Goal: Task Accomplishment & Management: Use online tool/utility

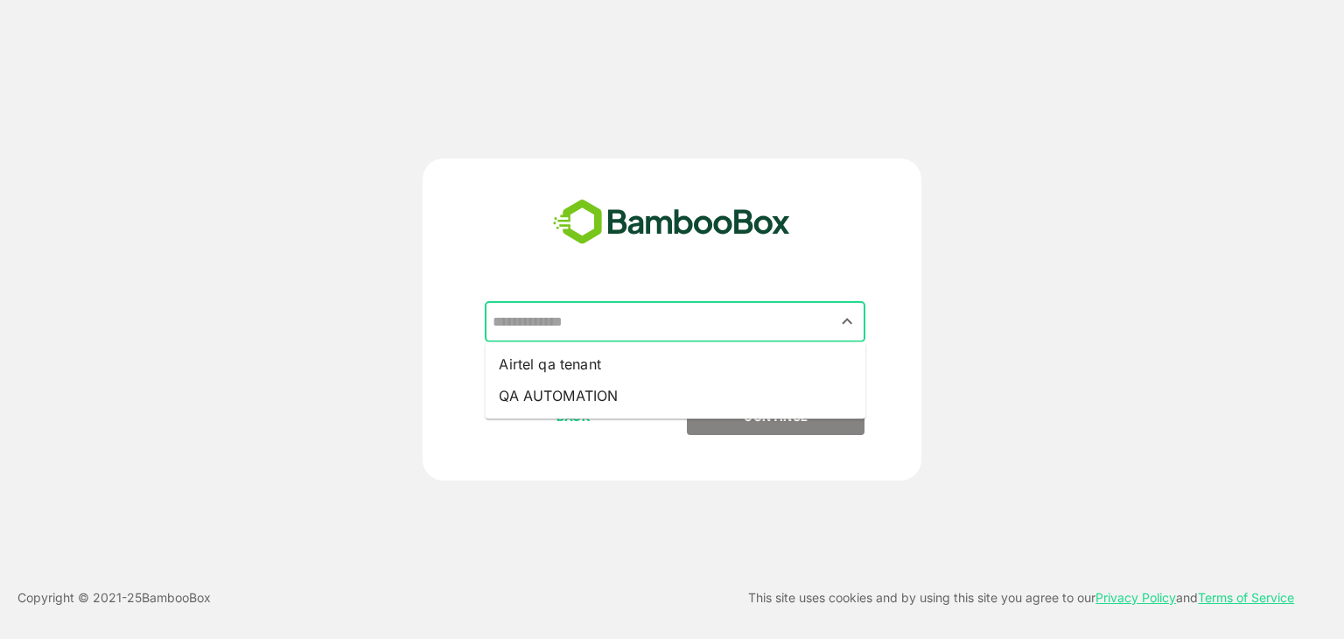
click at [798, 338] on input "text" at bounding box center [675, 321] width 374 height 33
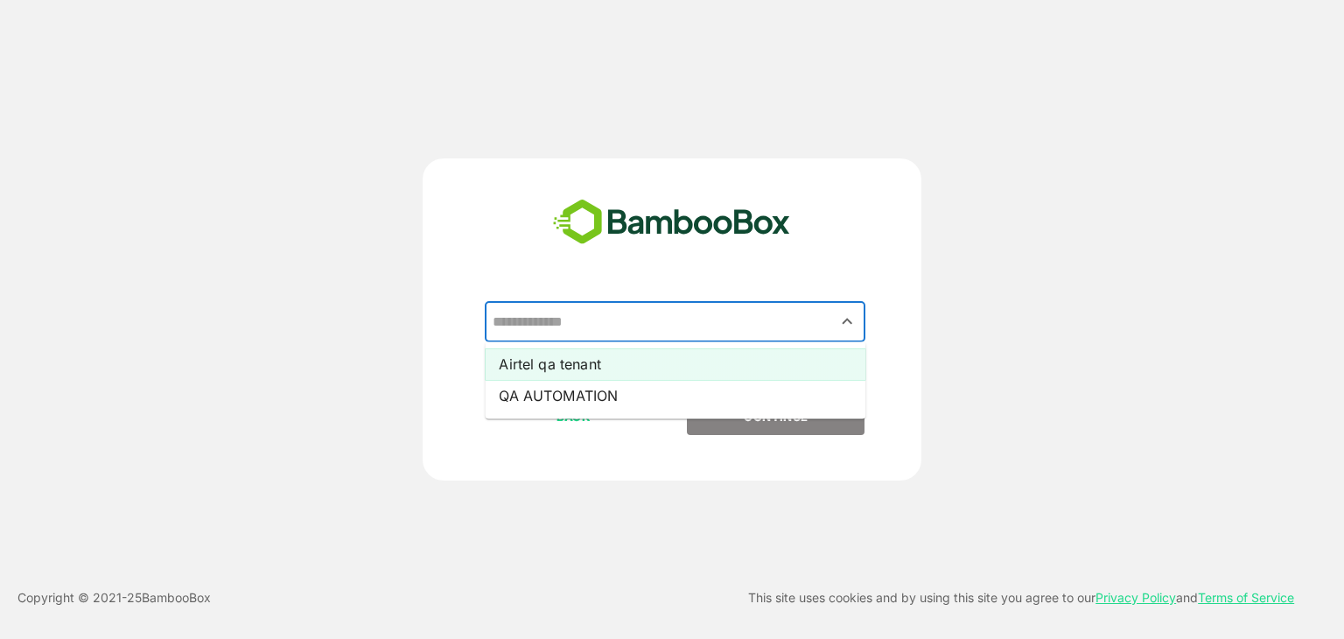
click at [794, 358] on li "Airtel qa tenant" at bounding box center [675, 363] width 381 height 31
type input "**********"
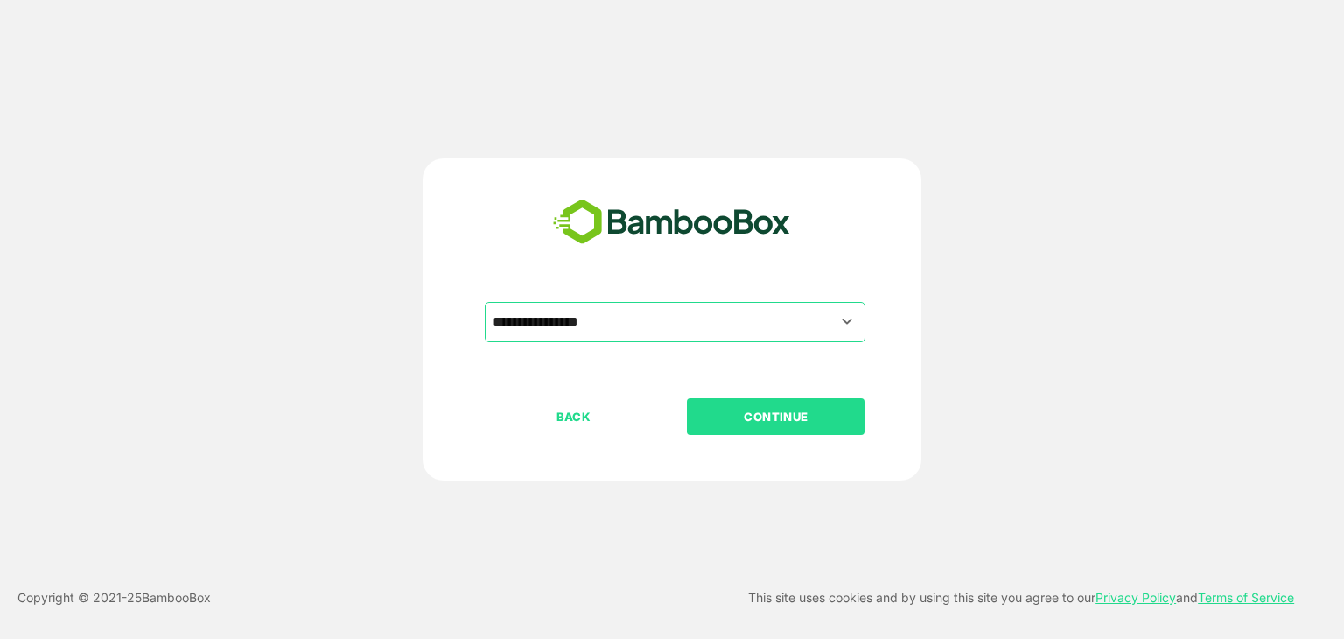
click at [777, 419] on p "CONTINUE" at bounding box center [775, 416] width 175 height 19
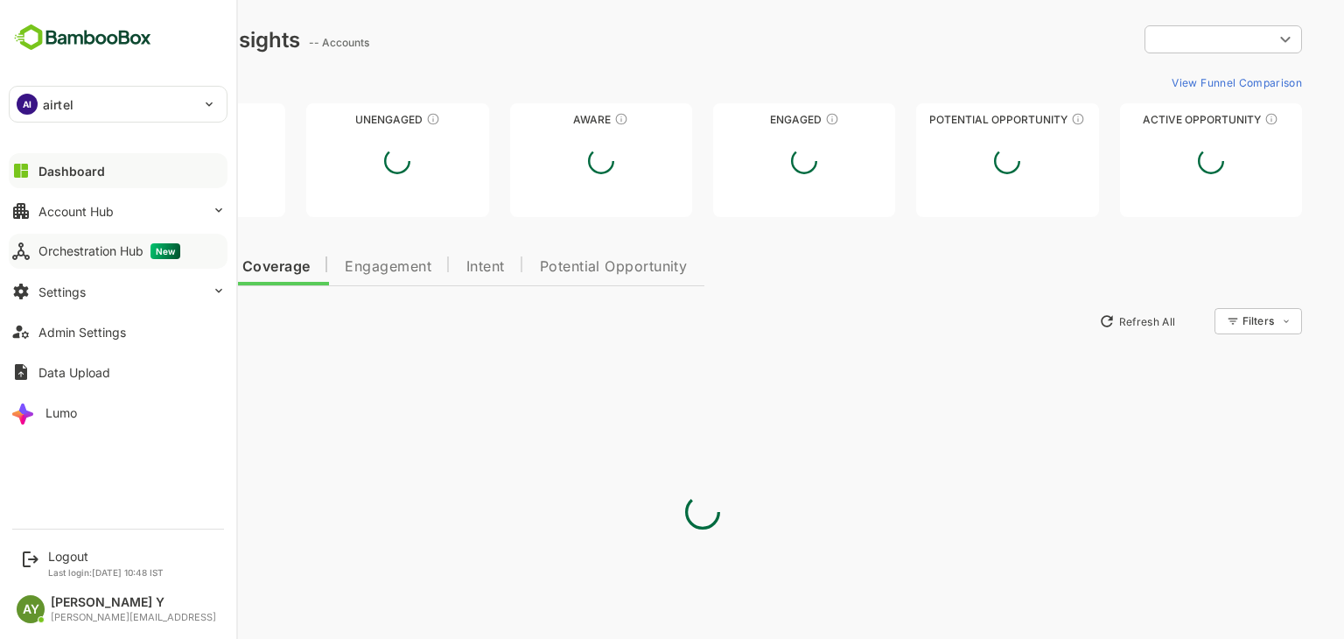
click at [87, 251] on div "Orchestration Hub New" at bounding box center [109, 251] width 142 height 16
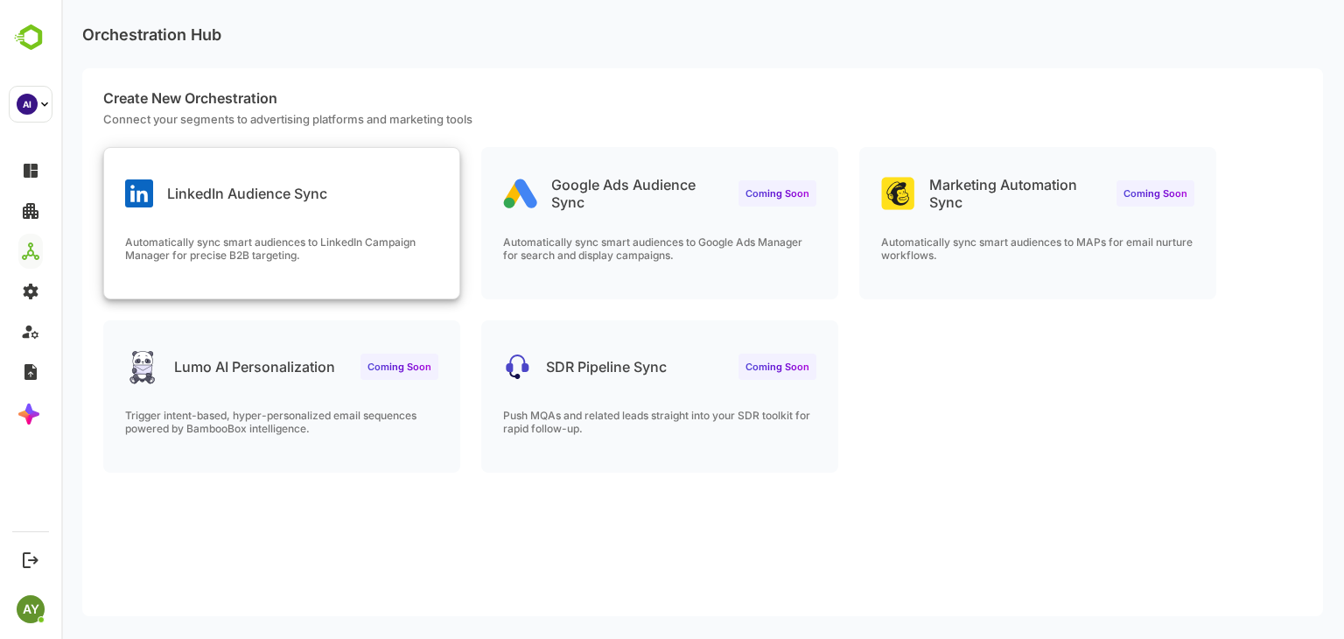
click at [253, 232] on div "LinkedIn Audience Sync Automatically sync smart audiences to LinkedIn Campaign …" at bounding box center [281, 223] width 355 height 150
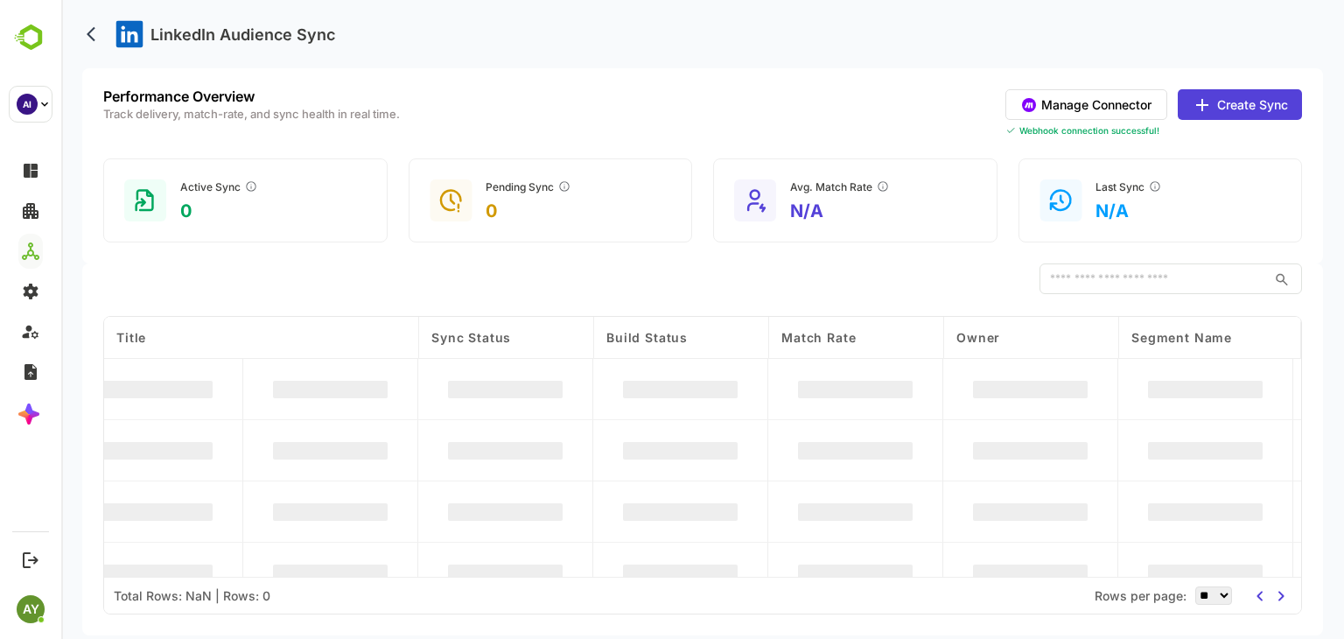
click at [1068, 99] on button "Manage Connector" at bounding box center [1086, 104] width 162 height 31
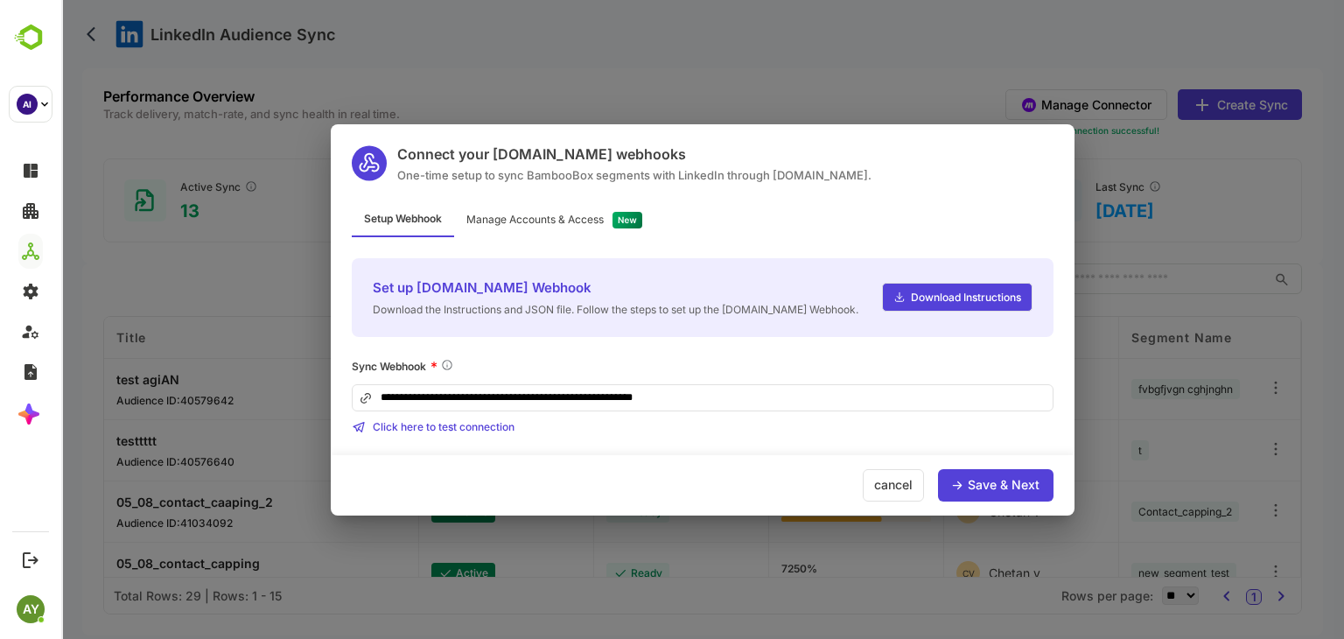
click at [993, 478] on div "Save & Next" at bounding box center [1003, 484] width 72 height 12
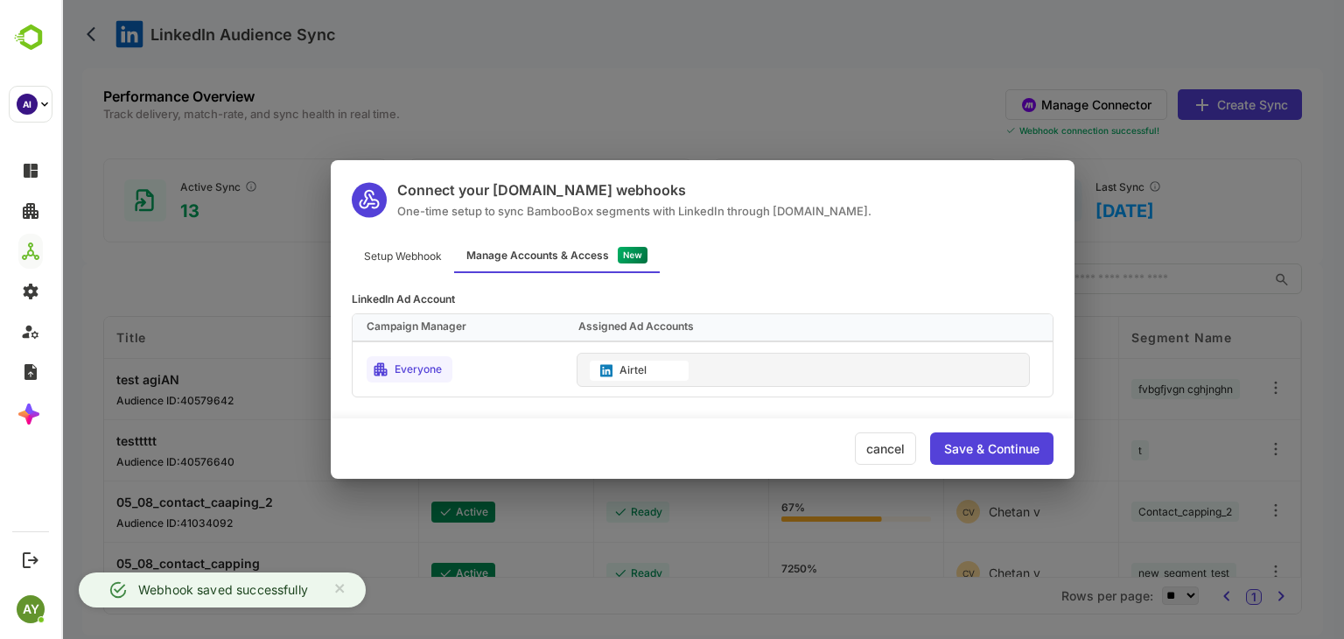
click at [995, 460] on div "Save & Continue" at bounding box center [991, 448] width 123 height 32
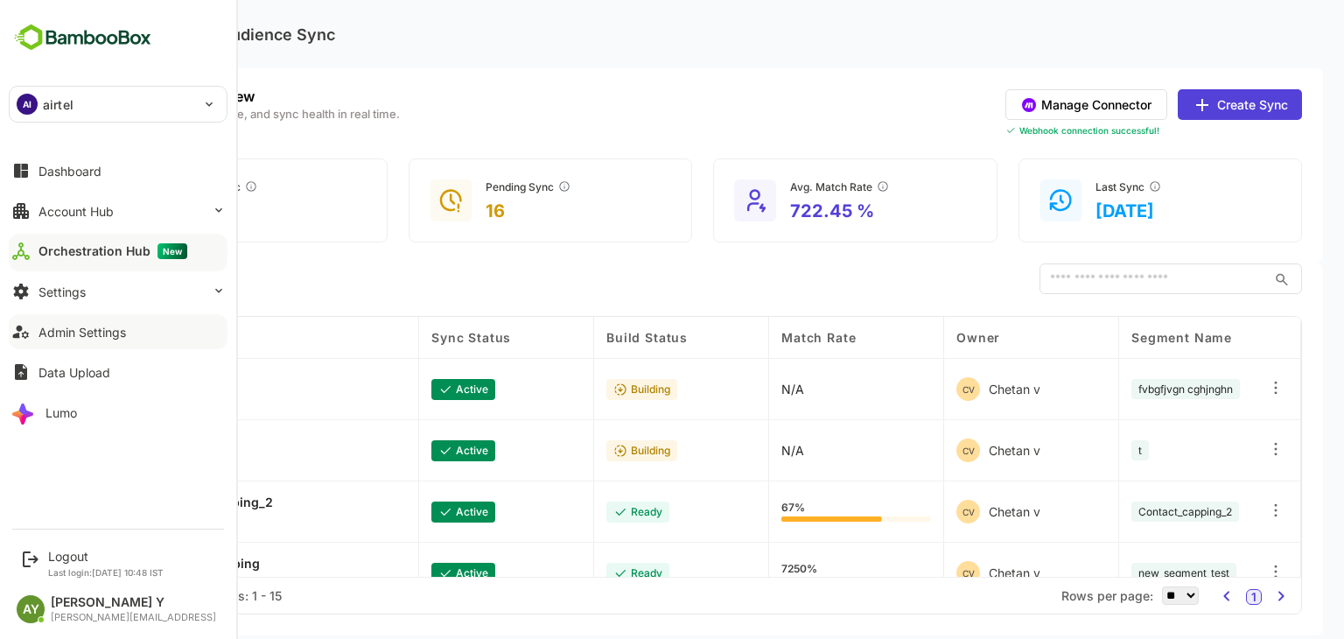
click at [100, 342] on button "Admin Settings" at bounding box center [118, 331] width 219 height 35
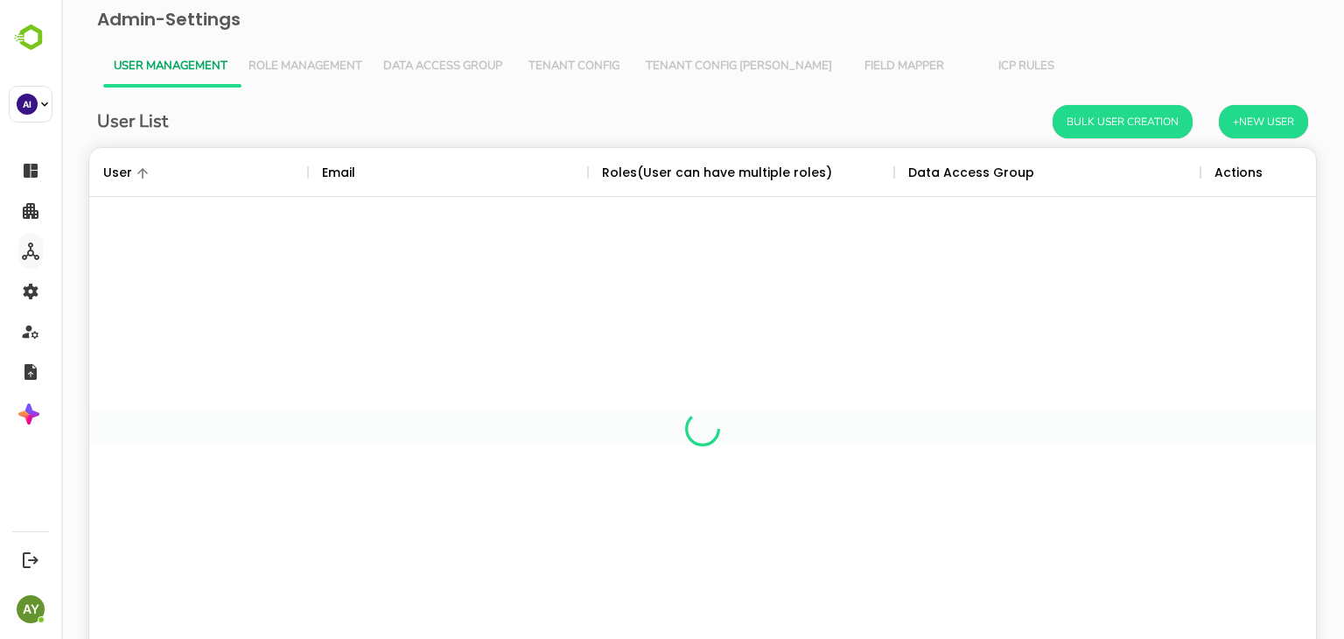
scroll to position [499, 1200]
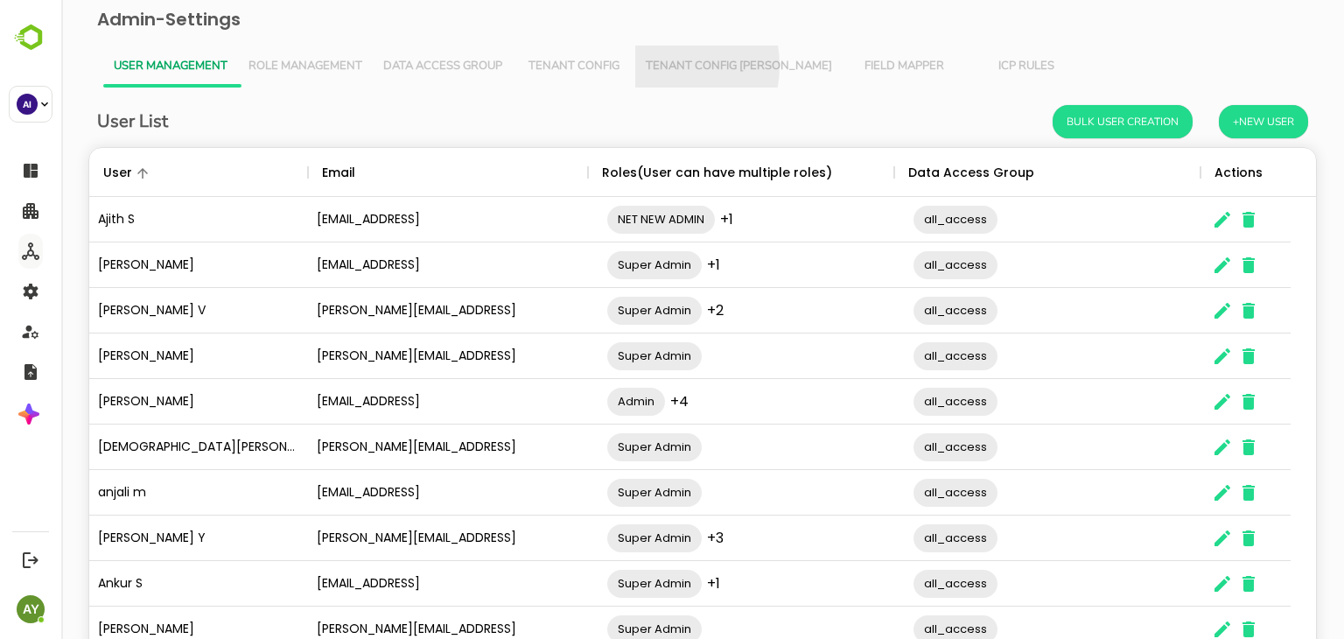
click at [659, 66] on span "Tenant Config Json" at bounding box center [739, 66] width 186 height 14
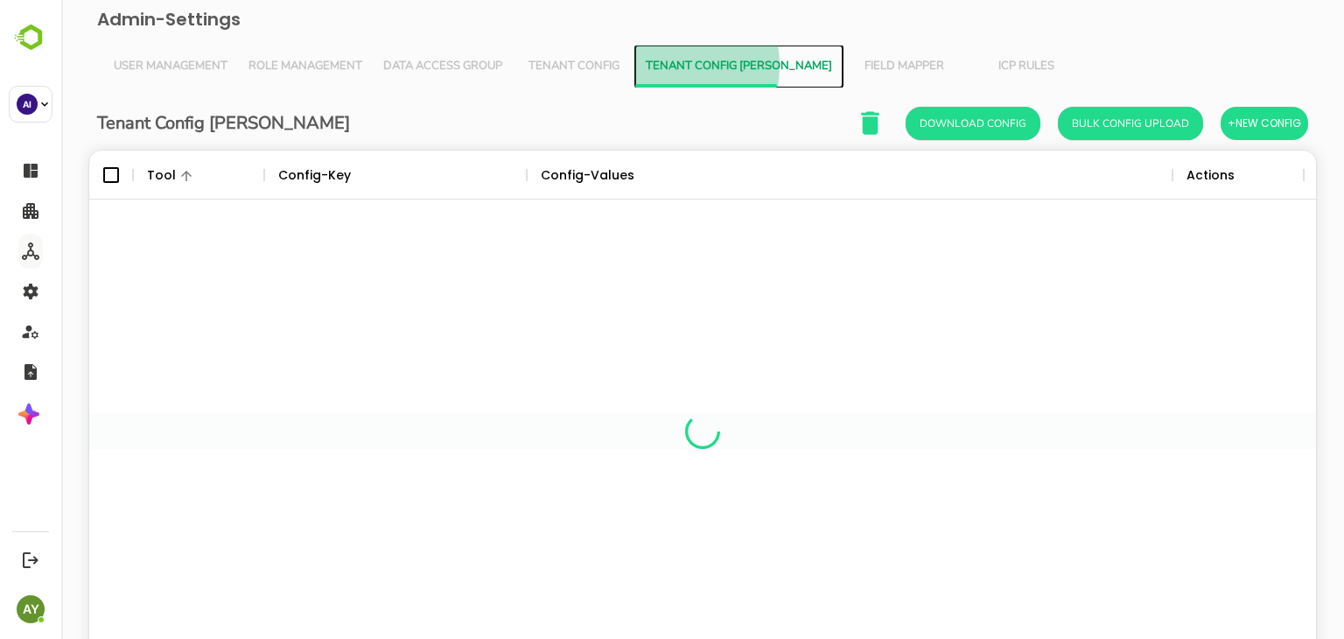
click at [659, 66] on span "Tenant Config Json" at bounding box center [739, 66] width 186 height 14
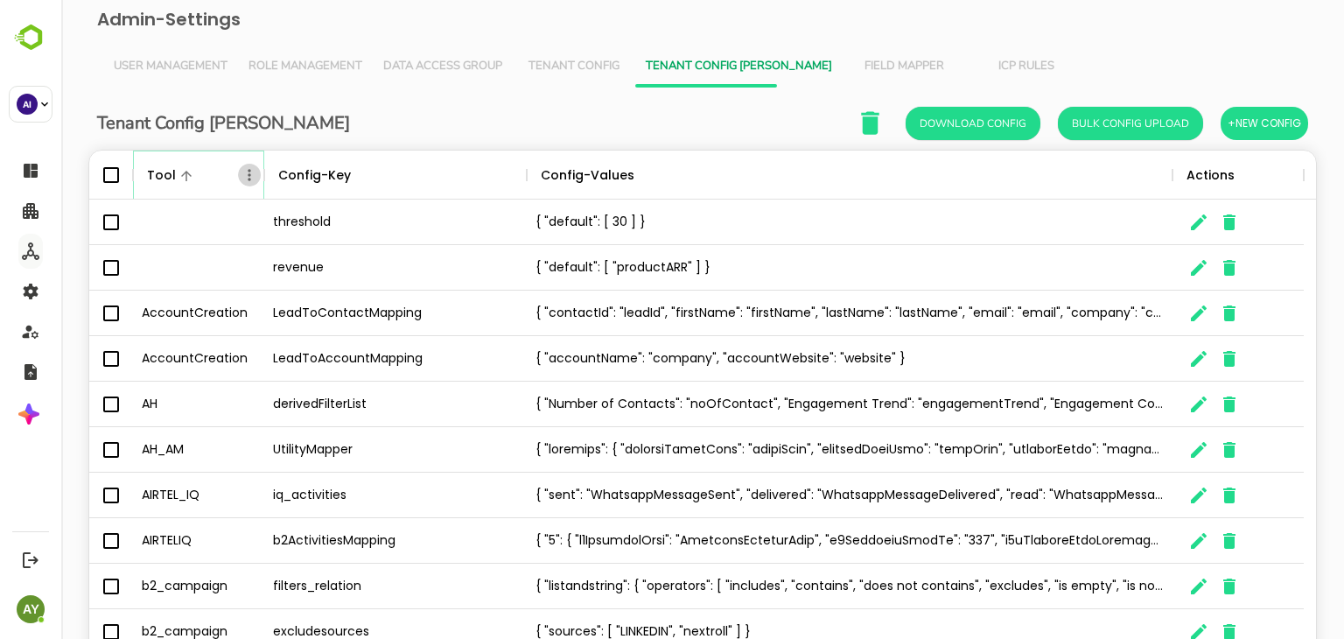
click at [238, 178] on button "Menu" at bounding box center [249, 175] width 23 height 23
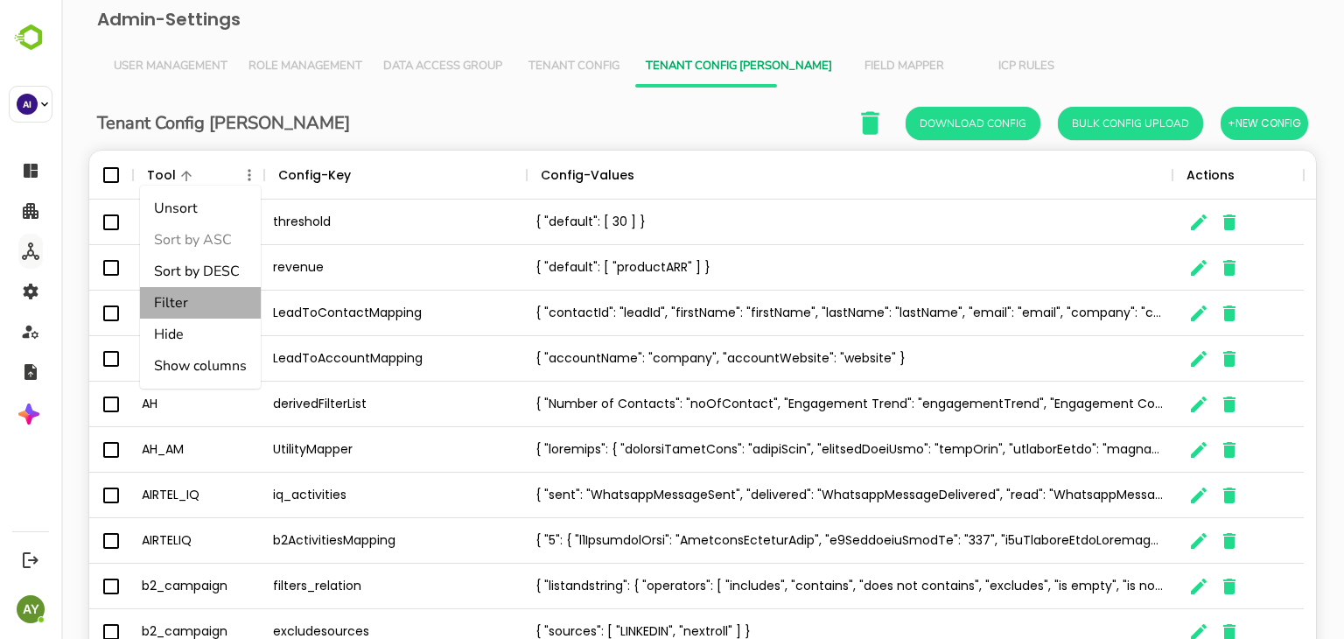
click at [217, 315] on li "Filter" at bounding box center [200, 302] width 121 height 31
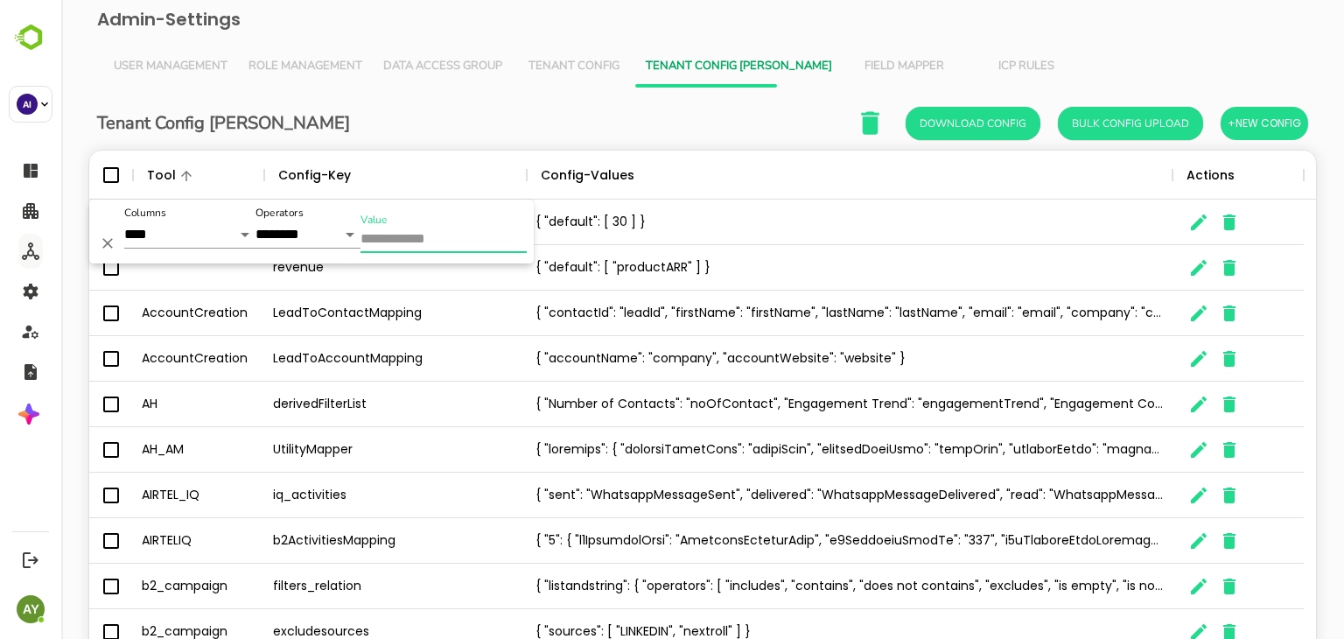
click at [381, 250] on input "Value" at bounding box center [443, 239] width 166 height 25
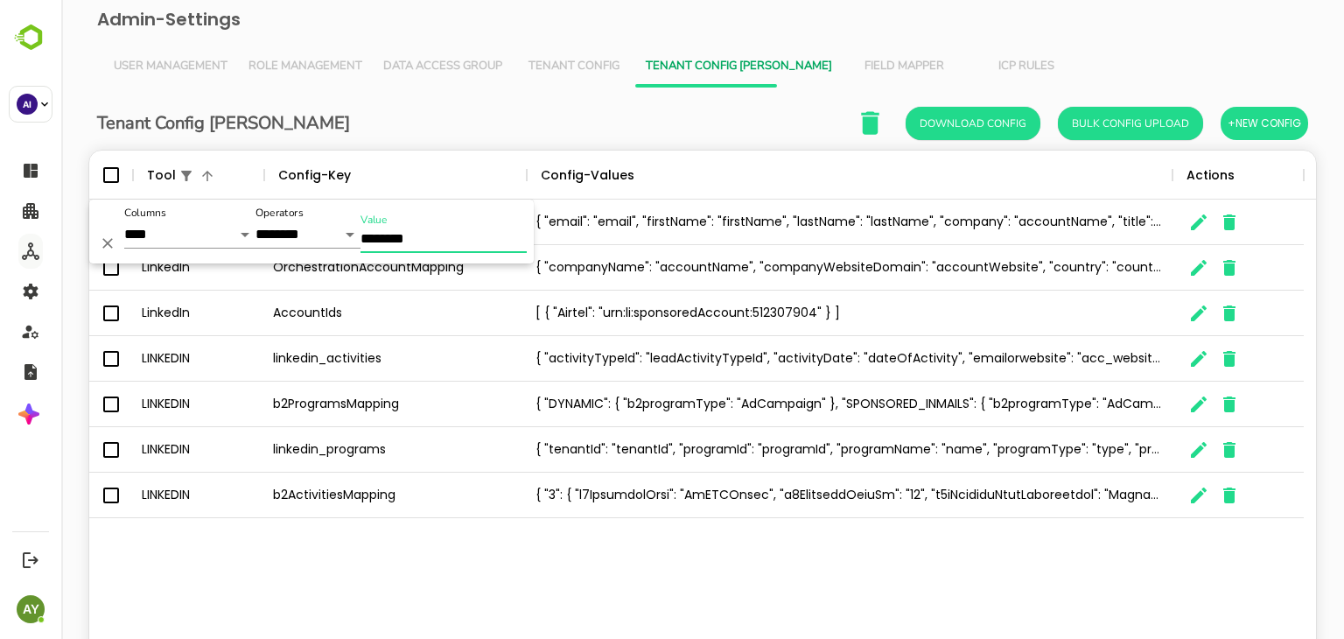
type input "********"
click at [1183, 312] on button "The User Data" at bounding box center [1198, 313] width 35 height 35
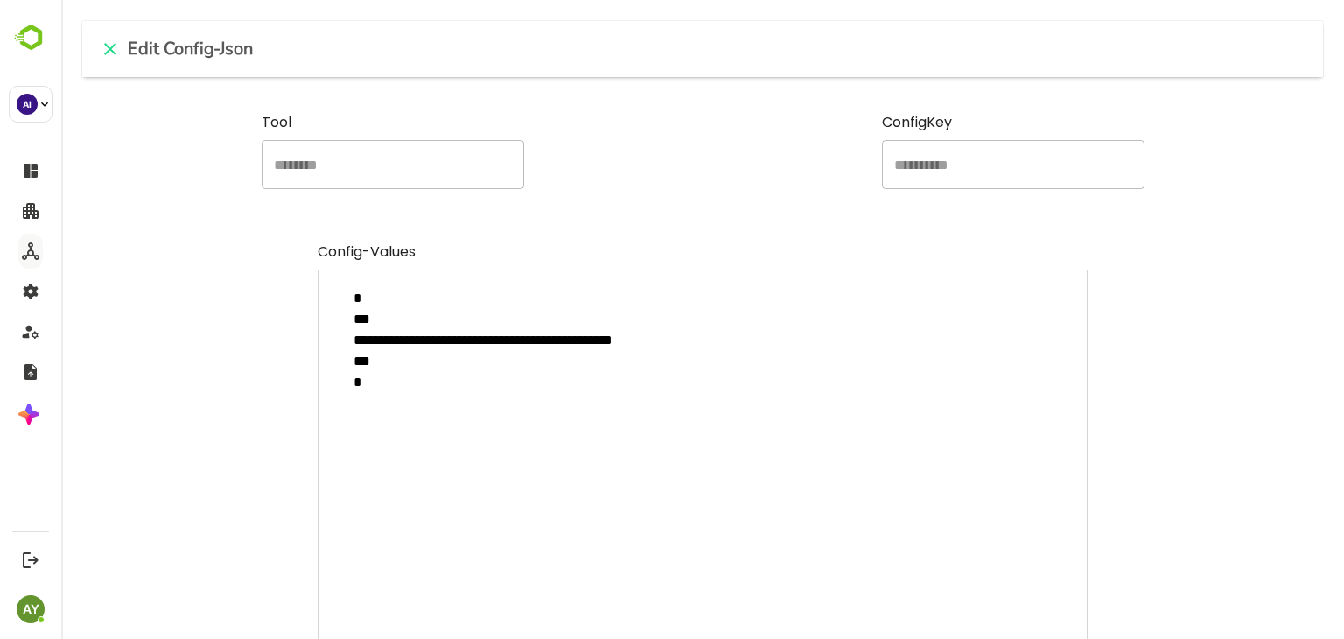
click at [784, 406] on textarea "**********" at bounding box center [703, 482] width 770 height 427
type textarea "**********"
type textarea "*"
type textarea "**********"
type textarea "*"
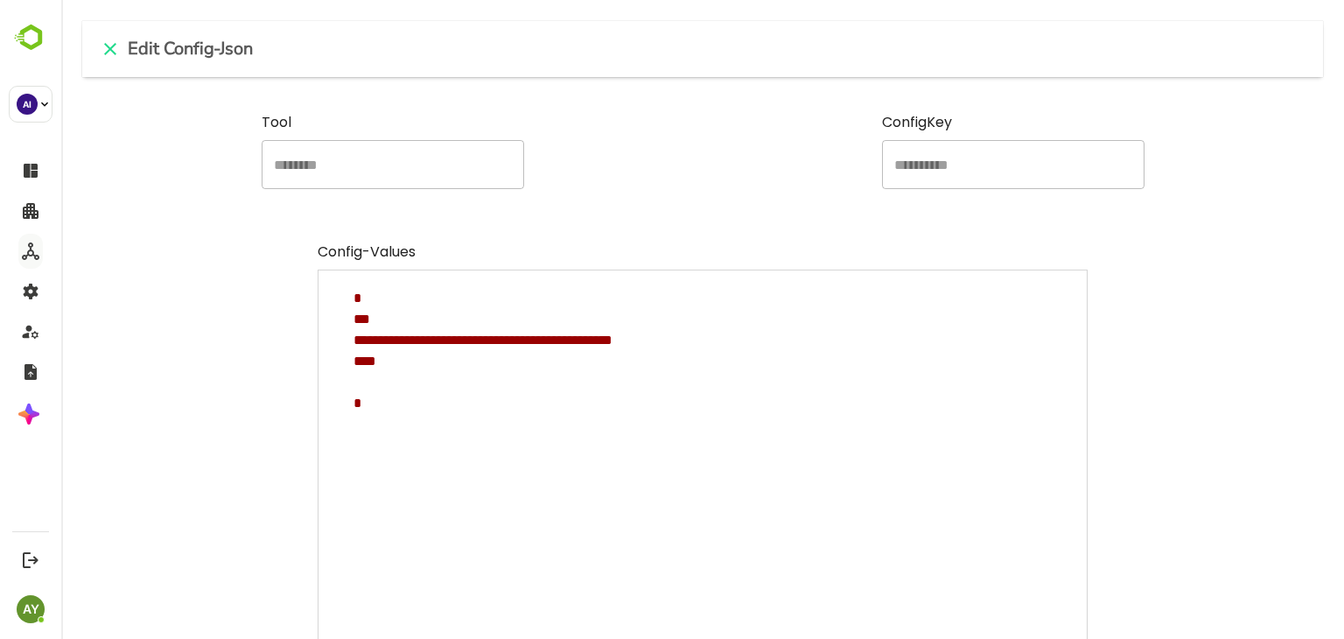
click at [472, 390] on textarea "**********" at bounding box center [703, 482] width 770 height 427
paste textarea "**********"
type textarea "**********"
type textarea "*"
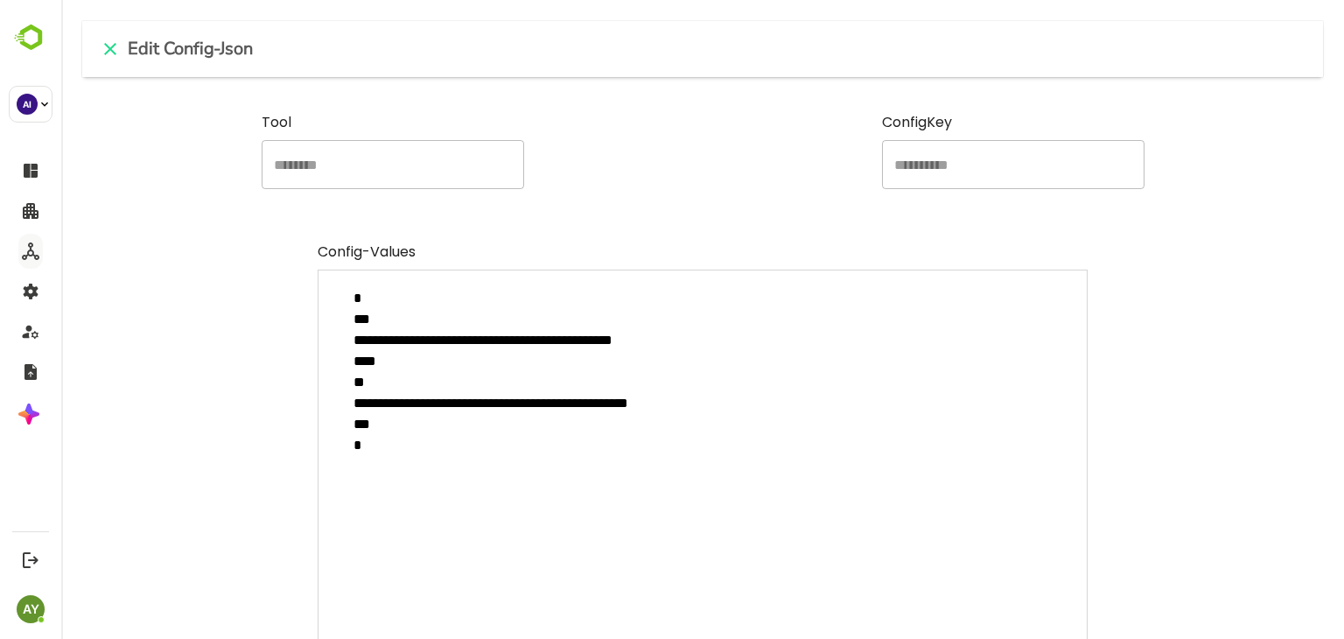
scroll to position [143, 0]
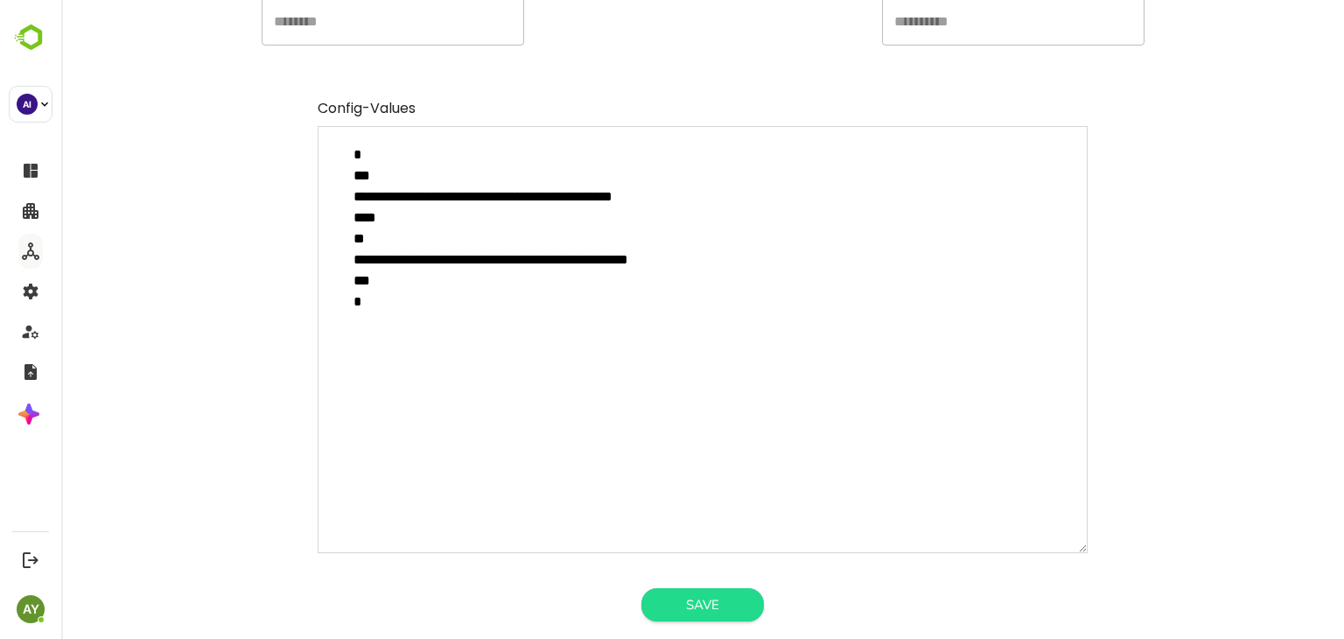
type textarea "**********"
click at [700, 612] on button "Save" at bounding box center [702, 604] width 122 height 33
type textarea "*"
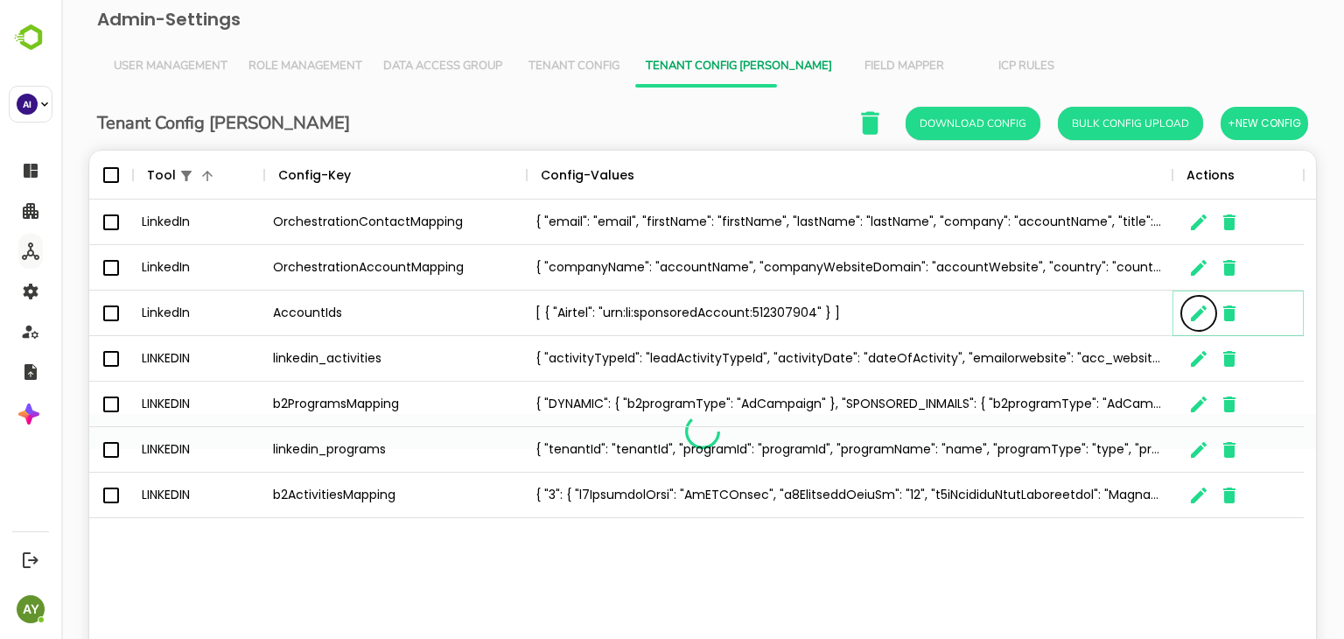
scroll to position [14, 14]
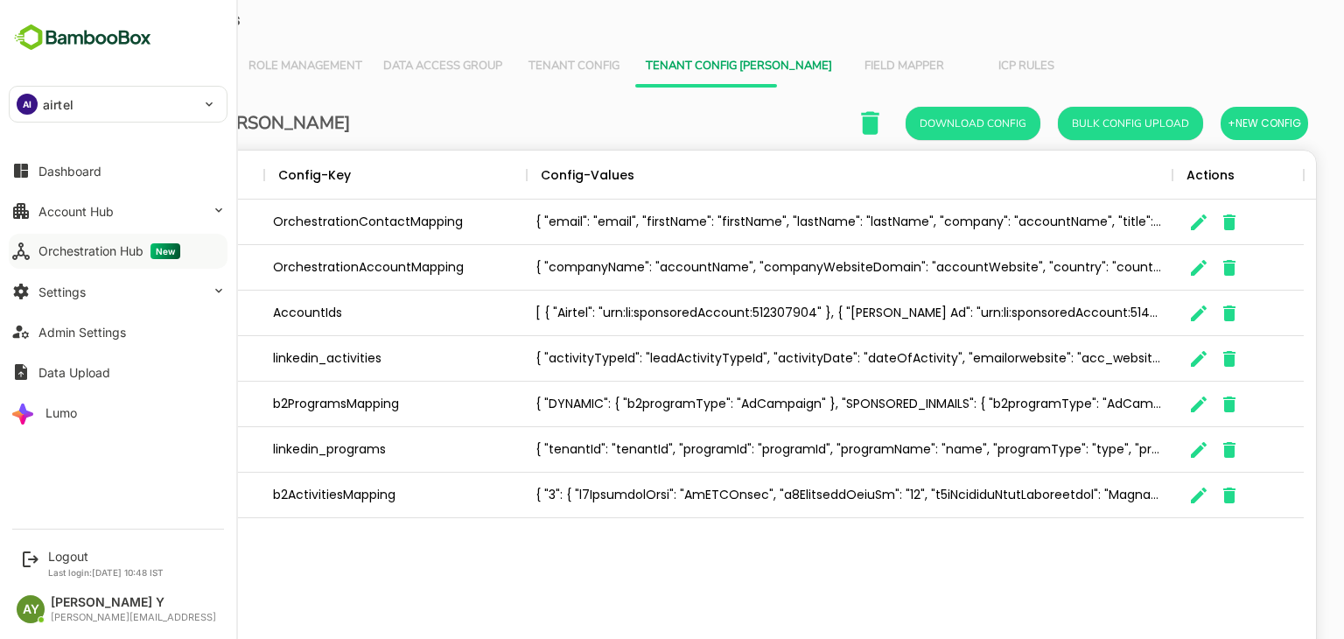
click at [77, 239] on button "Orchestration Hub New" at bounding box center [118, 251] width 219 height 35
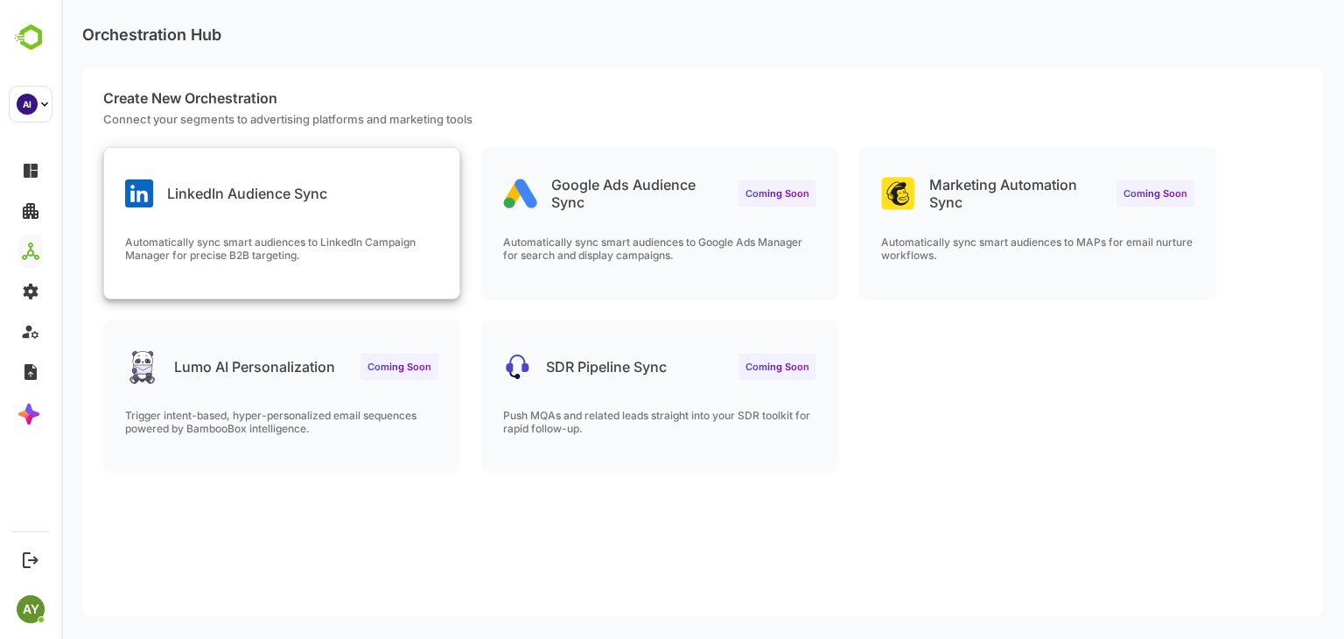
click at [210, 227] on div "LinkedIn Audience Sync Automatically sync smart audiences to LinkedIn Campaign …" at bounding box center [281, 223] width 355 height 150
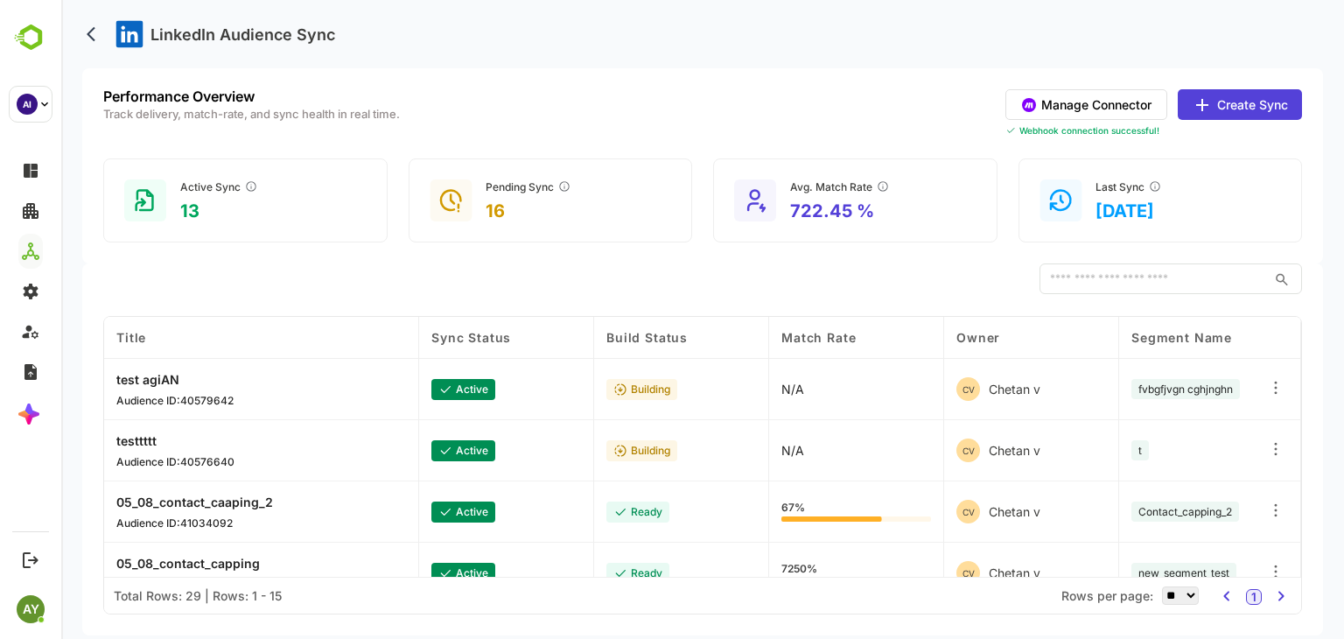
click at [1110, 104] on button "Manage Connector" at bounding box center [1086, 104] width 162 height 31
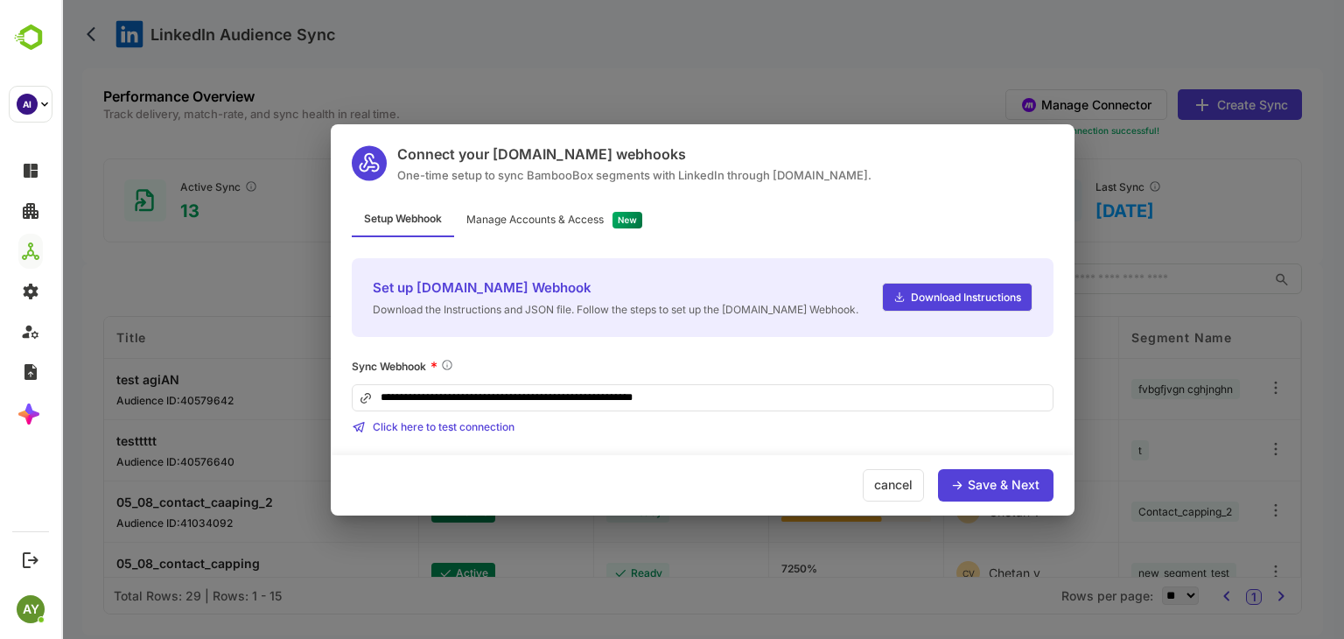
click at [1015, 494] on div "Save & Next" at bounding box center [995, 485] width 115 height 32
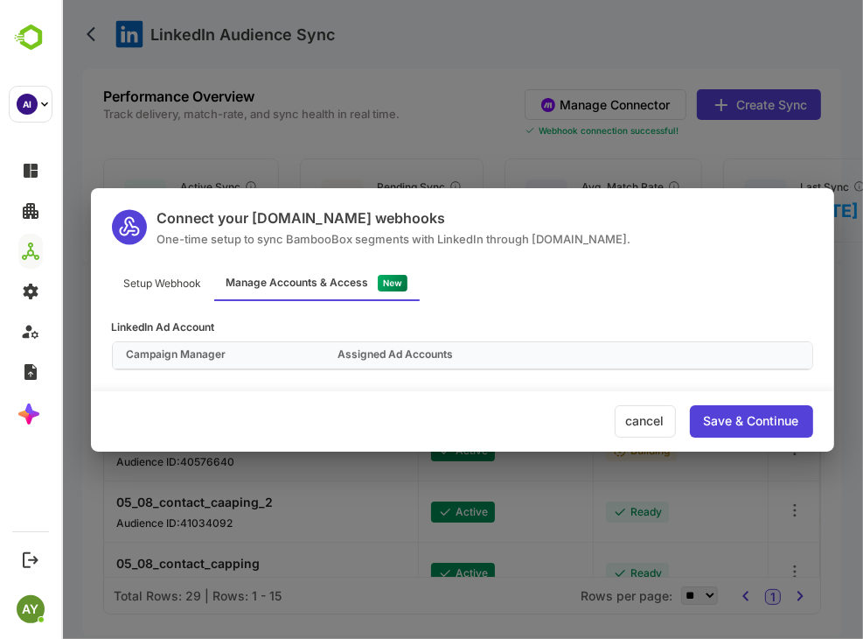
click at [542, 94] on div "Connect your Make.com webhooks One-time setup to sync BambooBox segments with L…" at bounding box center [461, 319] width 802 height 639
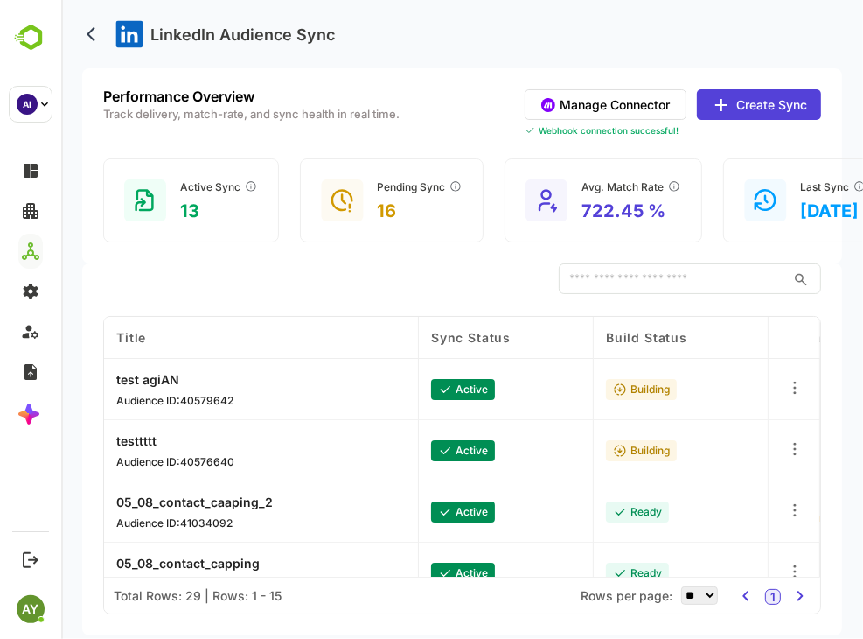
click at [627, 108] on button "Manage Connector" at bounding box center [605, 104] width 162 height 31
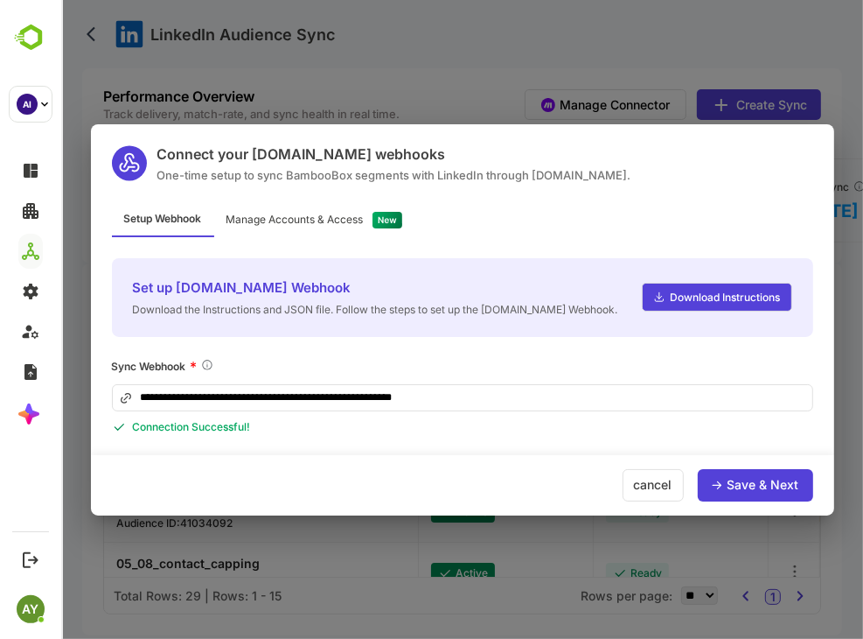
click at [740, 485] on div "Save & Next" at bounding box center [763, 484] width 72 height 12
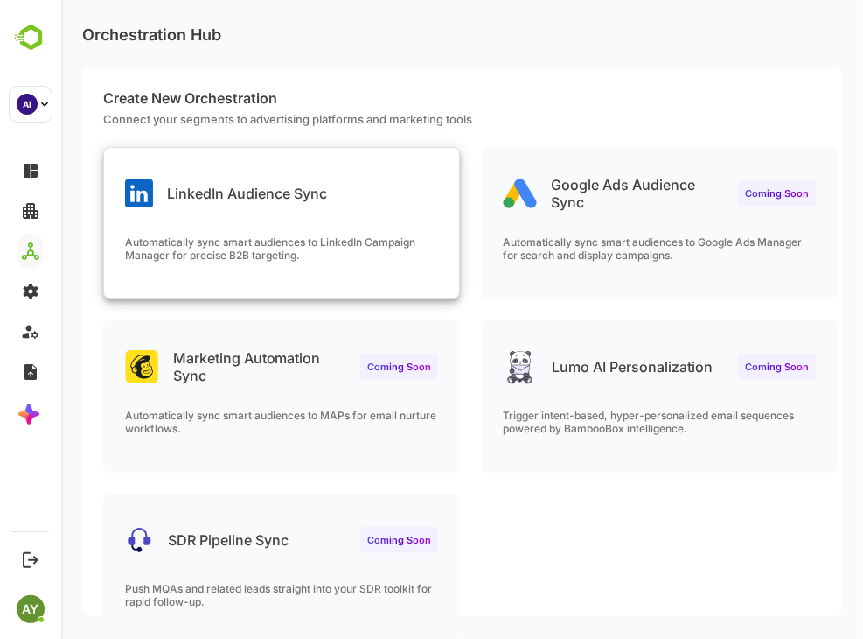
click at [304, 239] on p "Automatically sync smart audiences to LinkedIn Campaign Manager for precise B2B…" at bounding box center [280, 248] width 313 height 26
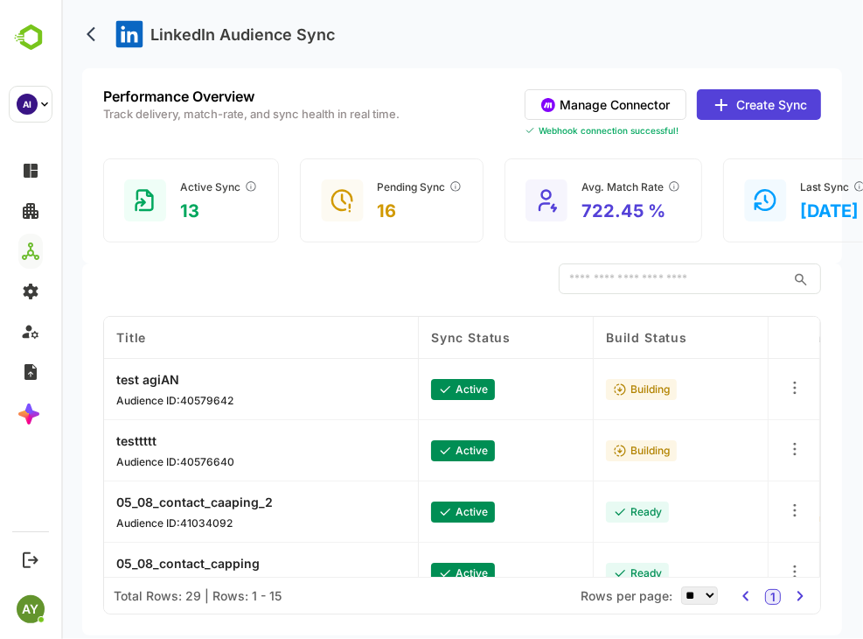
click at [622, 95] on button "Manage Connector" at bounding box center [605, 104] width 162 height 31
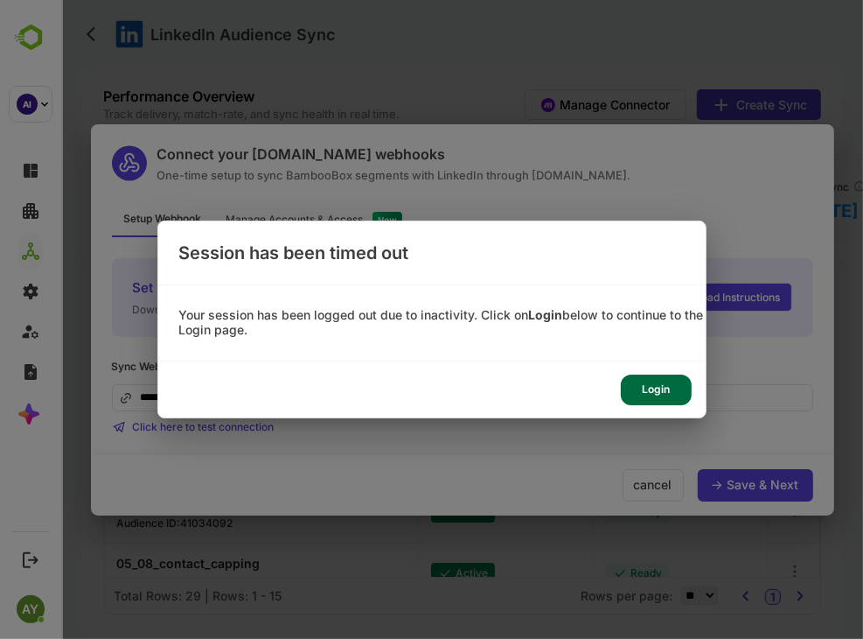
drag, startPoint x: 669, startPoint y: 391, endPoint x: 779, endPoint y: 341, distance: 120.2
click at [669, 391] on div "Login" at bounding box center [656, 389] width 71 height 31
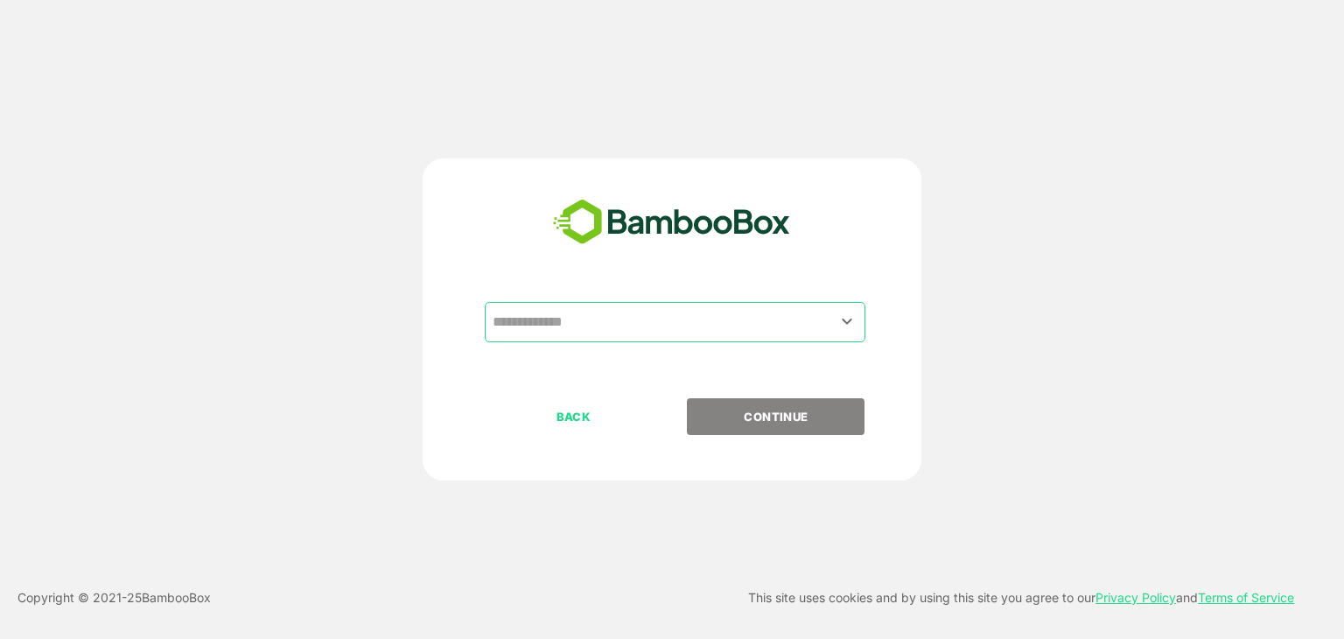
click at [805, 303] on div "​" at bounding box center [675, 322] width 381 height 40
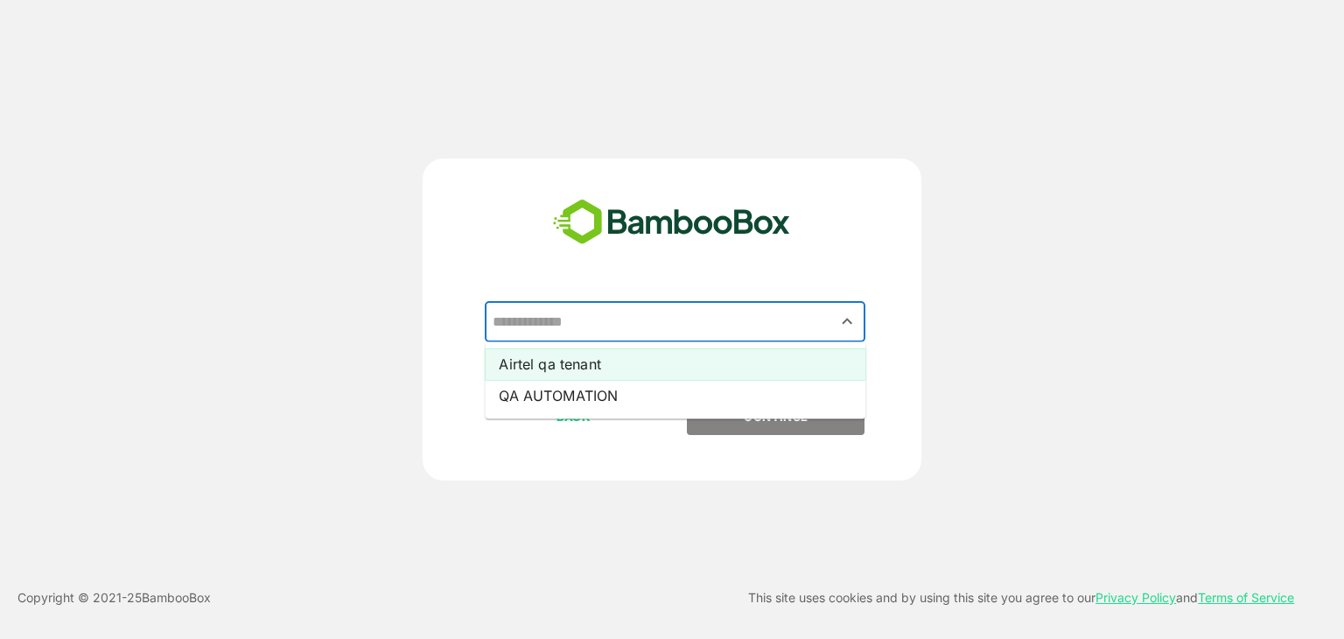
click at [791, 354] on li "Airtel qa tenant" at bounding box center [675, 363] width 381 height 31
type input "**********"
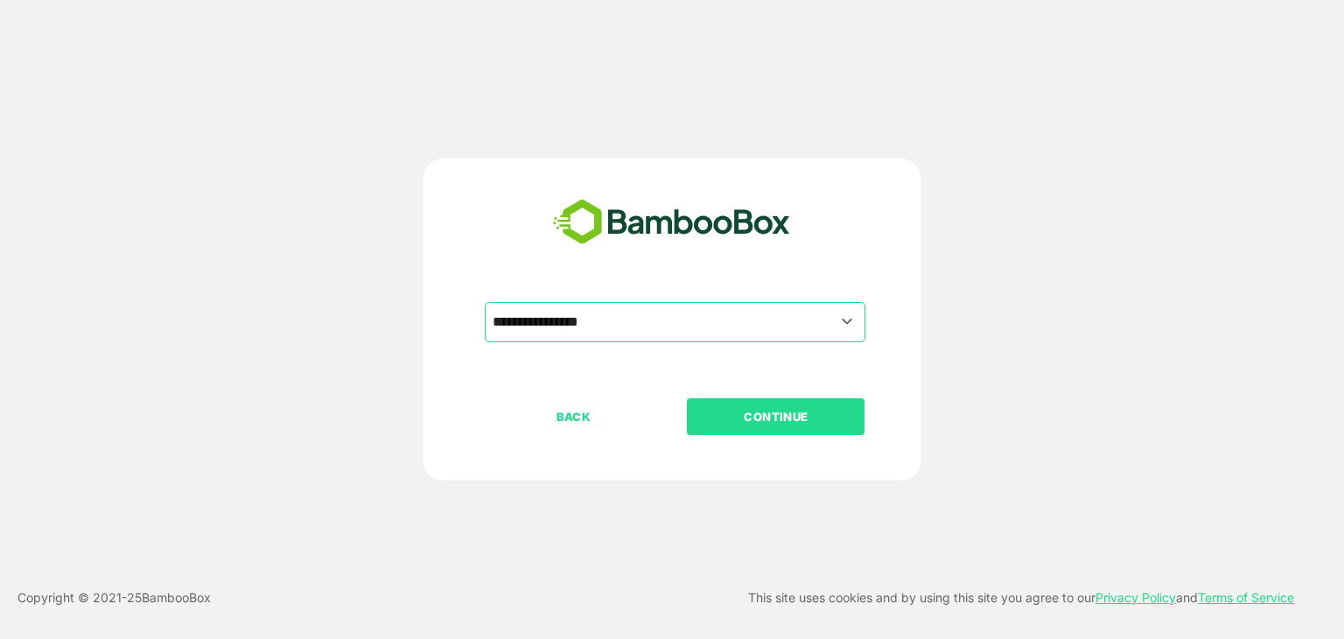
click at [772, 418] on p "CONTINUE" at bounding box center [775, 416] width 175 height 19
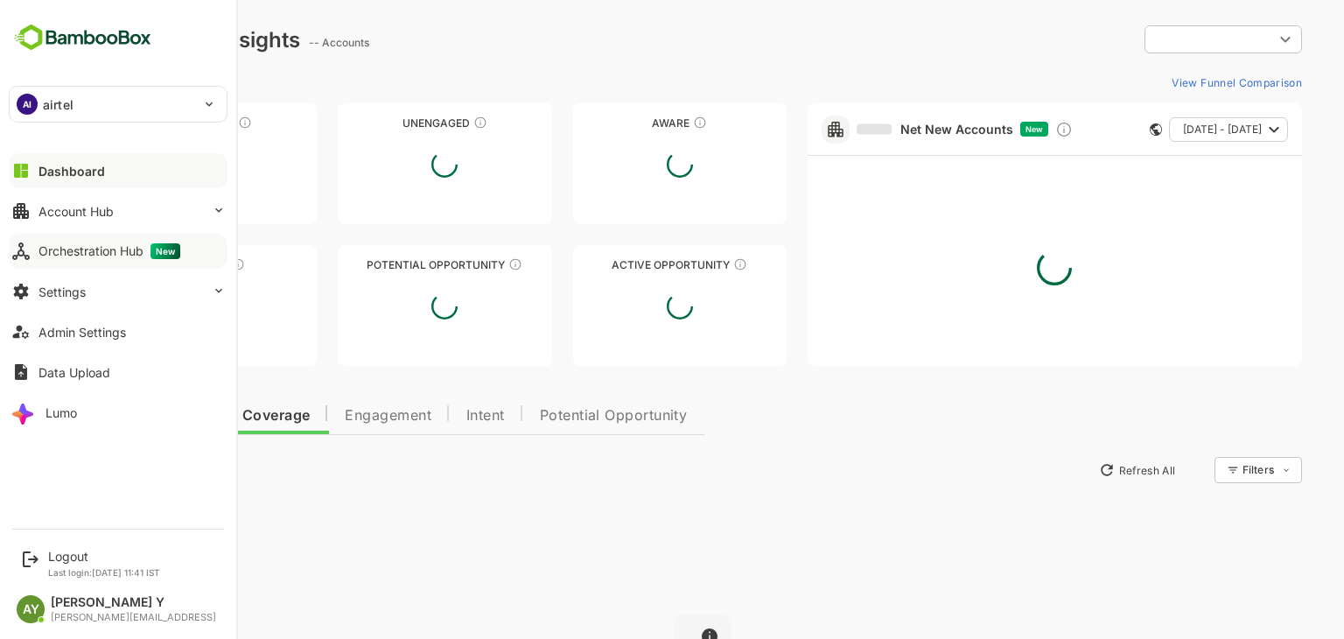
click at [104, 257] on div "Orchestration Hub New" at bounding box center [109, 251] width 142 height 16
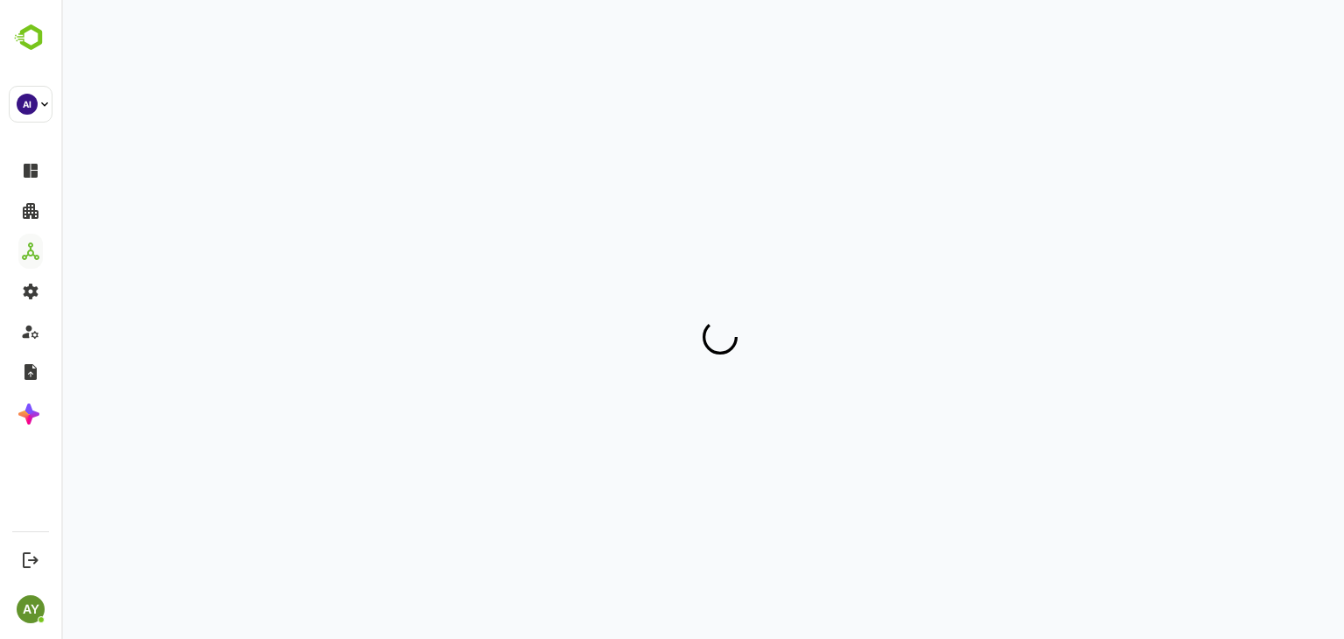
click at [210, 249] on div at bounding box center [702, 310] width 1240 height 621
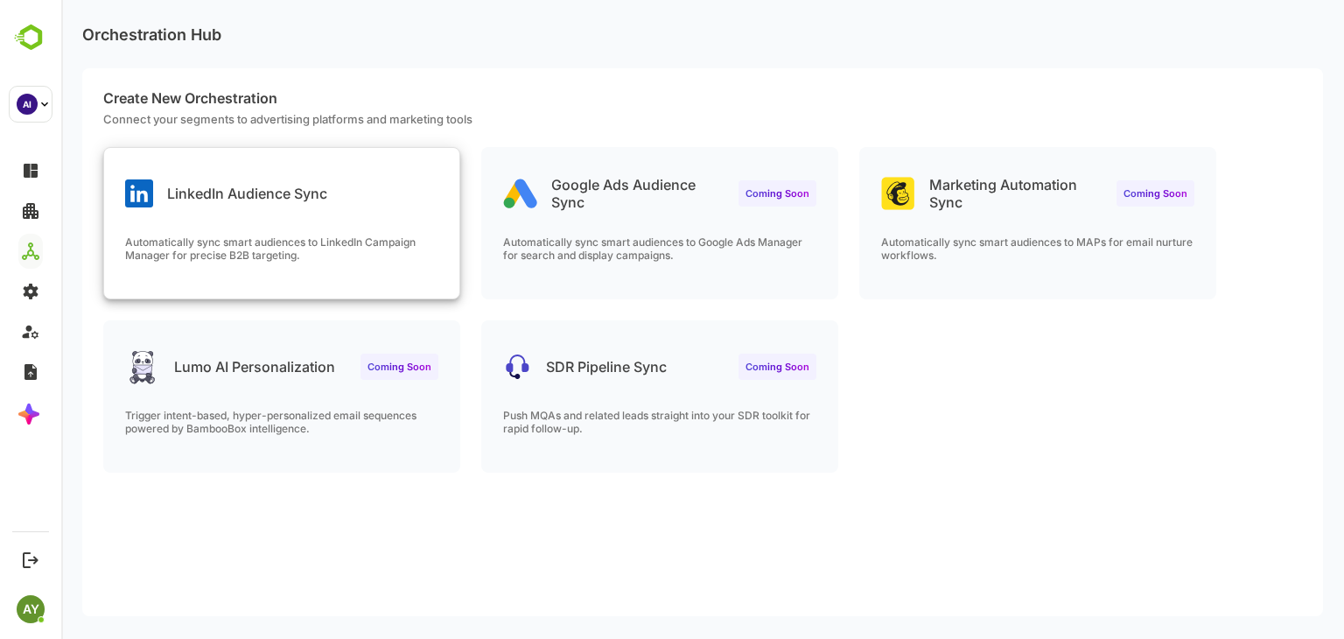
click at [203, 252] on p "Automatically sync smart audiences to LinkedIn Campaign Manager for precise B2B…" at bounding box center [281, 248] width 313 height 26
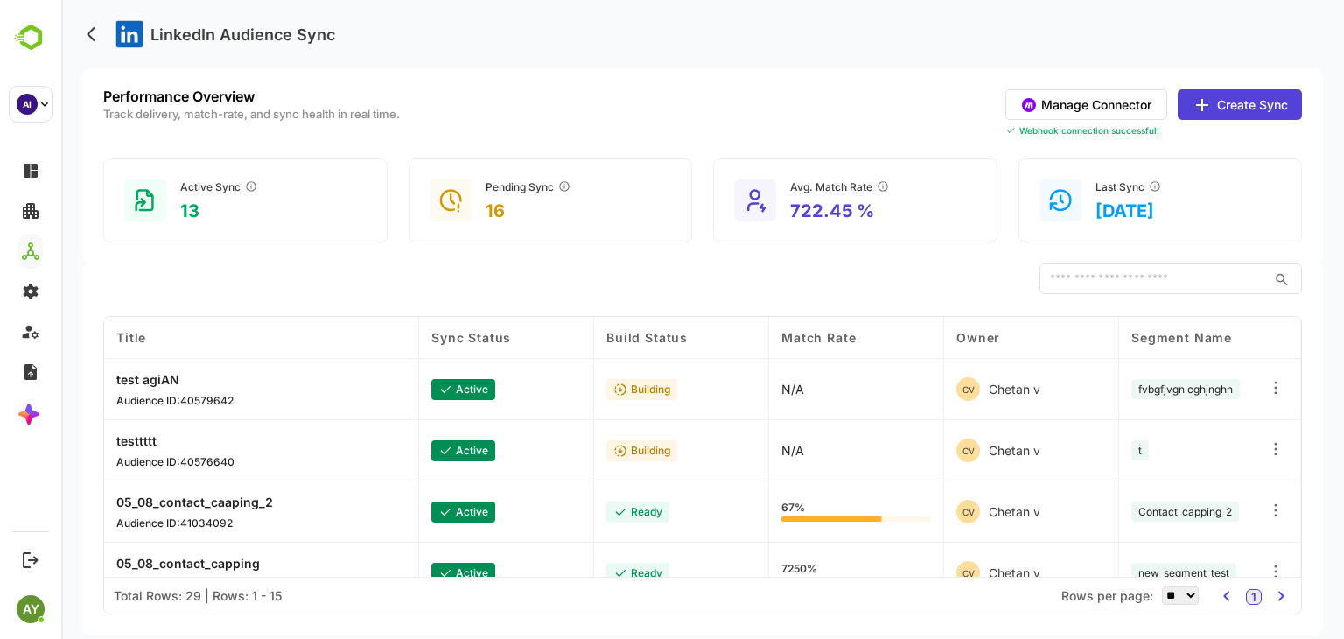
click at [862, 89] on button "Manage Connector" at bounding box center [1086, 104] width 162 height 31
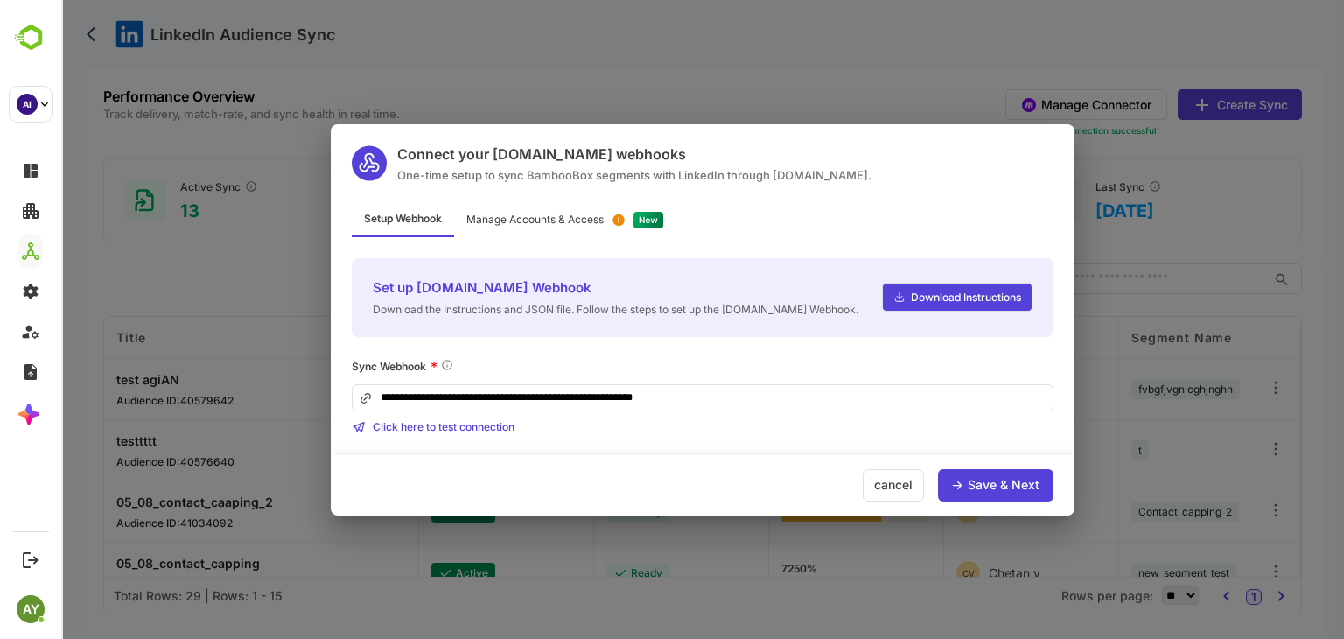
click at [862, 473] on div "Save & Next" at bounding box center [995, 485] width 115 height 32
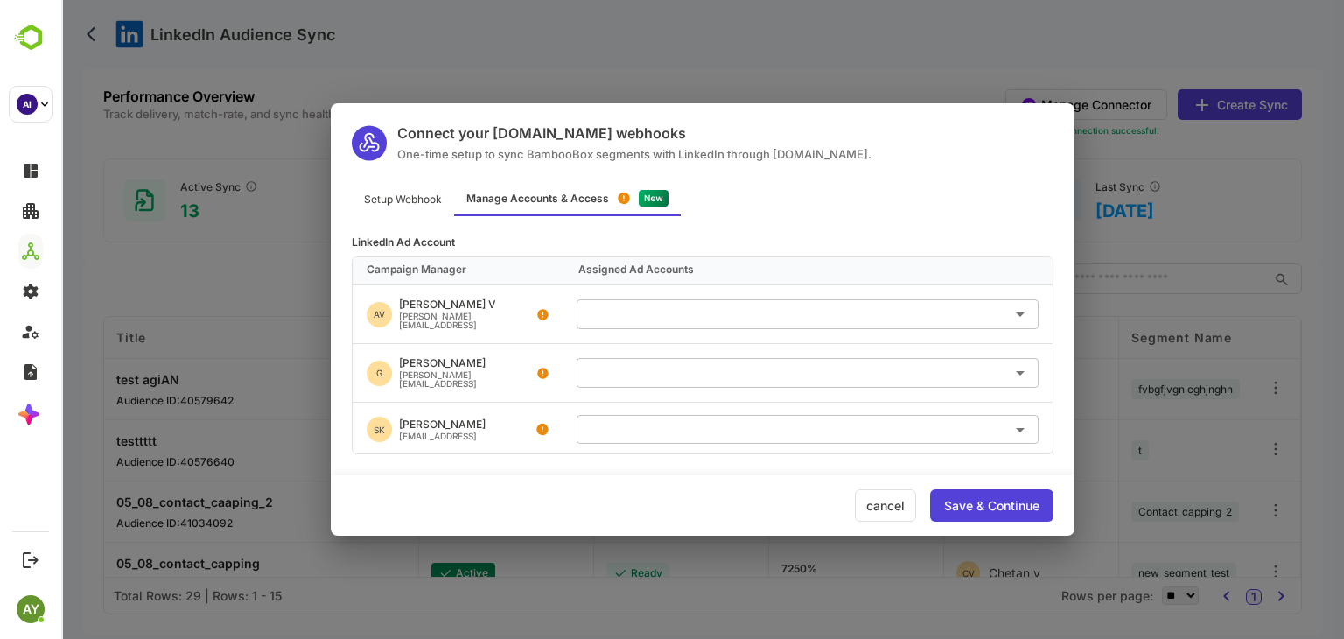
scroll to position [154, 0]
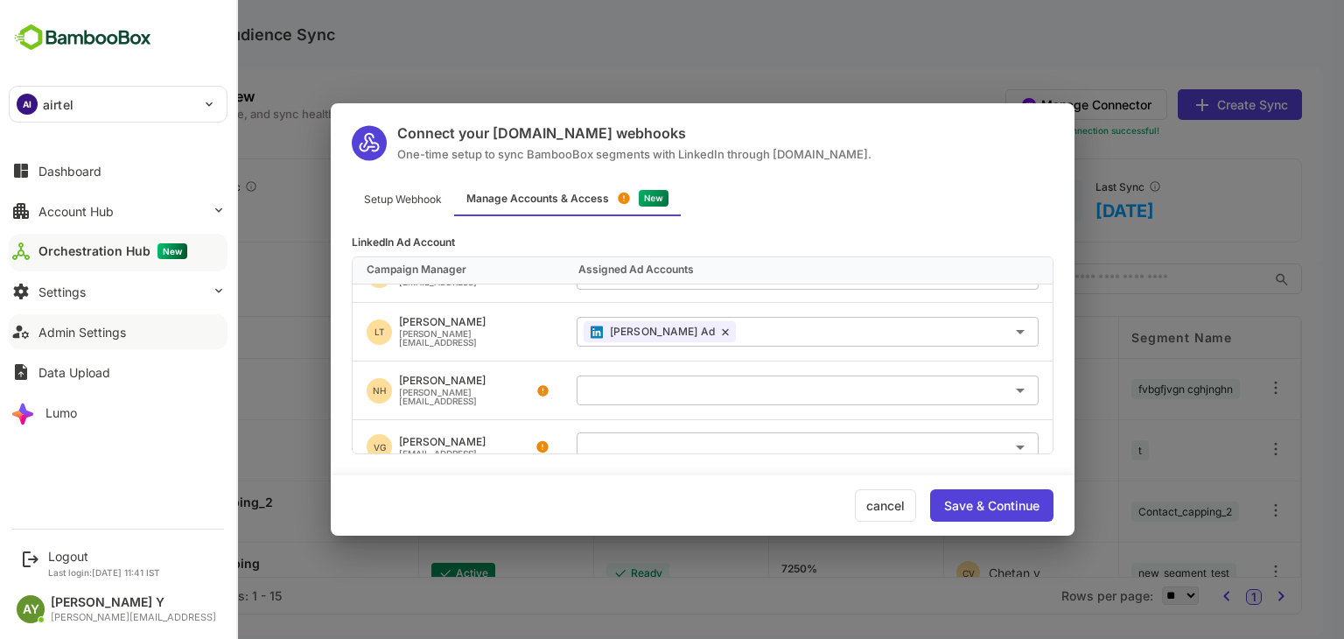
click at [122, 326] on div "Admin Settings" at bounding box center [81, 332] width 87 height 15
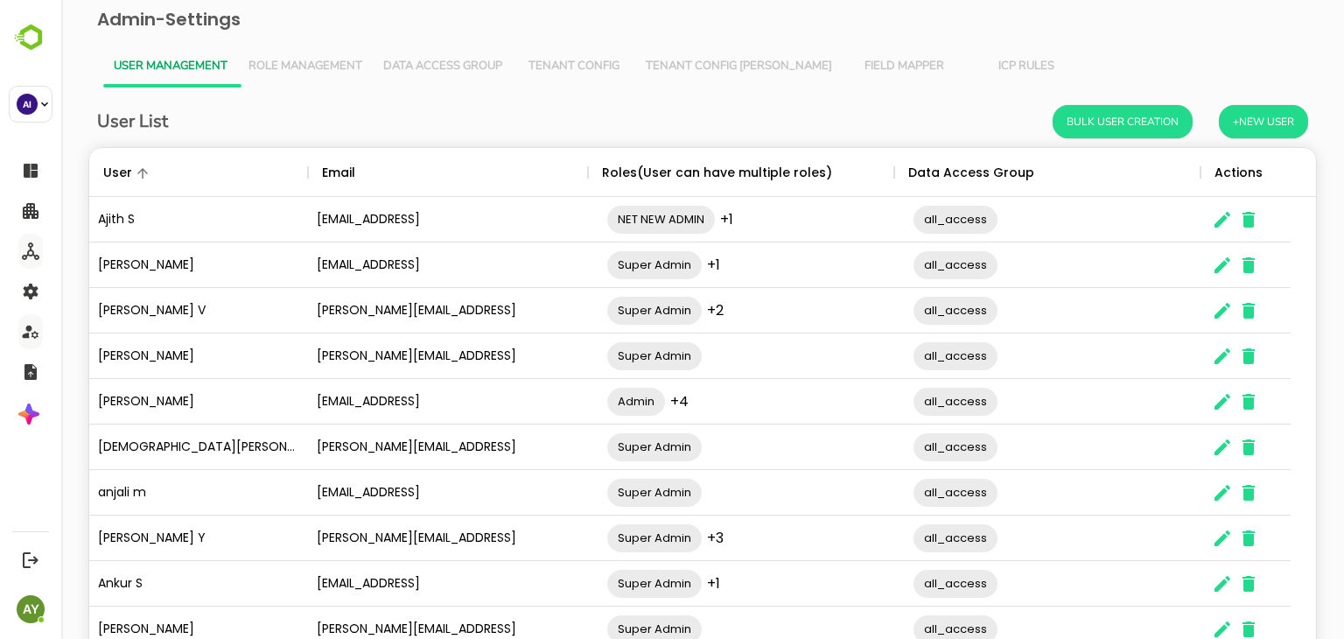
scroll to position [112, 0]
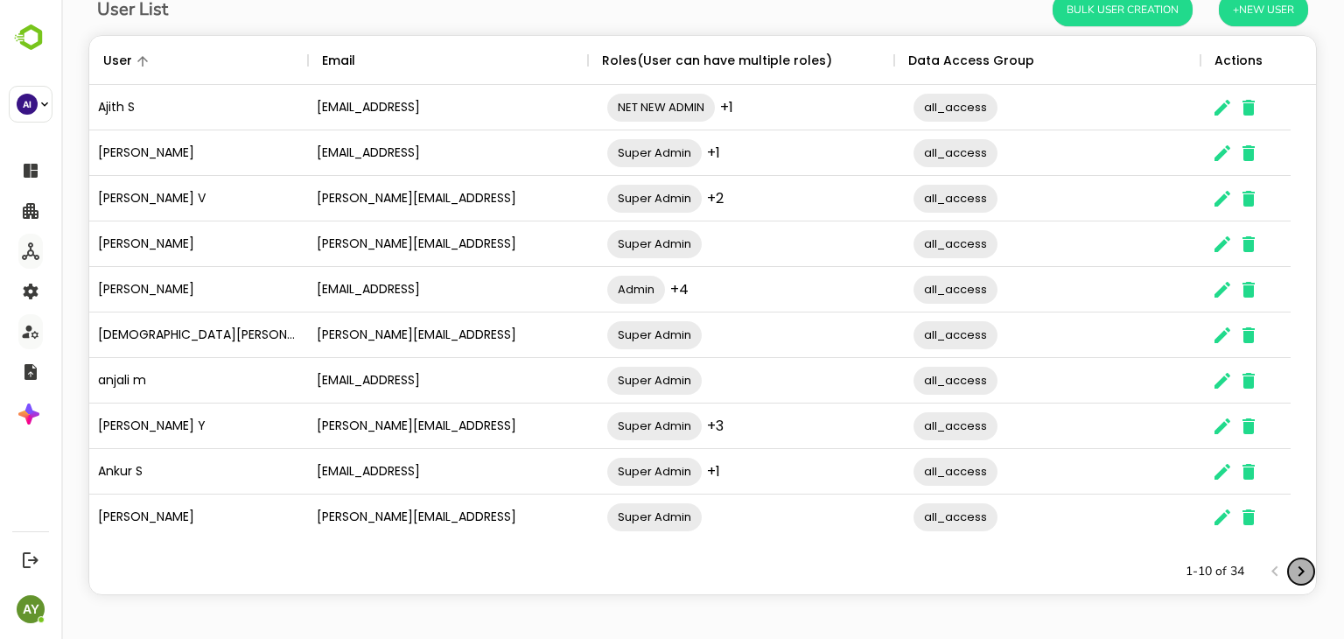
click at [862, 568] on icon "Next page" at bounding box center [1300, 571] width 21 height 21
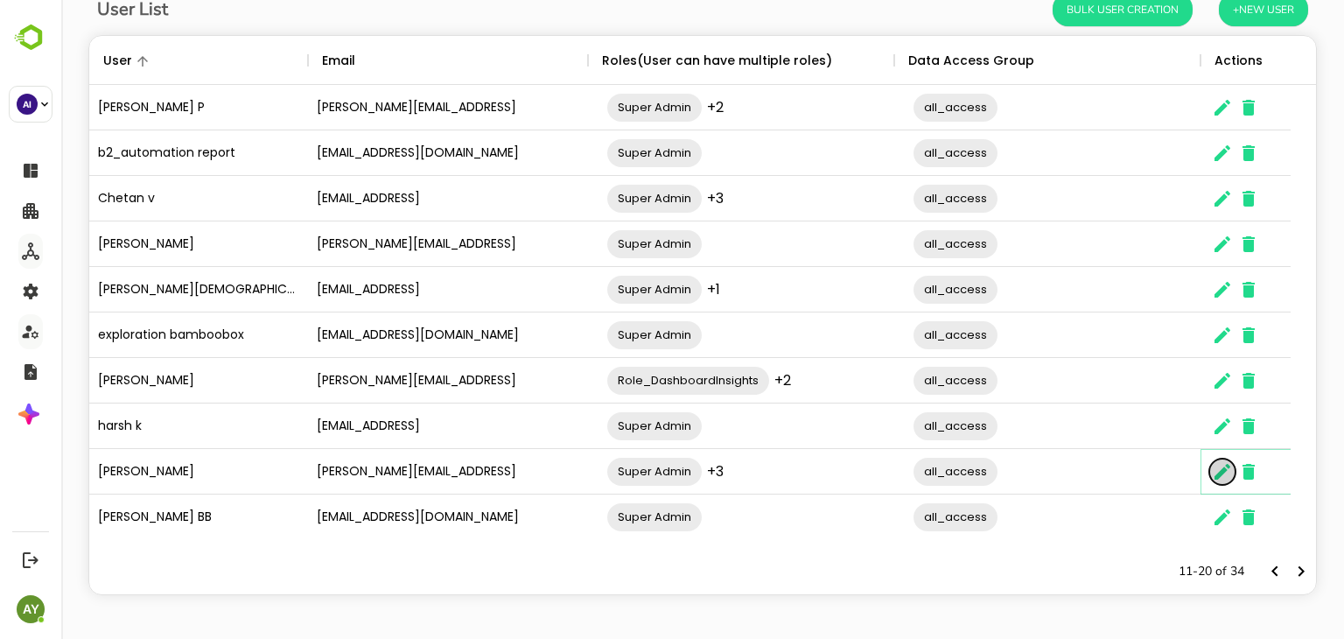
click at [862, 473] on icon "The User Data" at bounding box center [1222, 472] width 16 height 16
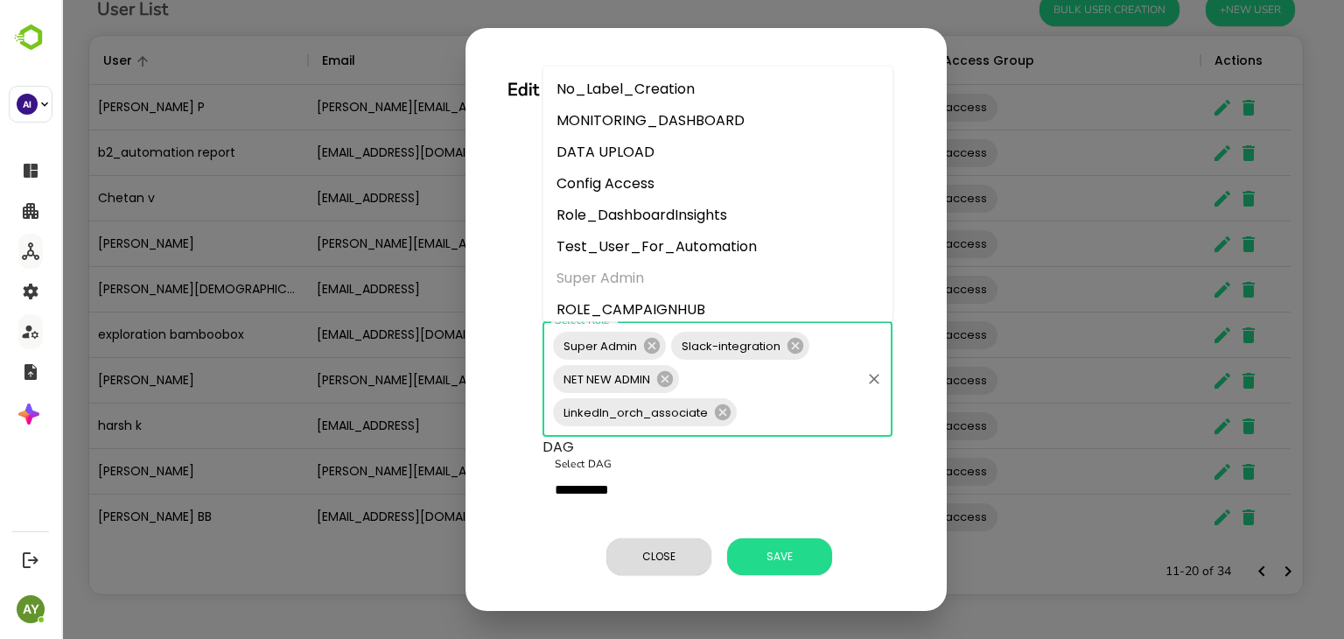
click at [746, 400] on input "Select Role" at bounding box center [798, 411] width 119 height 33
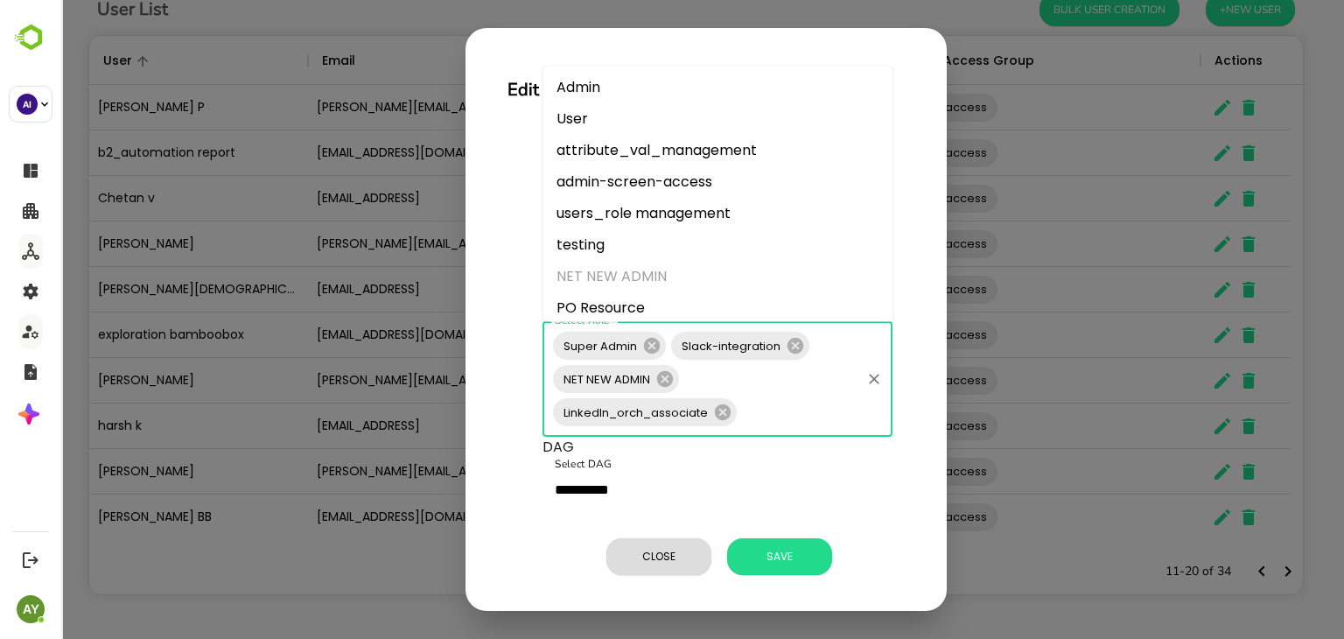
scroll to position [420, 0]
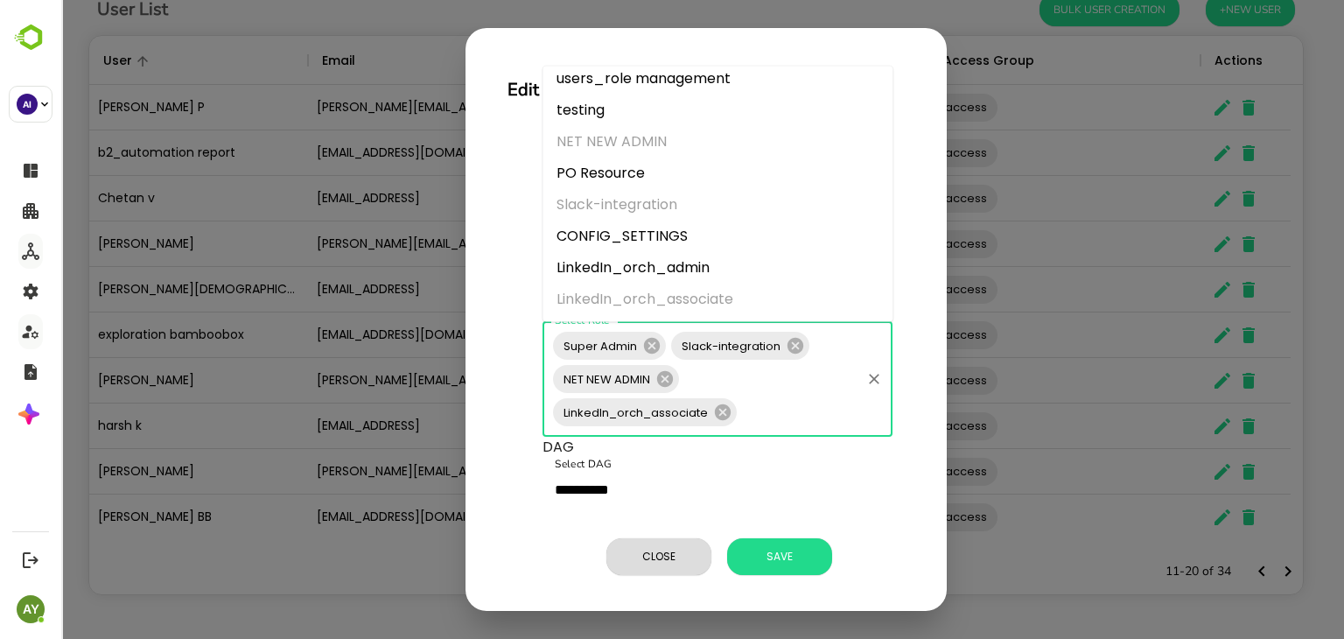
click at [696, 274] on li "LinkedIn_orch_admin" at bounding box center [717, 267] width 350 height 31
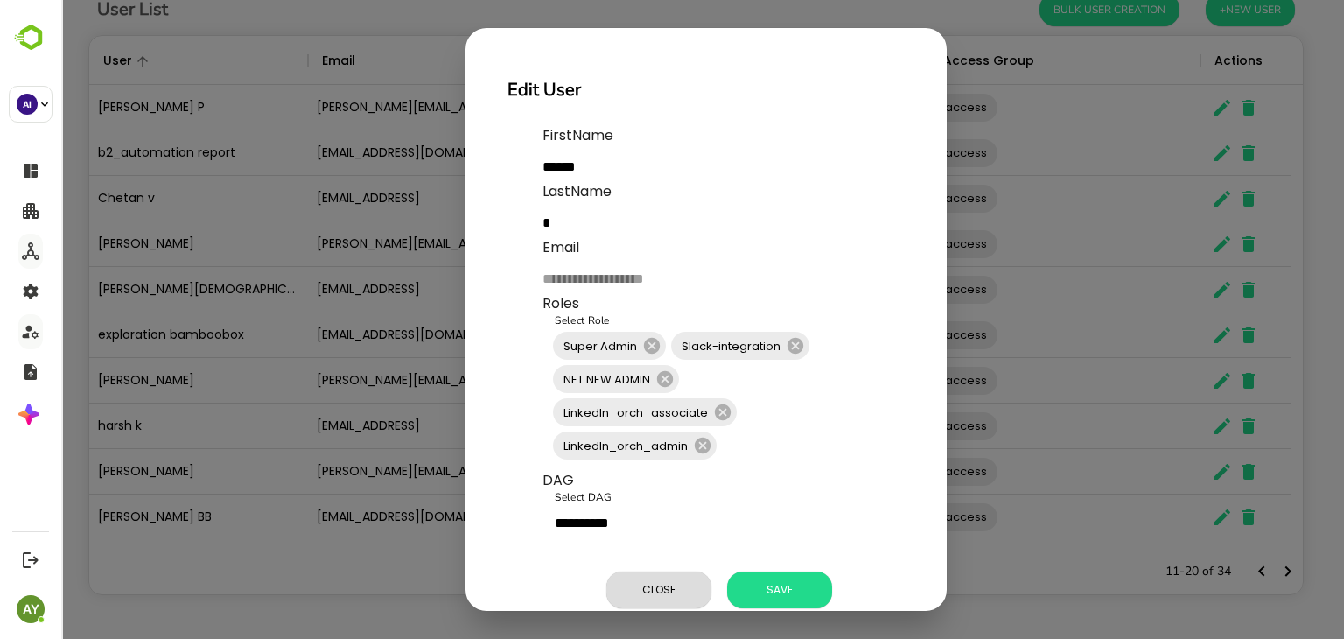
drag, startPoint x: 760, startPoint y: 567, endPoint x: 766, endPoint y: 574, distance: 9.3
click at [766, 574] on div "Close Save" at bounding box center [723, 589] width 362 height 51
click at [766, 574] on button "Save" at bounding box center [779, 589] width 105 height 37
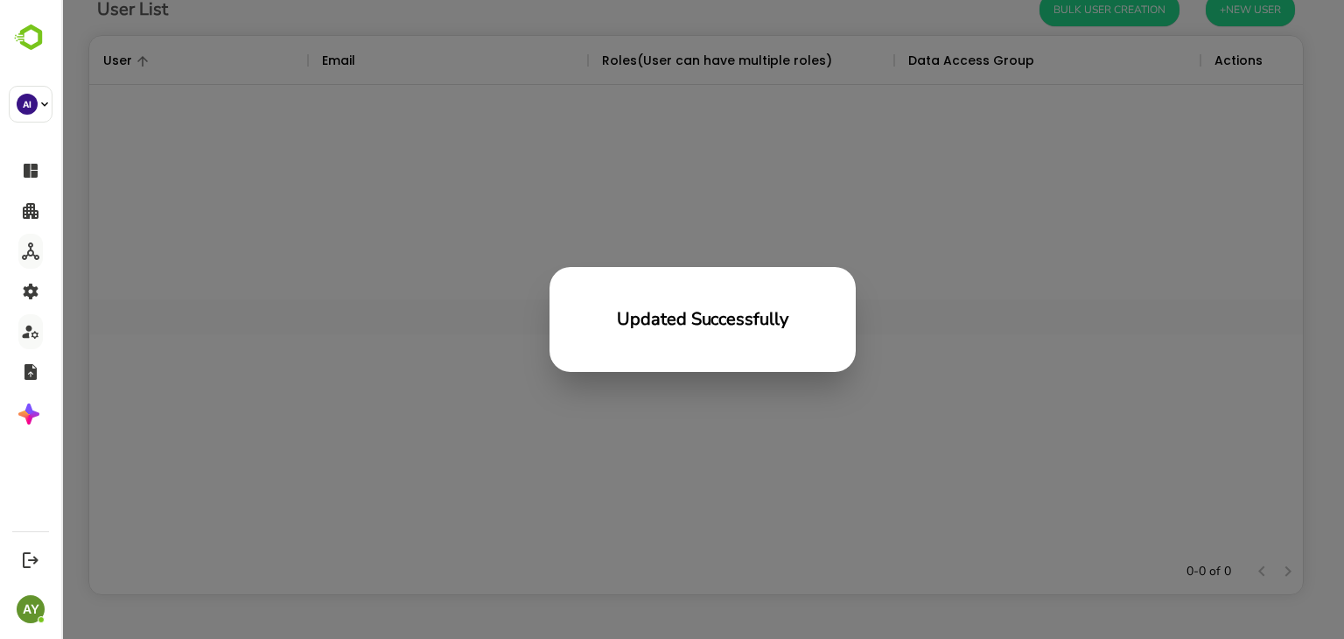
scroll to position [499, 1200]
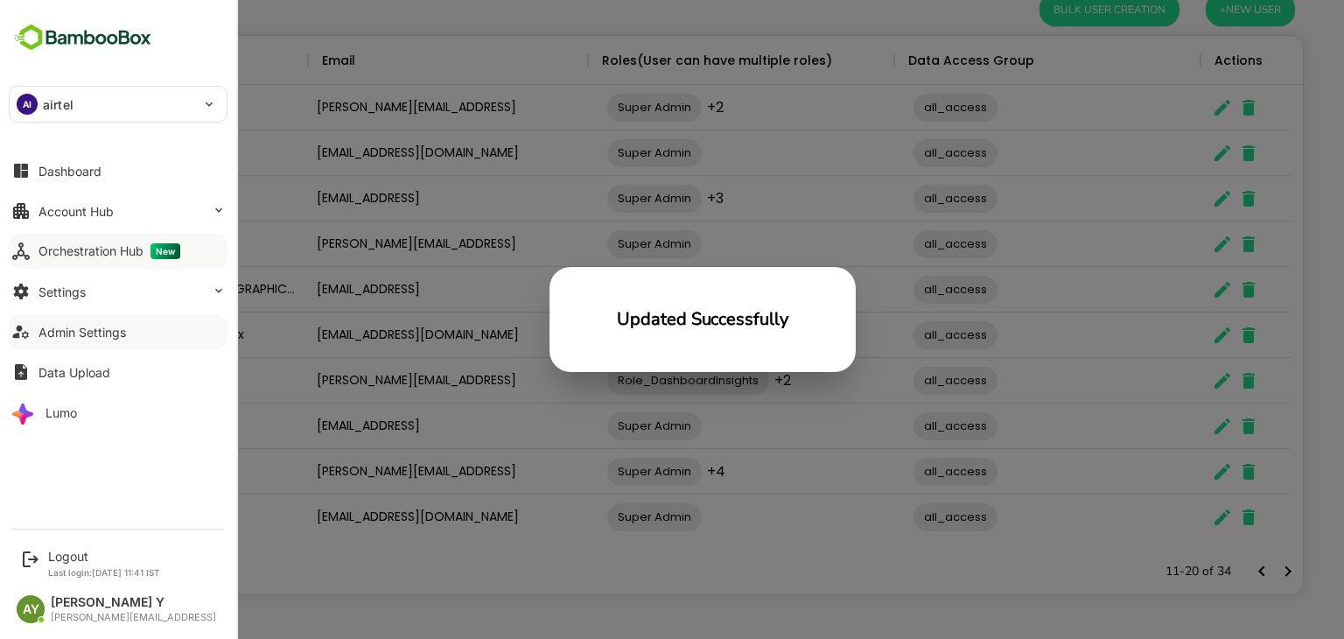
click at [95, 239] on button "Orchestration Hub New" at bounding box center [118, 251] width 219 height 35
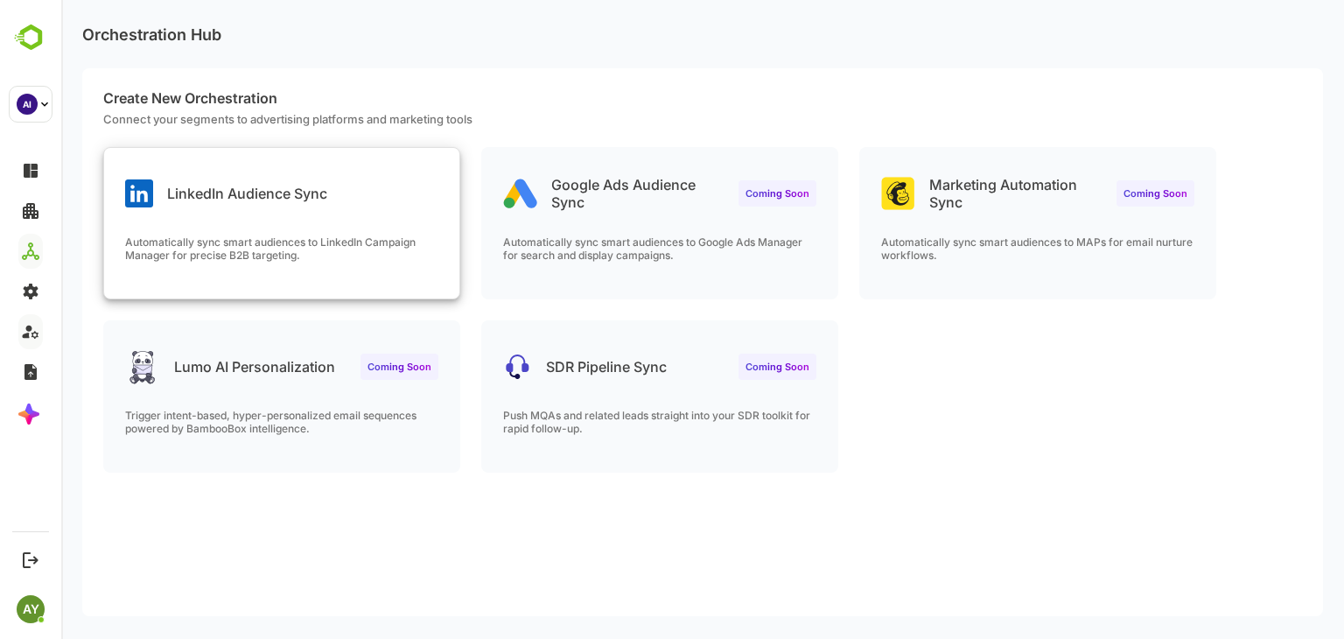
click at [399, 187] on div "LinkedIn Audience Sync" at bounding box center [281, 179] width 355 height 63
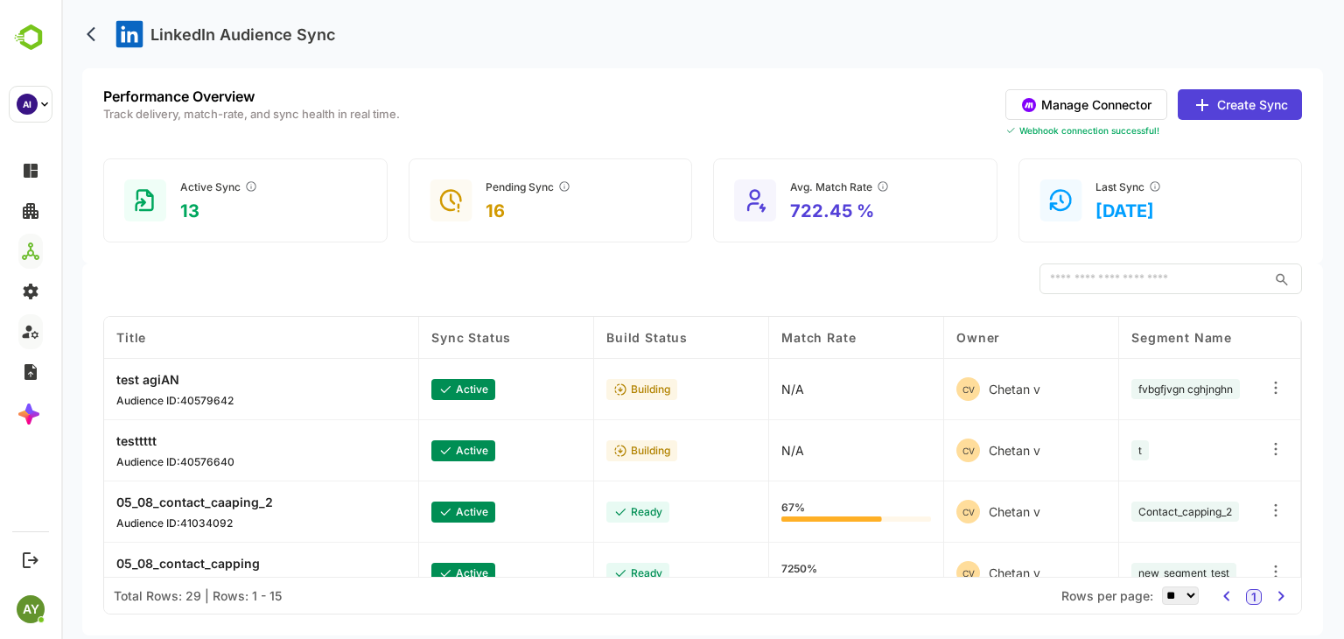
click at [862, 108] on button "Manage Connector" at bounding box center [1086, 104] width 162 height 31
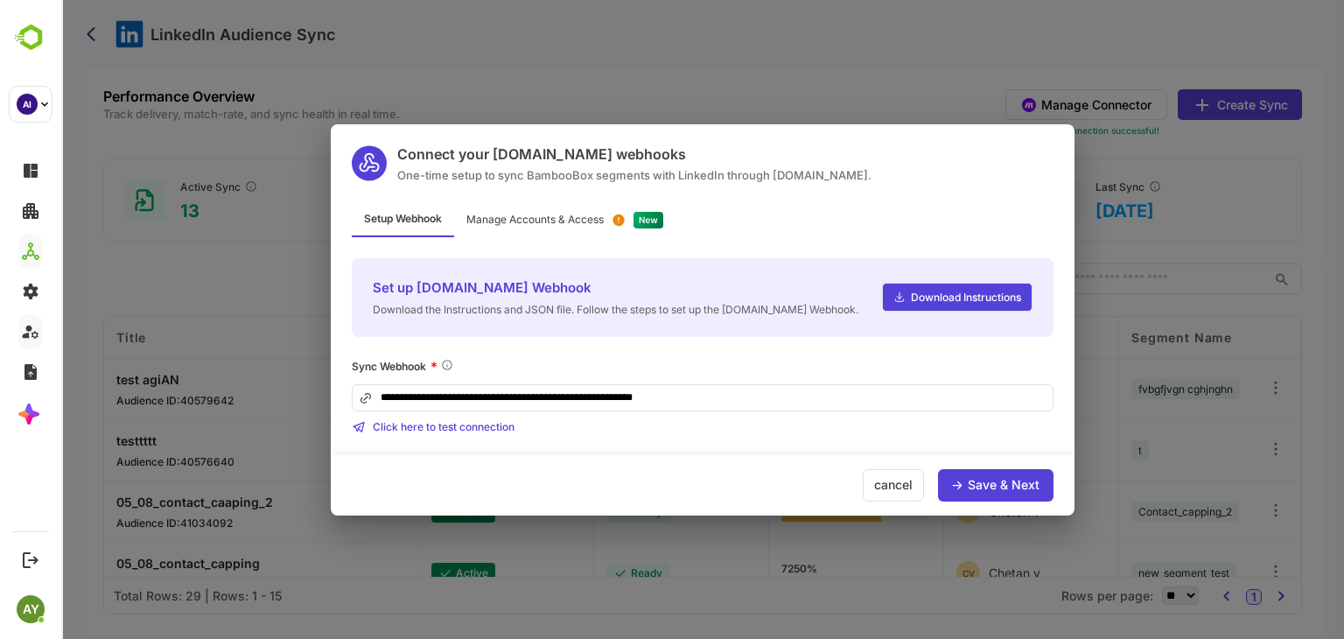
click at [862, 478] on div "Save & Next" at bounding box center [1003, 484] width 72 height 12
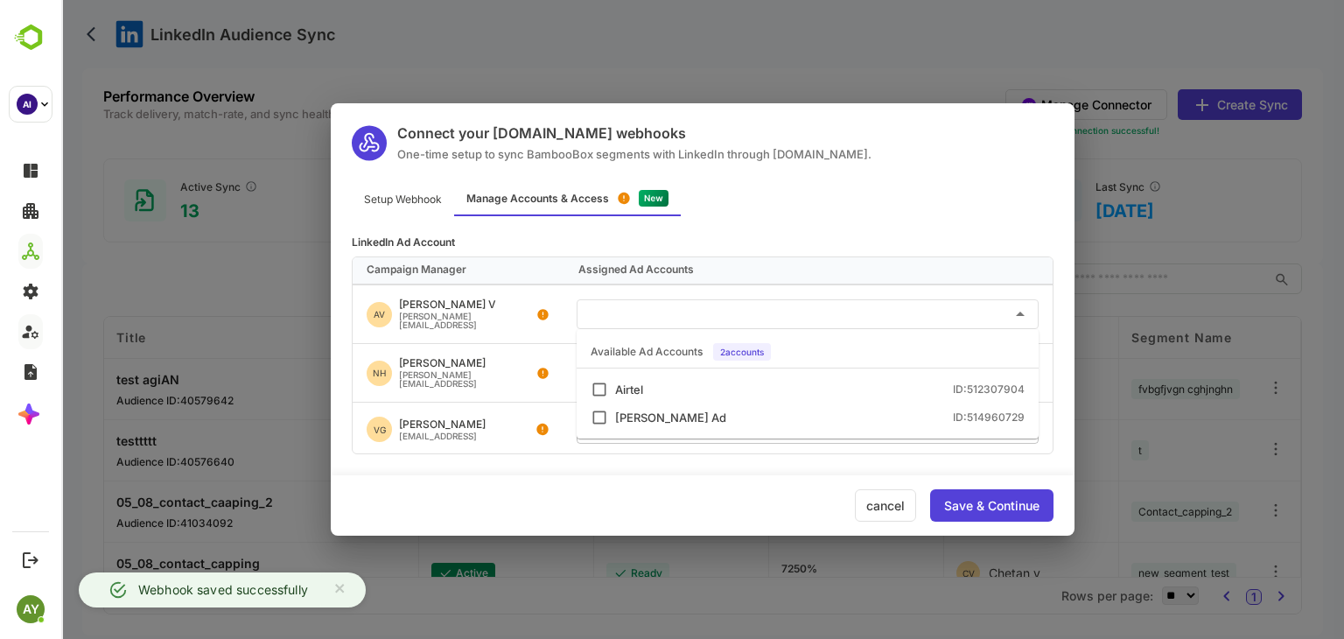
click at [862, 309] on input "text" at bounding box center [807, 313] width 448 height 29
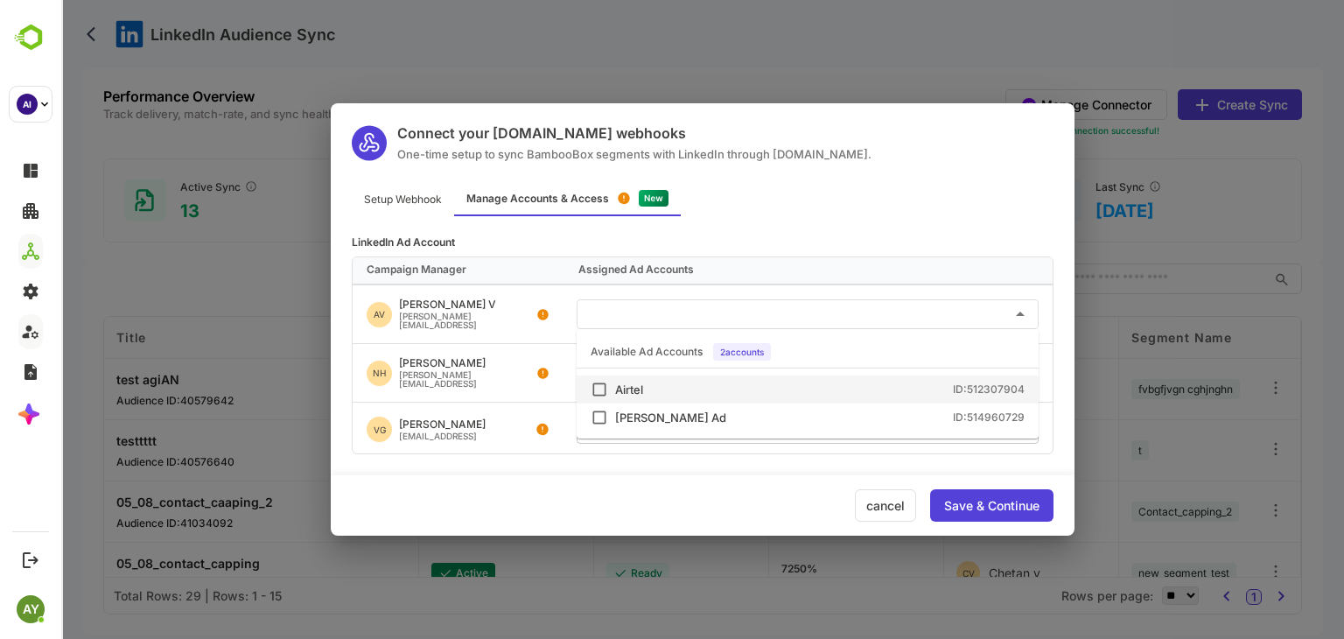
click at [836, 399] on li "Airtel ID: 512307904" at bounding box center [807, 389] width 462 height 28
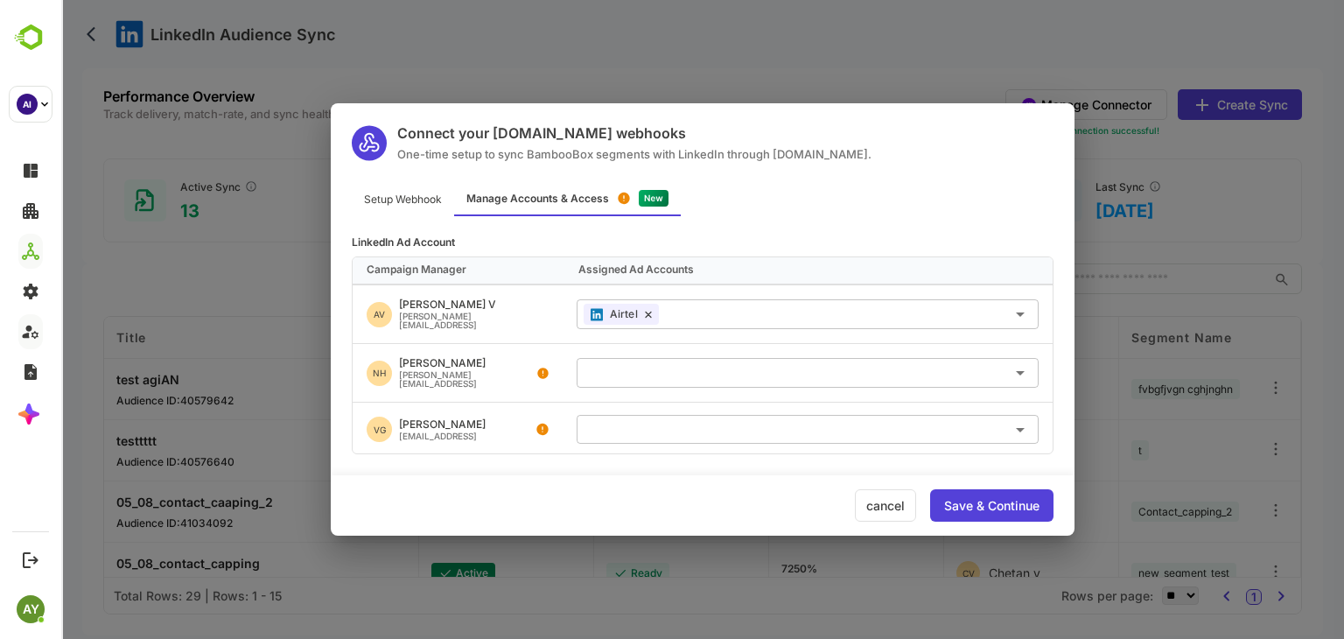
click at [526, 370] on div "NH Nethra Harikumar nethra@bamboobox.ai" at bounding box center [458, 373] width 210 height 58
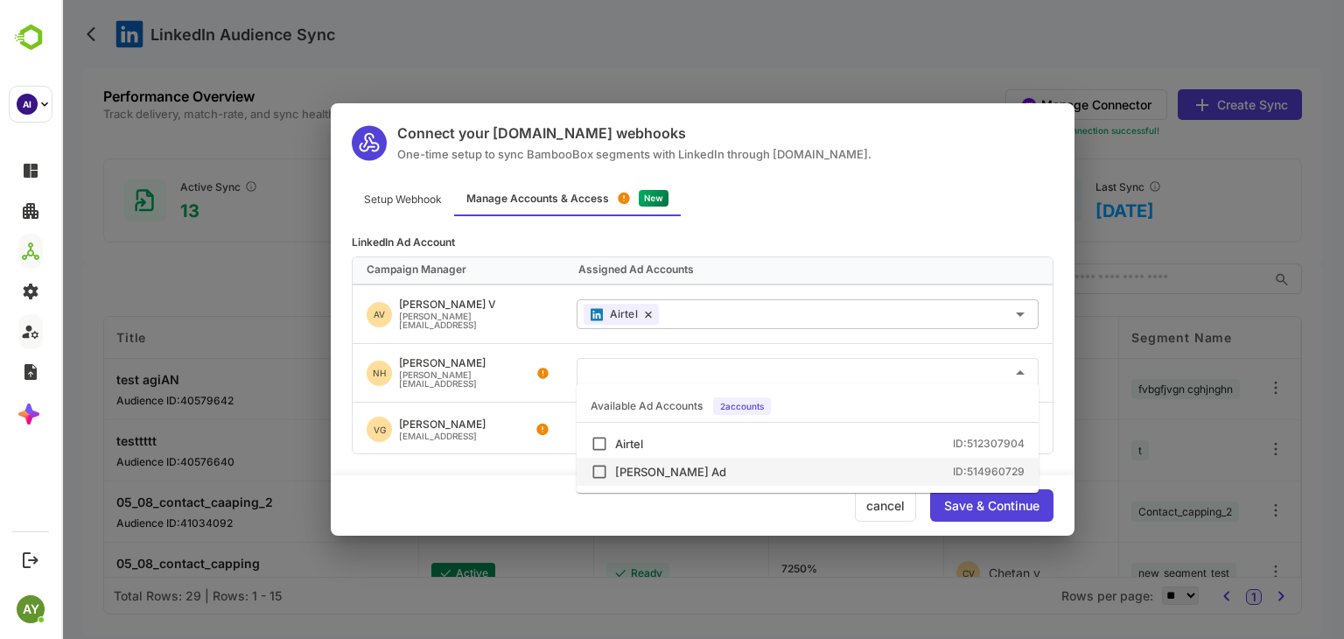
drag, startPoint x: 726, startPoint y: 362, endPoint x: 706, endPoint y: 466, distance: 106.0
click at [706, 466] on body "LinkedIn Audience Sync Performance Overview Track delivery, match-rate, and syn…" at bounding box center [702, 319] width 1282 height 639
click at [706, 466] on div "Lokesh Ad ID: 514960729" at bounding box center [819, 471] width 409 height 11
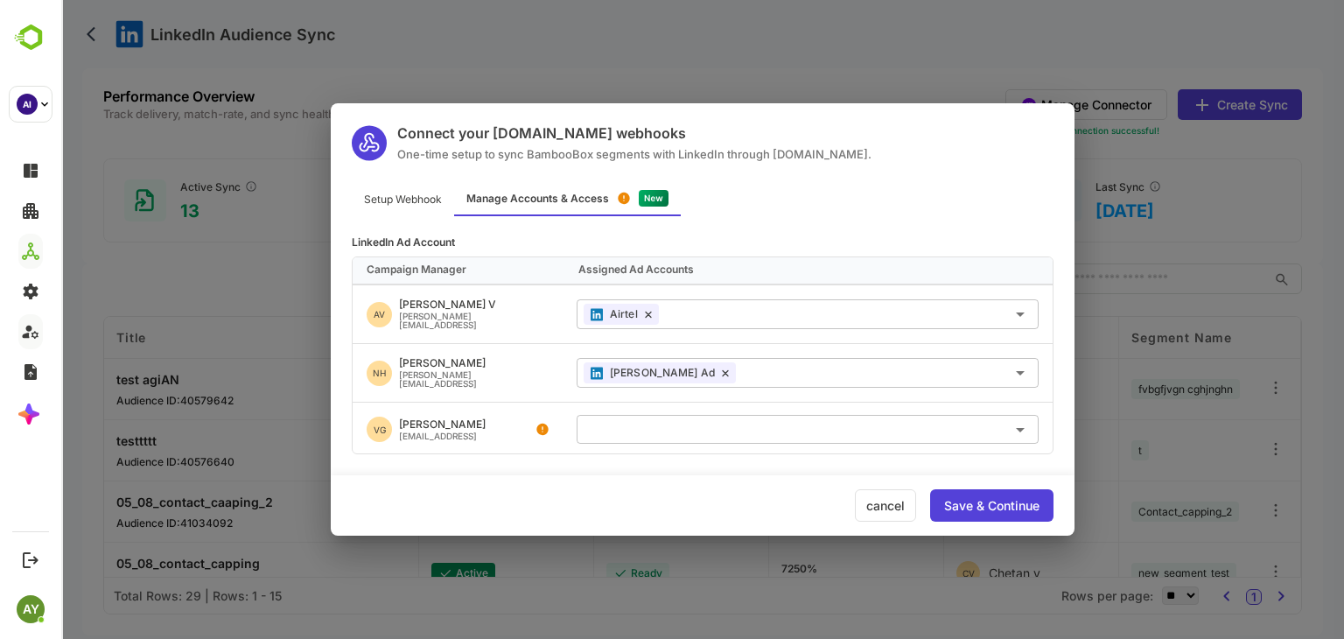
click at [501, 365] on div "NH Nethra Harikumar nethra@bamboobox.ai" at bounding box center [458, 373] width 210 height 58
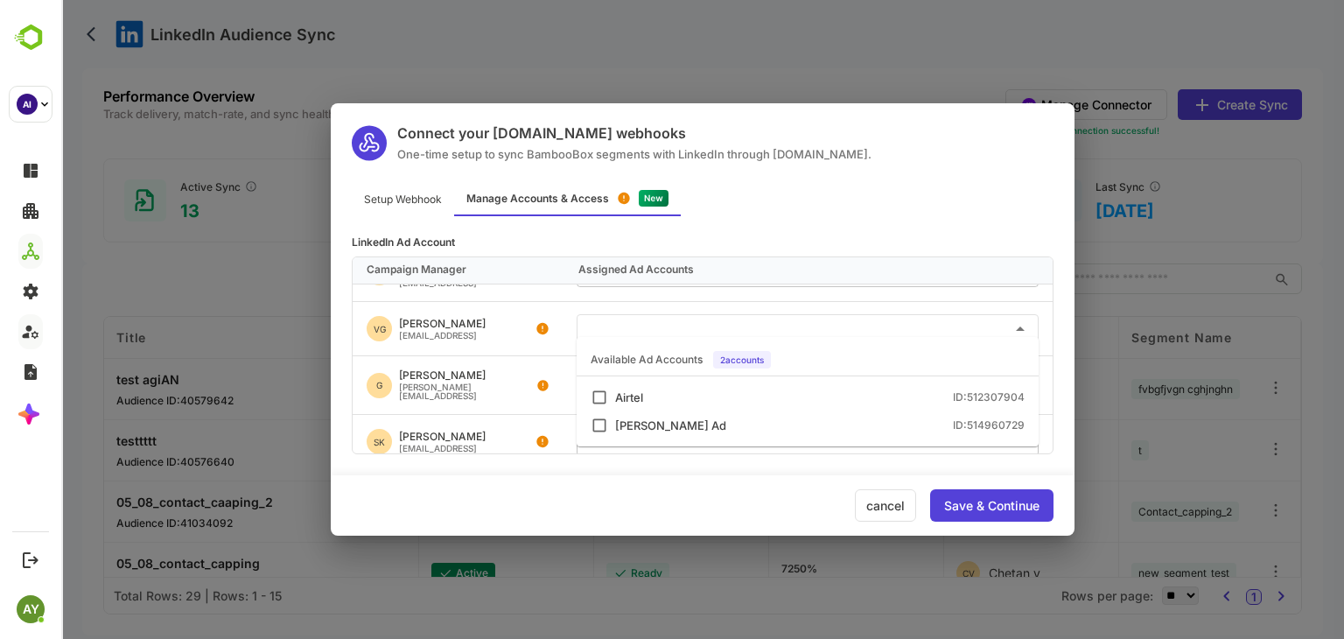
drag, startPoint x: 712, startPoint y: 321, endPoint x: 719, endPoint y: 420, distance: 99.1
click at [719, 420] on body "LinkedIn Audience Sync Performance Overview Track delivery, match-rate, and syn…" at bounding box center [702, 319] width 1282 height 639
click at [719, 420] on div "Lokesh Ad ID: 514960729" at bounding box center [819, 425] width 409 height 11
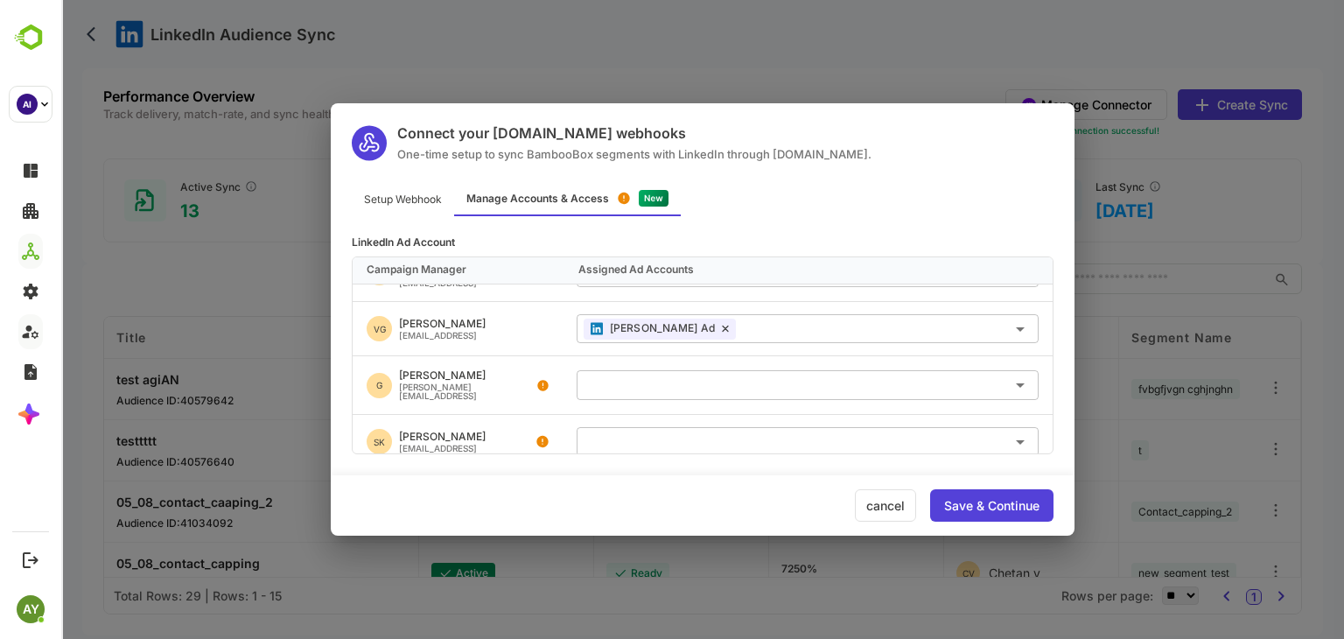
drag, startPoint x: 541, startPoint y: 377, endPoint x: 664, endPoint y: 390, distance: 123.2
click at [664, 390] on div "G Gopi gopi@bamboobox.ai ​" at bounding box center [703, 384] width 700 height 59
drag, startPoint x: 664, startPoint y: 390, endPoint x: 666, endPoint y: 372, distance: 18.5
click at [666, 372] on div "​" at bounding box center [807, 384] width 490 height 43
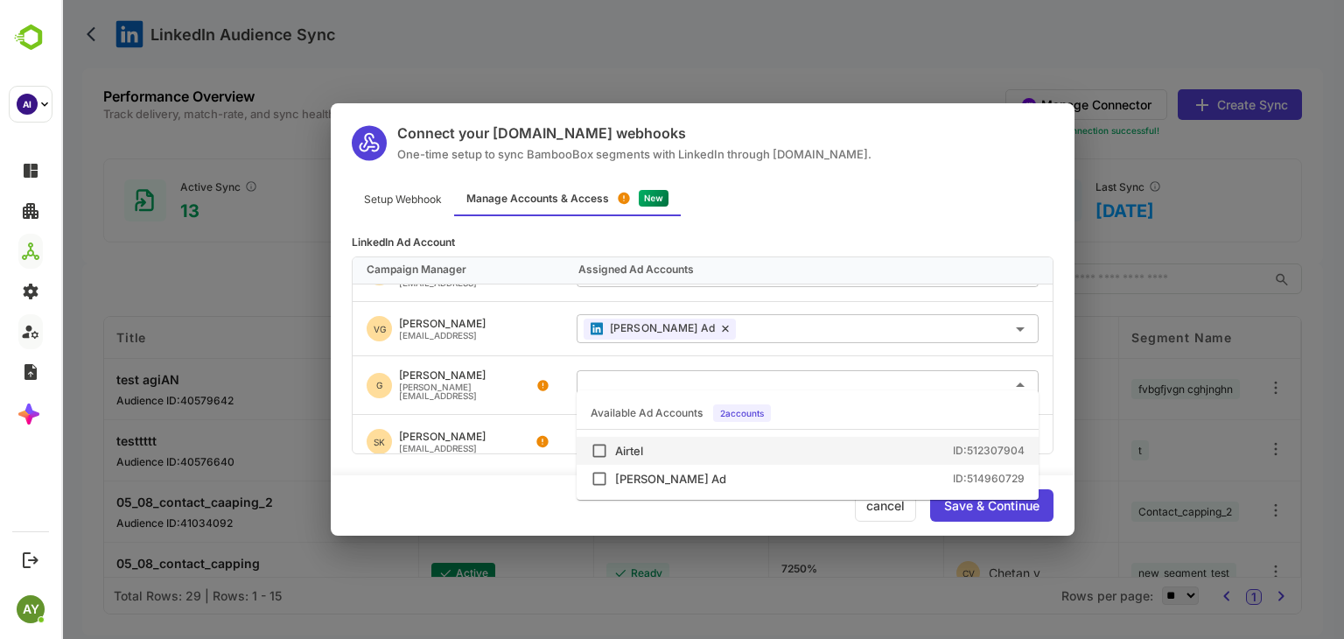
drag, startPoint x: 648, startPoint y: 446, endPoint x: 518, endPoint y: 407, distance: 136.2
click at [518, 407] on body "LinkedIn Audience Sync Performance Overview Track delivery, match-rate, and syn…" at bounding box center [702, 319] width 1282 height 639
click at [640, 445] on div "Airtel" at bounding box center [629, 450] width 28 height 11
drag, startPoint x: 525, startPoint y: 417, endPoint x: 521, endPoint y: 396, distance: 21.3
click at [521, 396] on div "Campaign Manager Assigned Ad Accounts AV Akshat V akshat@bamboobox.ai Airtel ​ …" at bounding box center [703, 355] width 702 height 198
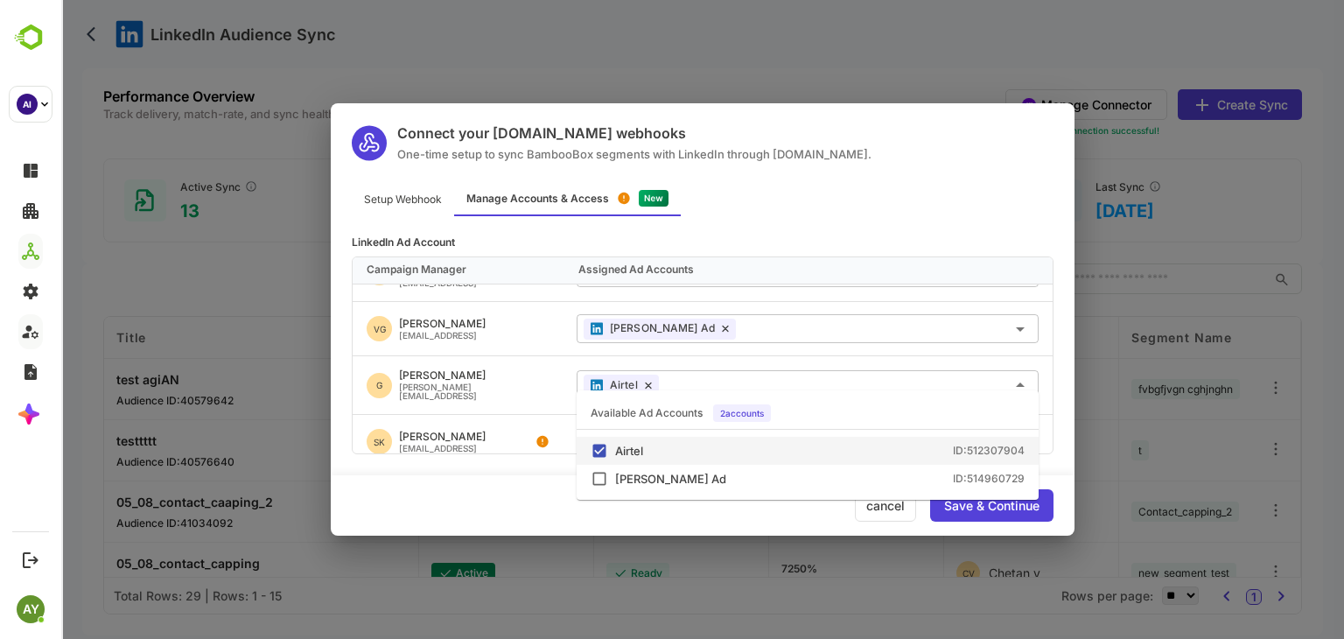
click at [521, 396] on div "G Gopi gopi@bamboobox.ai" at bounding box center [458, 385] width 210 height 58
click at [555, 356] on div "G Gopi gopi@bamboobox.ai" at bounding box center [458, 385] width 210 height 58
click at [862, 397] on div "Available Ad Accounts 2 accounts" at bounding box center [807, 413] width 462 height 32
click at [862, 375] on icon "Close" at bounding box center [1019, 384] width 21 height 21
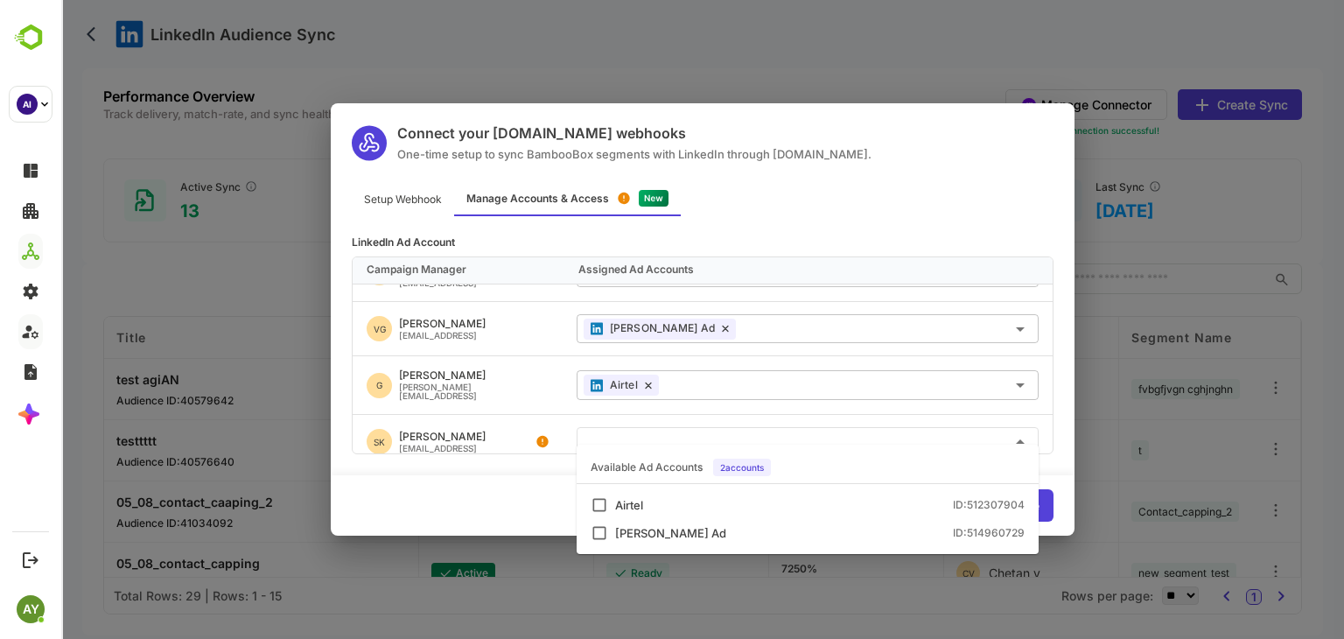
click at [862, 436] on input "text" at bounding box center [807, 441] width 448 height 29
click at [756, 508] on div "Airtel ID: 512307904" at bounding box center [819, 504] width 409 height 11
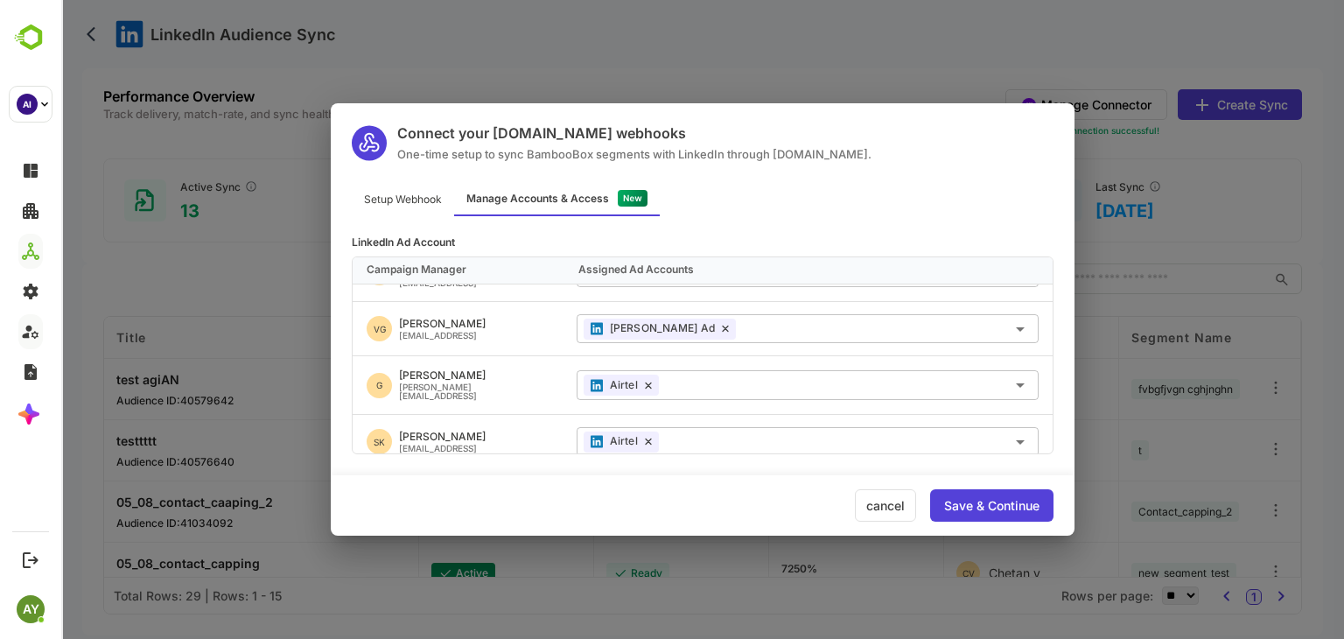
click at [527, 323] on div "VG Vishal Gupta vishal@bamboobox.ai" at bounding box center [458, 328] width 210 height 53
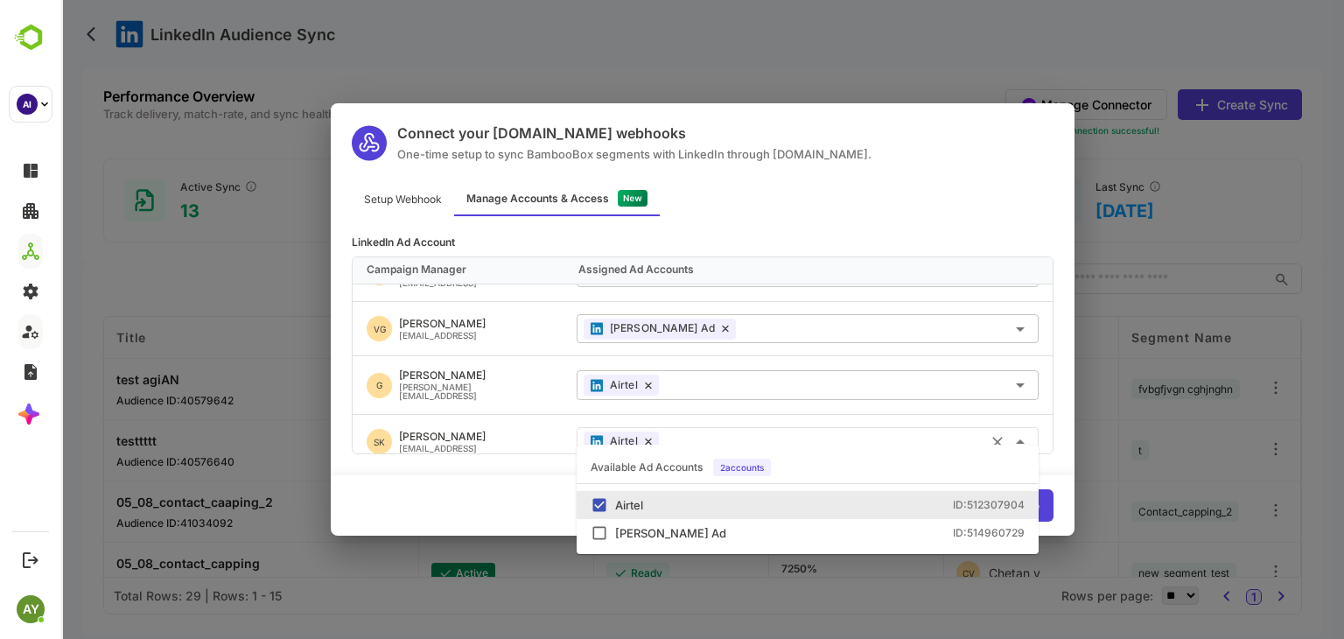
click at [760, 427] on input "text" at bounding box center [849, 441] width 366 height 29
click at [724, 513] on div "Airtel ID: 512307904" at bounding box center [807, 504] width 434 height 17
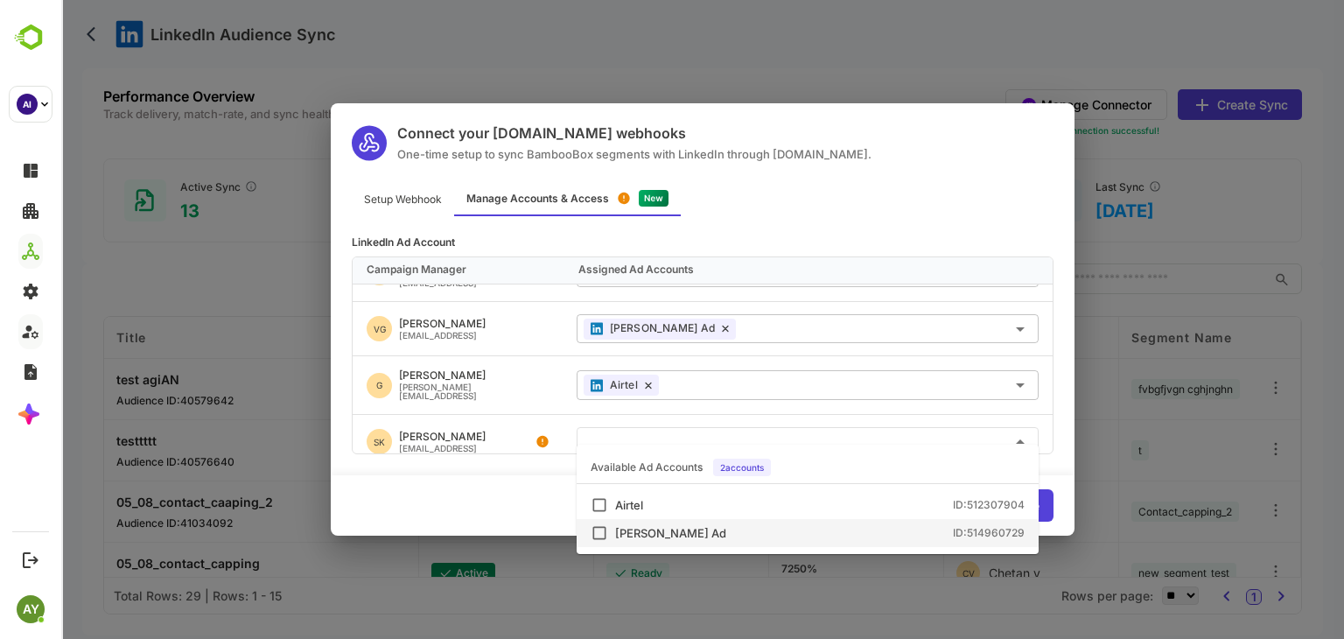
click at [724, 519] on li "Lokesh Ad ID: 514960729" at bounding box center [807, 533] width 462 height 28
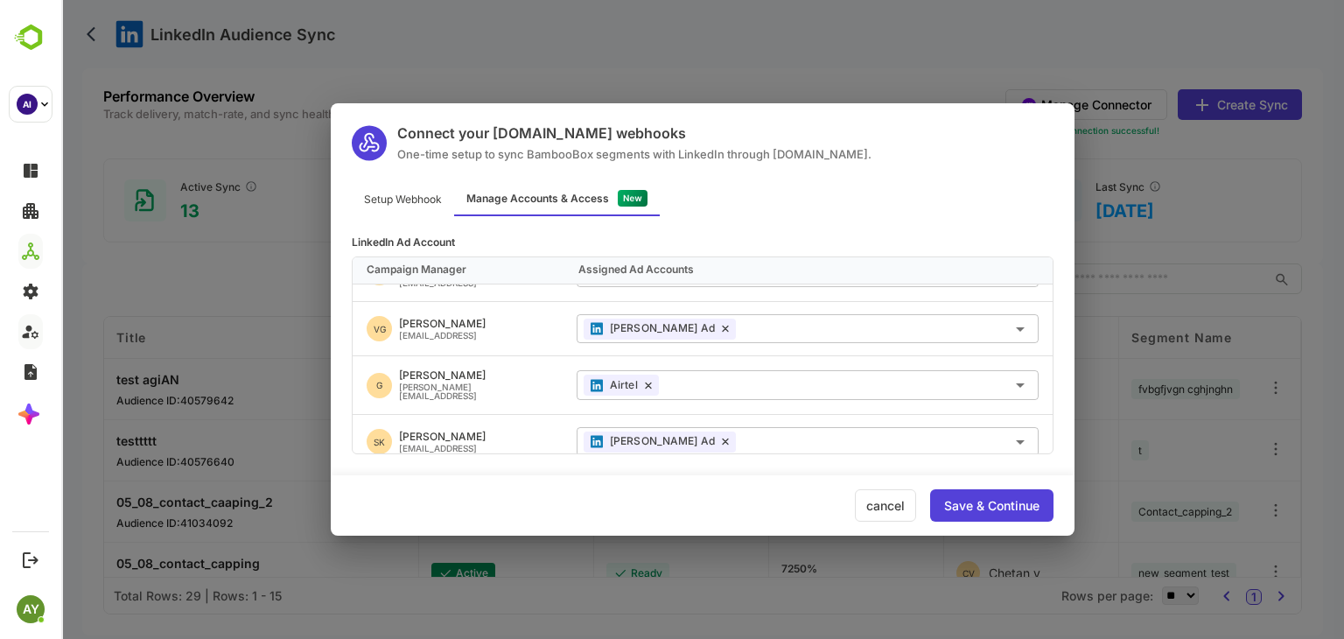
click at [482, 356] on div "G Gopi gopi@bamboobox.ai" at bounding box center [458, 385] width 210 height 58
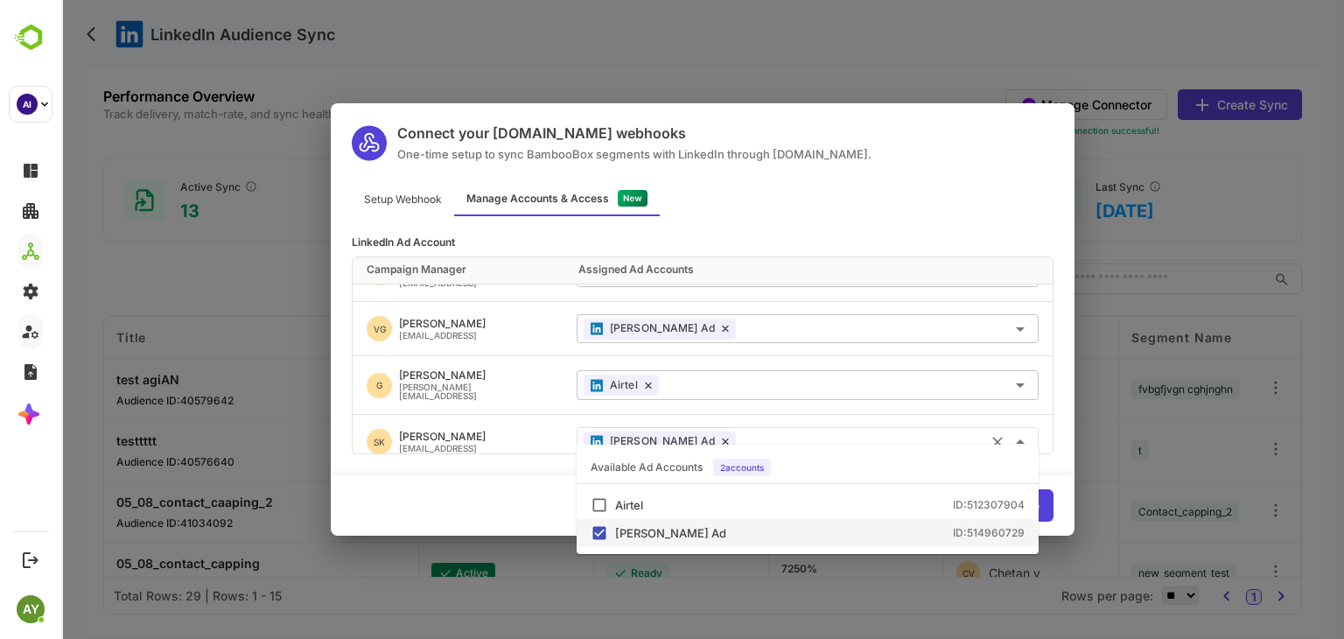
click at [743, 429] on input "text" at bounding box center [887, 441] width 289 height 29
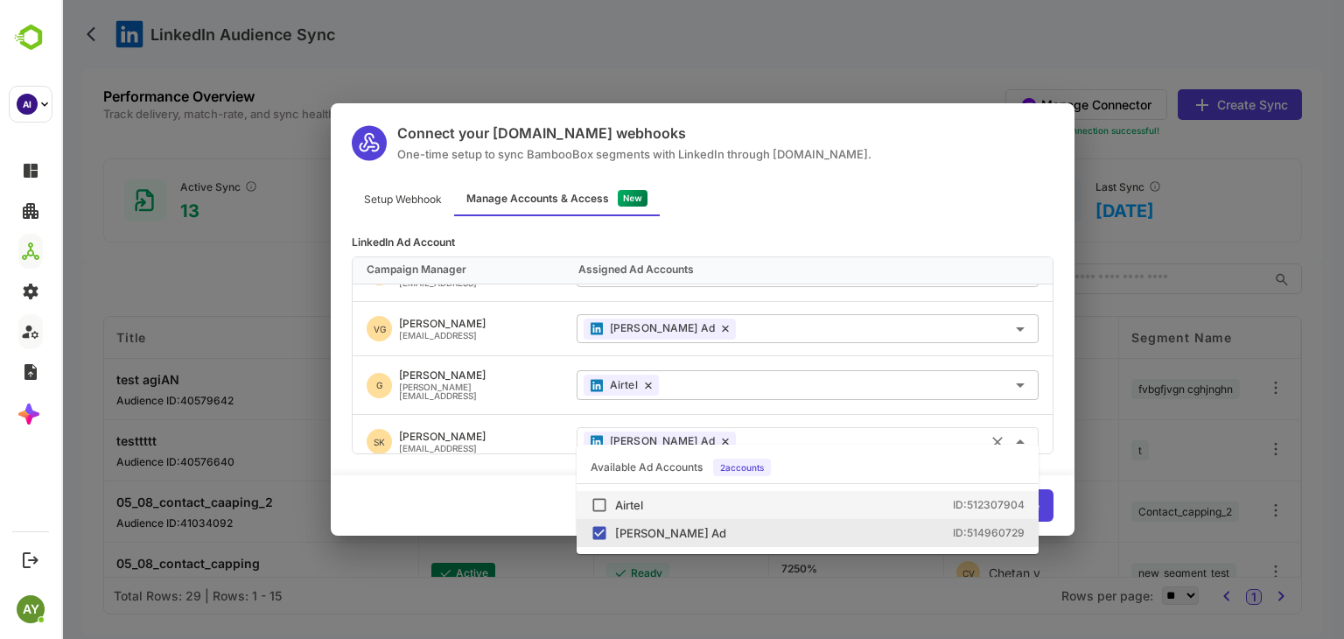
click at [715, 494] on li "Airtel ID: 512307904" at bounding box center [807, 505] width 462 height 28
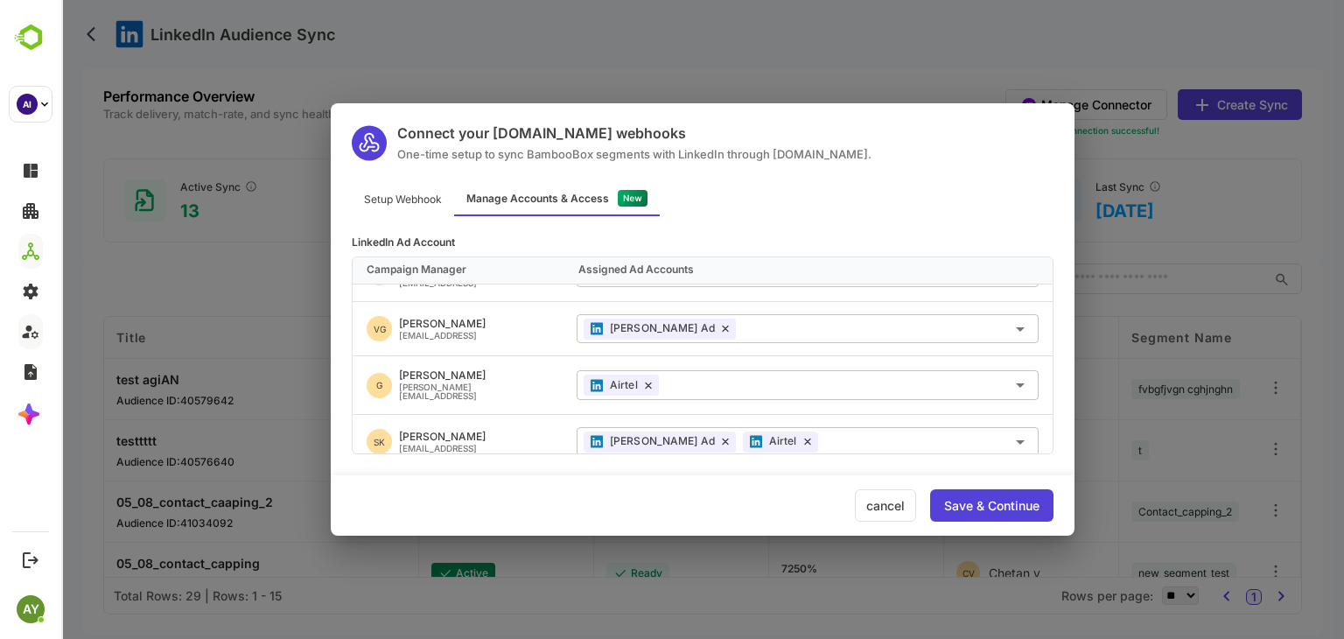
click at [514, 368] on div "G Gopi gopi@bamboobox.ai" at bounding box center [458, 385] width 210 height 58
click at [650, 381] on icon at bounding box center [648, 385] width 7 height 8
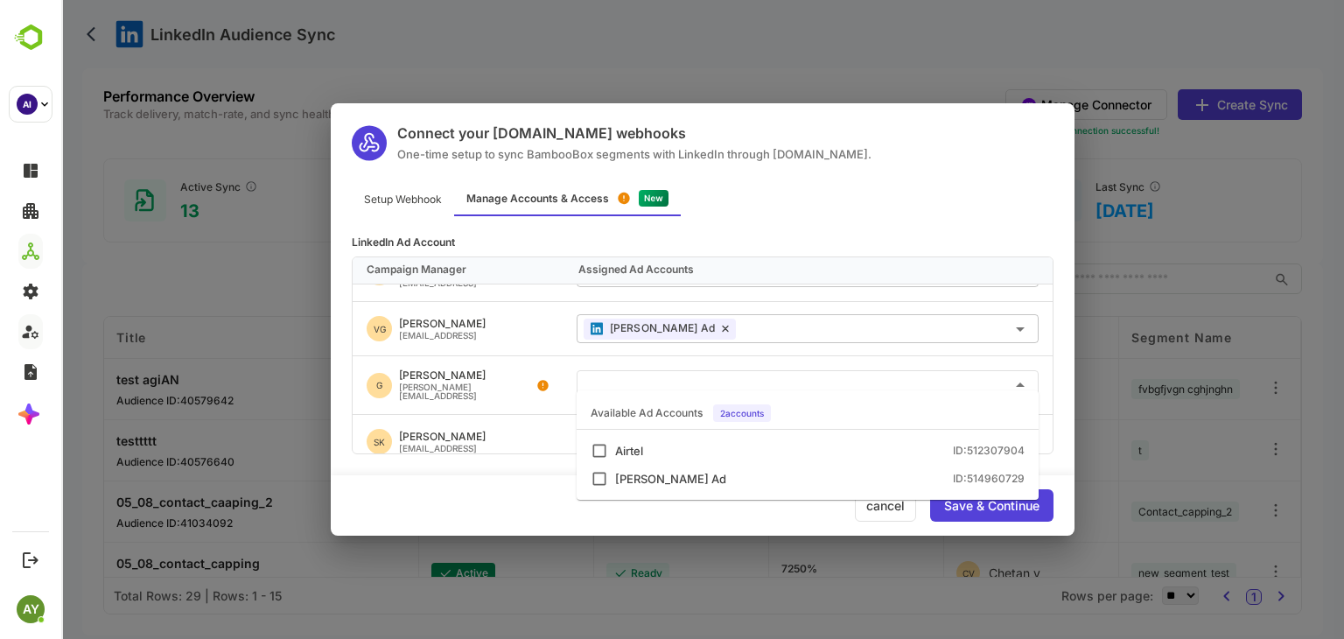
click at [623, 370] on input "text" at bounding box center [807, 384] width 448 height 29
click at [663, 448] on div "Airtel ID: 512307904" at bounding box center [819, 450] width 409 height 11
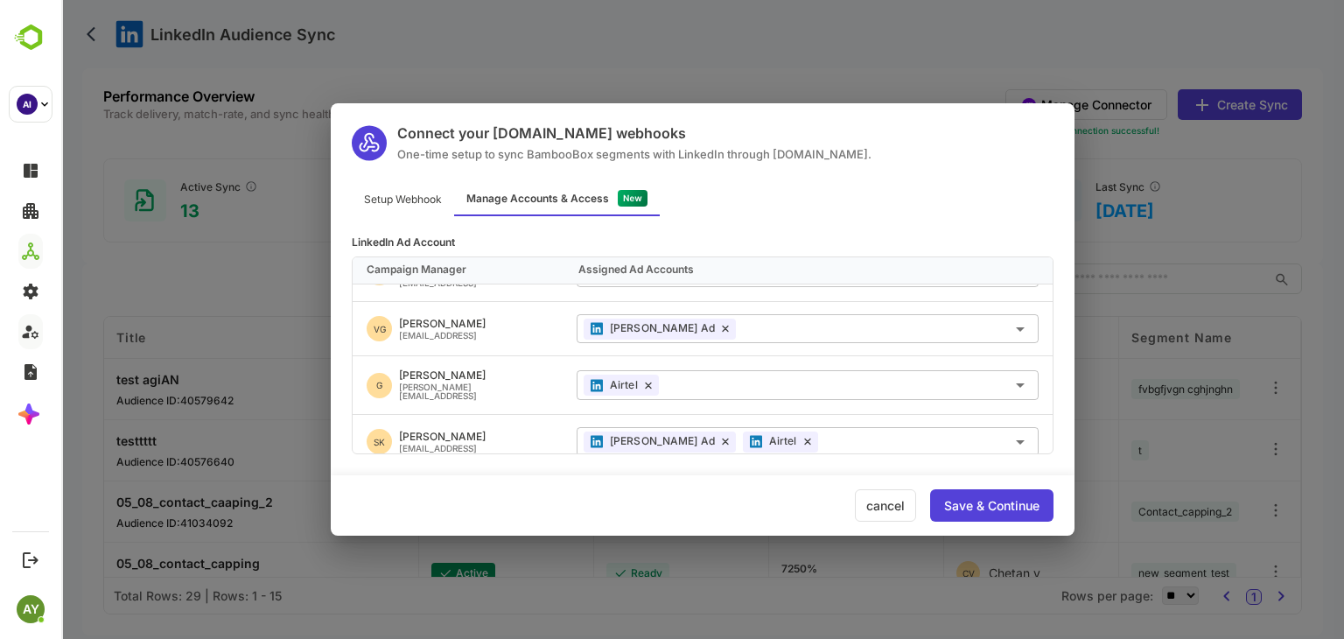
click at [541, 422] on div "SK Seraj Khan serajkhan@bamboobox.ai" at bounding box center [458, 441] width 210 height 53
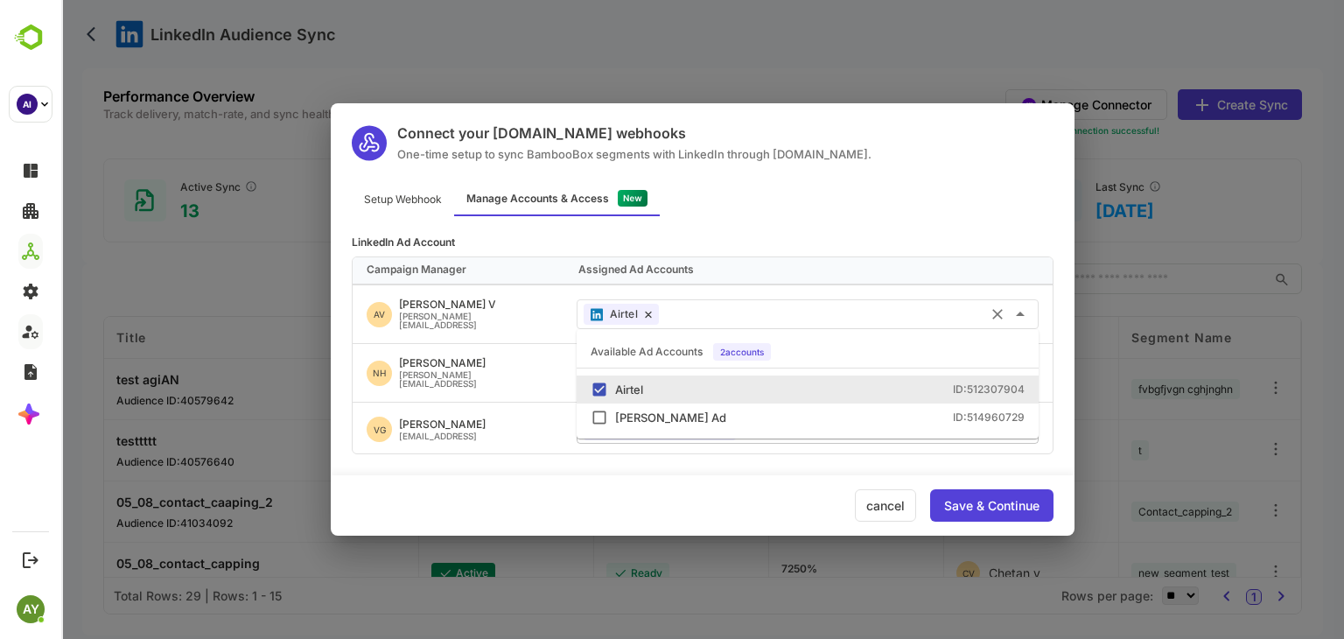
click at [849, 304] on input "text" at bounding box center [849, 313] width 366 height 29
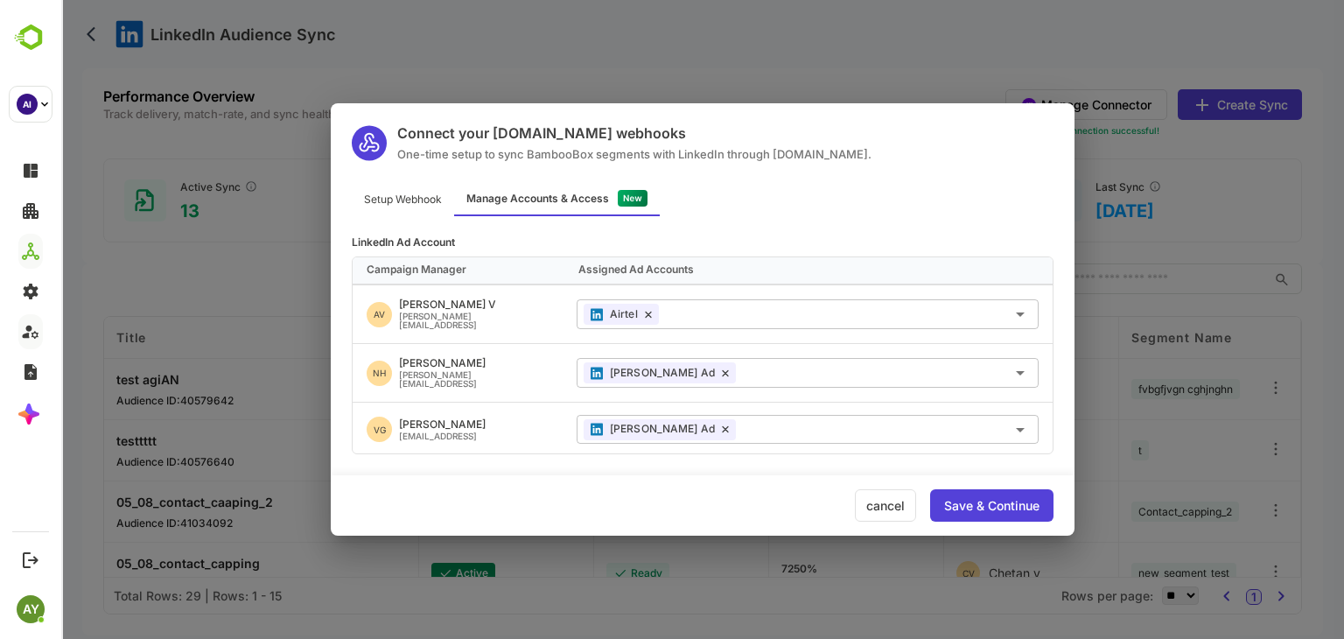
click at [457, 311] on div "[PERSON_NAME][EMAIL_ADDRESS]" at bounding box center [474, 319] width 150 height 17
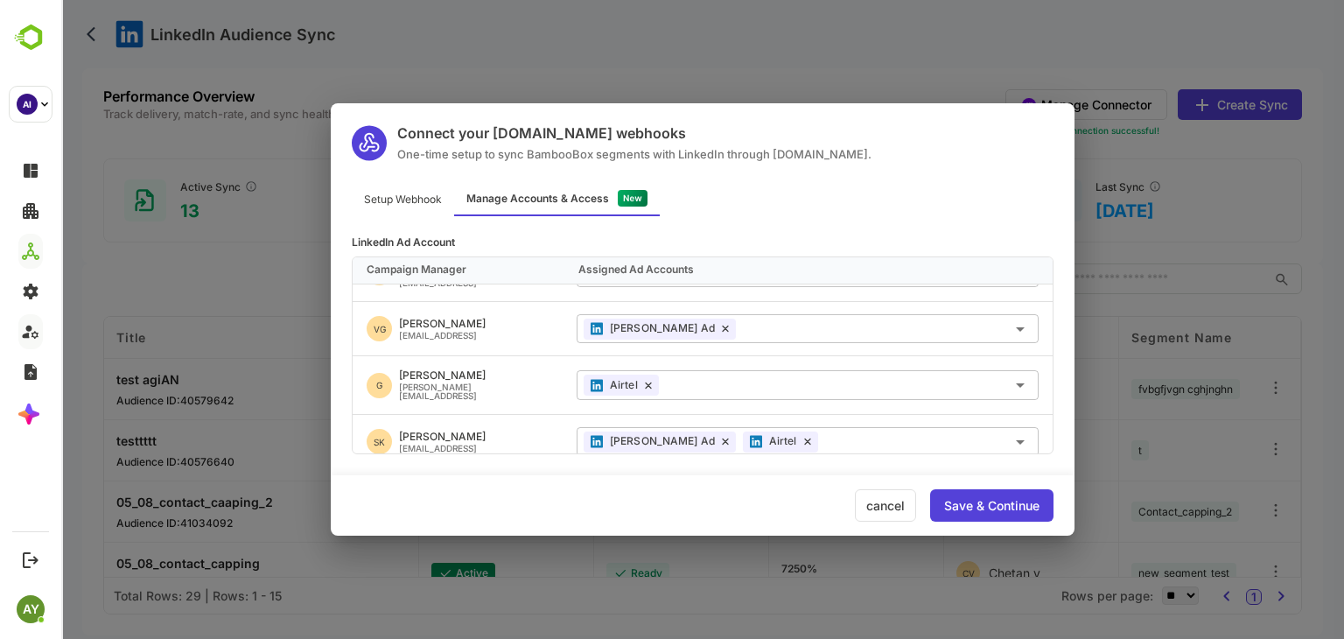
click at [862, 382] on div "Connect your Make.com webhooks One-time setup to sync BambooBox segments with L…" at bounding box center [702, 319] width 1282 height 639
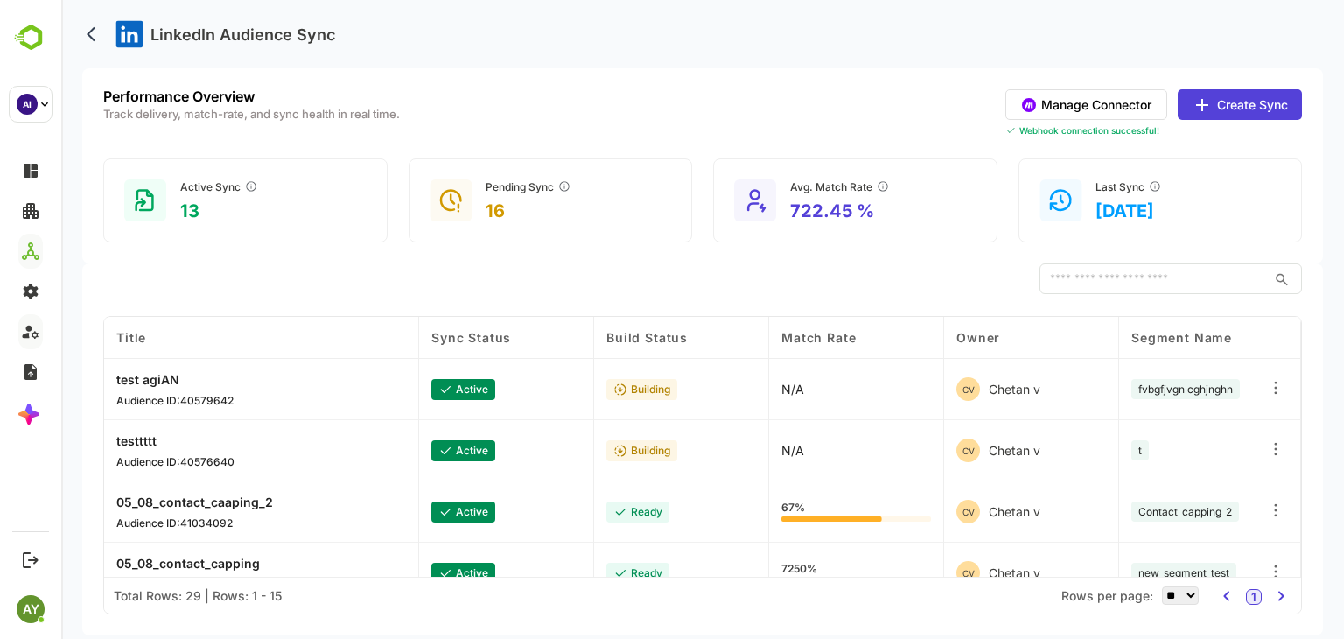
click at [862, 116] on button "Manage Connector" at bounding box center [1086, 104] width 162 height 31
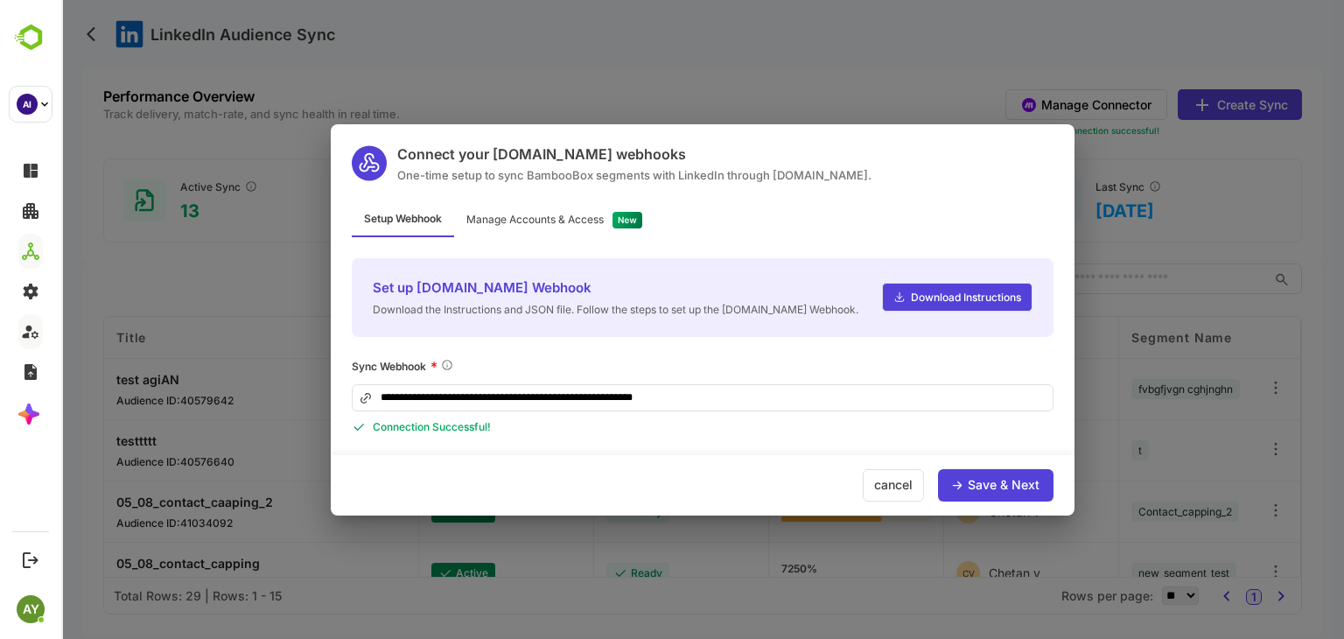
click at [862, 99] on div "**********" at bounding box center [702, 319] width 1282 height 639
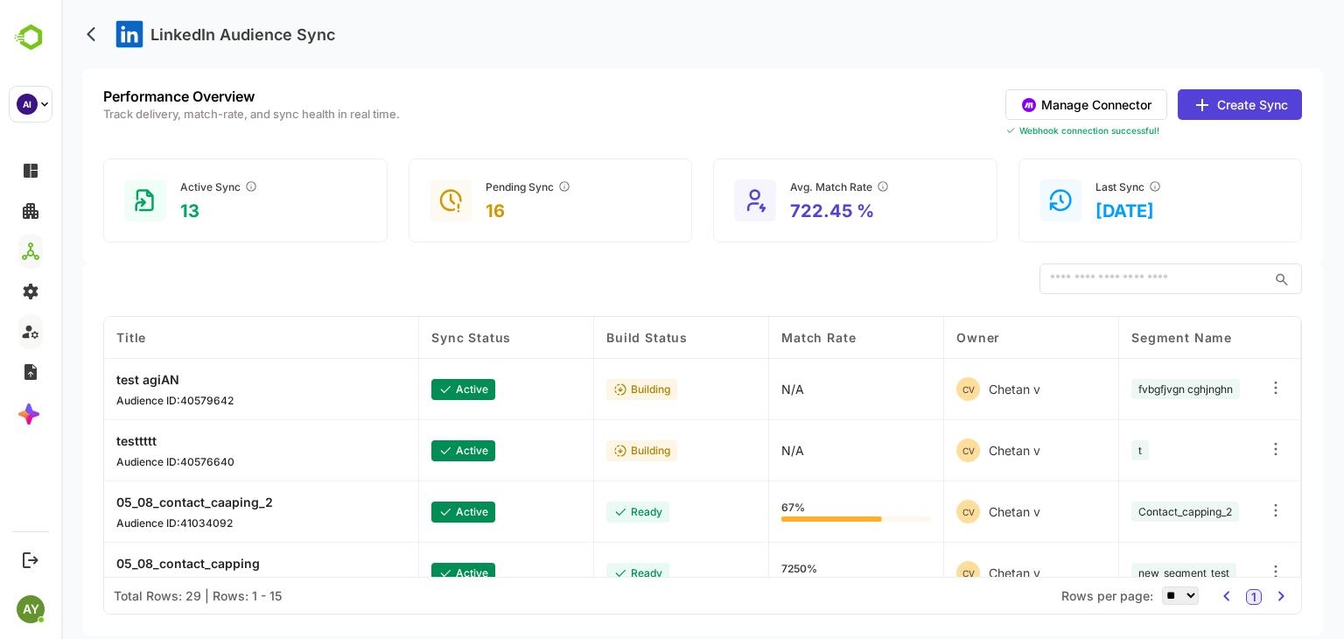
click at [862, 99] on icon at bounding box center [1201, 104] width 21 height 21
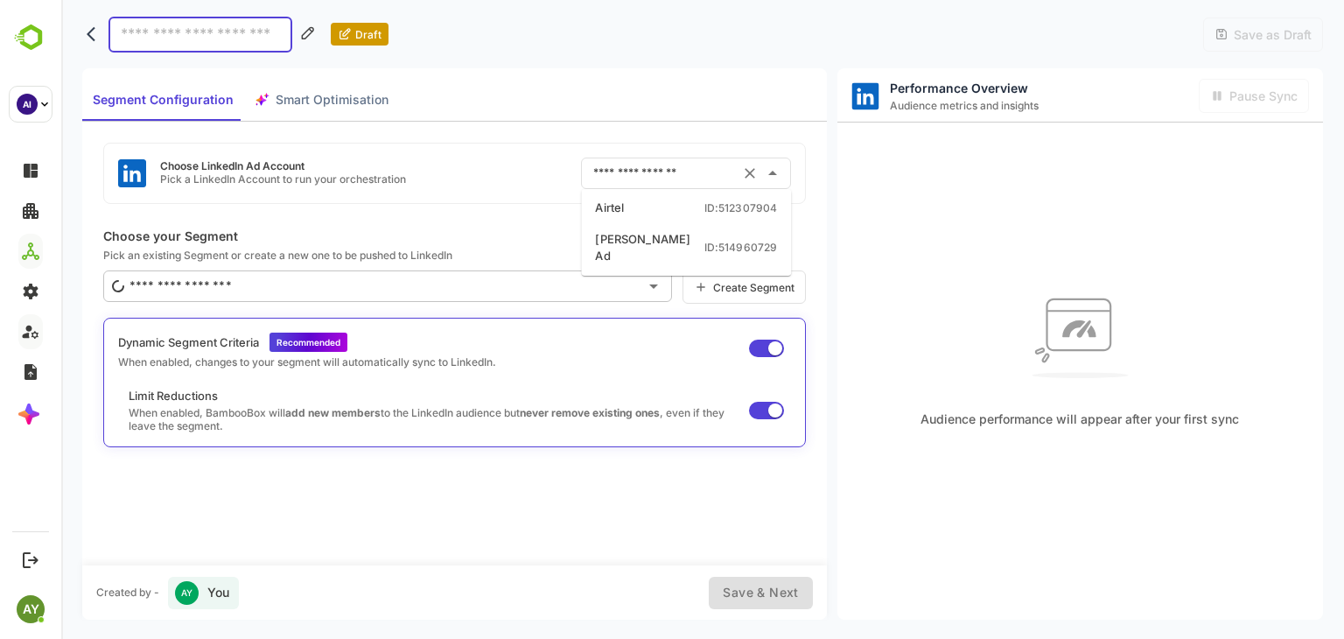
click at [675, 184] on input "text" at bounding box center [661, 173] width 145 height 28
drag, startPoint x: 495, startPoint y: 191, endPoint x: 678, endPoint y: 179, distance: 183.2
click at [678, 179] on div "Choose LinkedIn Ad Account Pick a LinkedIn Account to run your orchestration ​" at bounding box center [454, 173] width 702 height 61
click at [678, 179] on input "text" at bounding box center [661, 173] width 145 height 28
click at [680, 207] on li "Airtel ID: 512307904" at bounding box center [685, 207] width 203 height 31
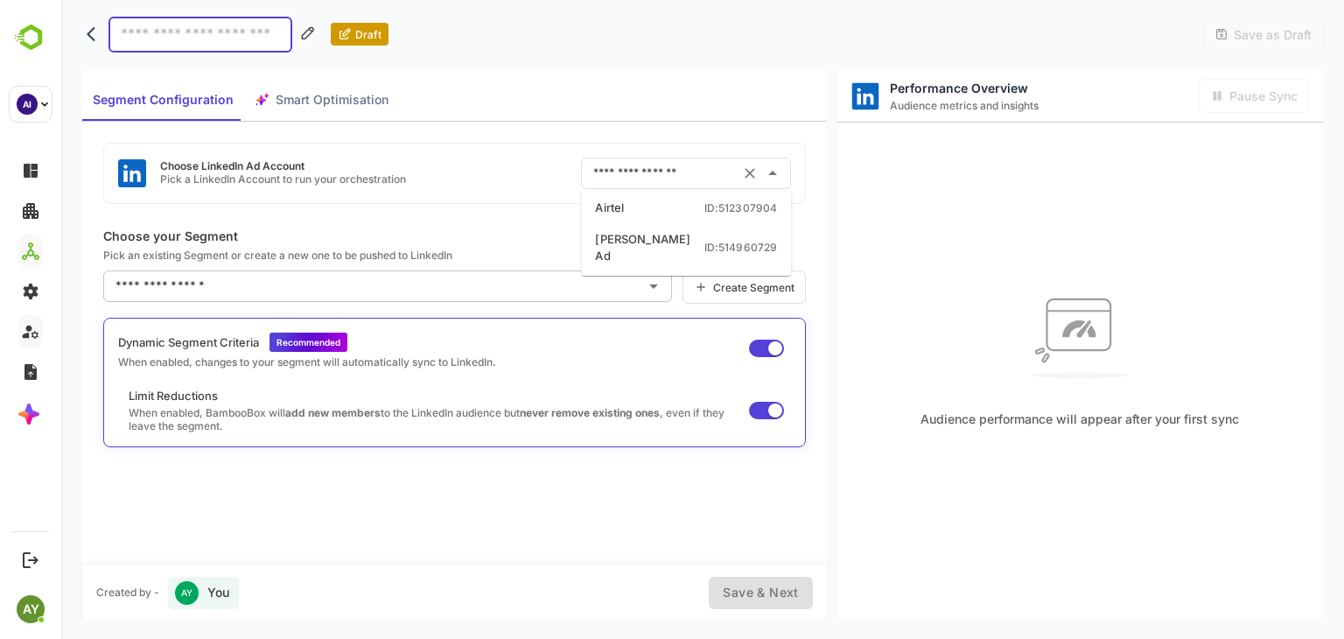
type input "******"
click at [528, 156] on div "Choose LinkedIn Ad Account Pick a LinkedIn Account to run your orchestration **…" at bounding box center [454, 173] width 702 height 61
click at [485, 171] on div "Choose LinkedIn Ad Account Pick a LinkedIn Account to run your orchestration **…" at bounding box center [454, 173] width 702 height 61
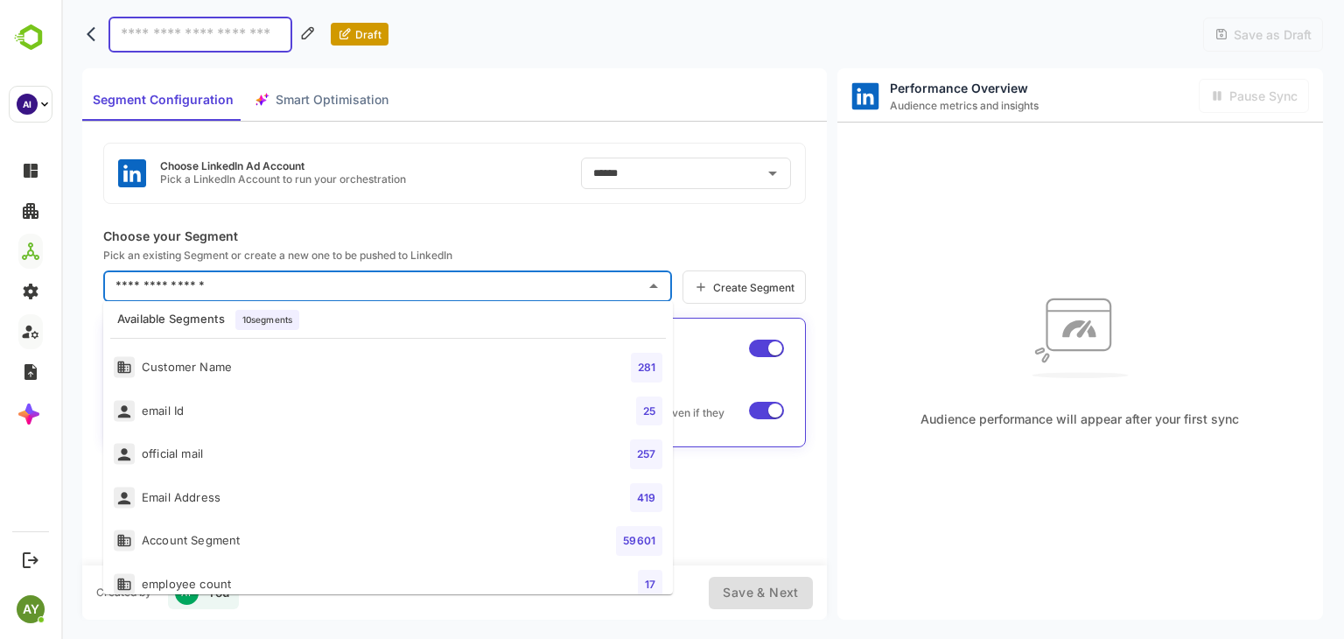
click at [534, 277] on input "text" at bounding box center [374, 286] width 527 height 28
click at [487, 386] on li "Customer Name 281" at bounding box center [387, 368] width 569 height 44
type input "**********"
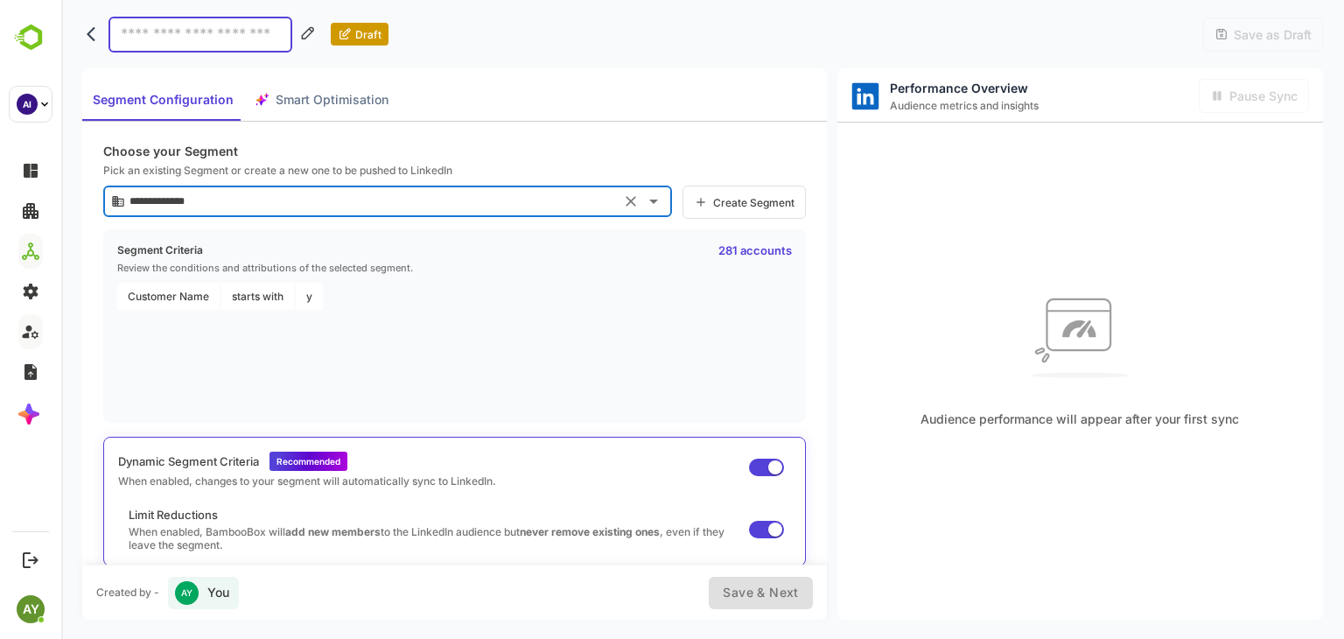
scroll to position [0, 0]
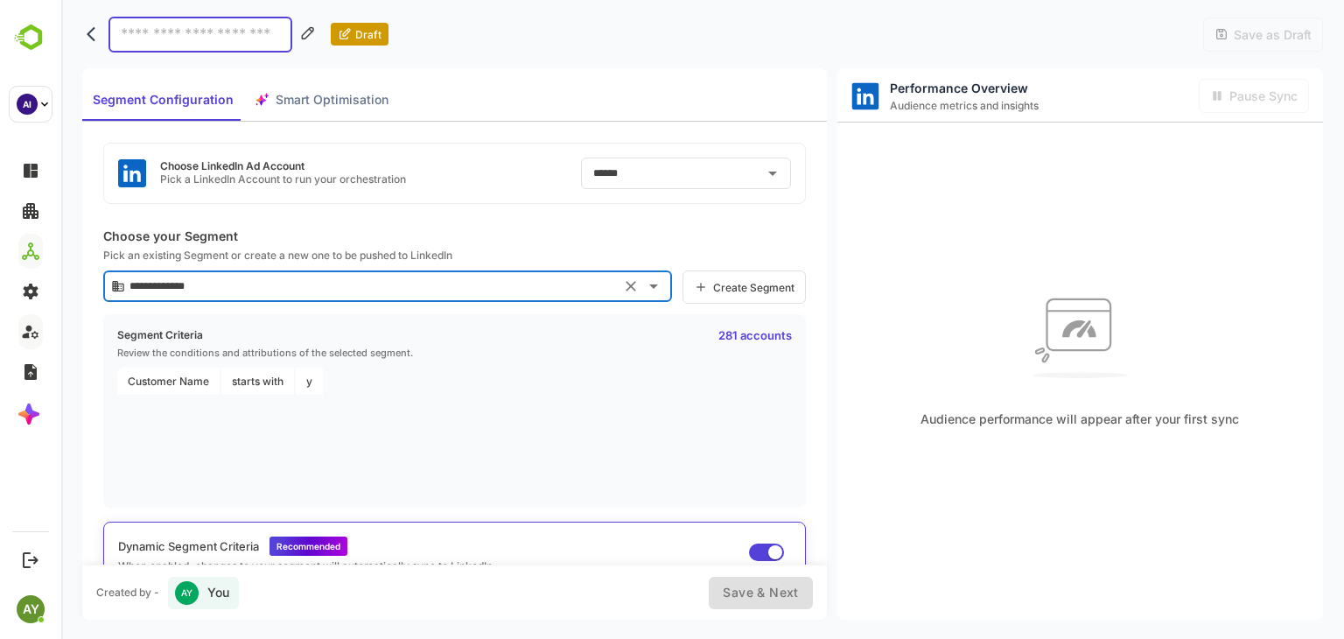
click at [301, 109] on span "Smart Optimisation" at bounding box center [332, 100] width 113 height 22
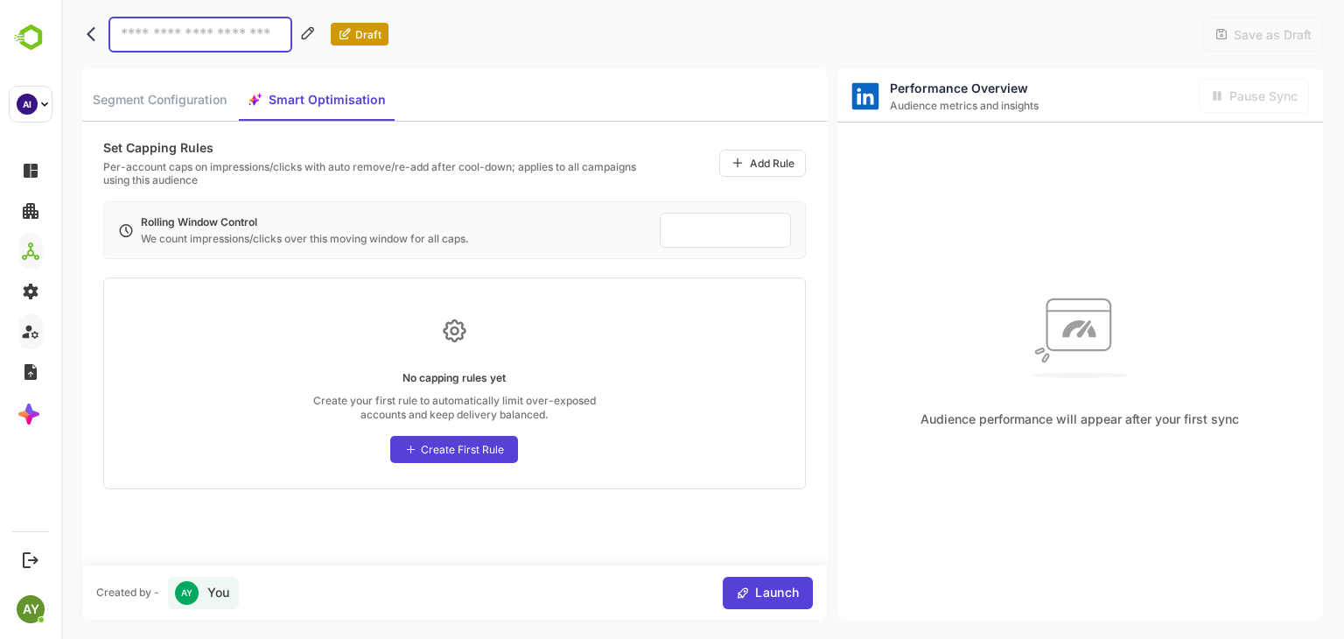
click at [179, 108] on span "Segment Configuration" at bounding box center [160, 100] width 134 height 22
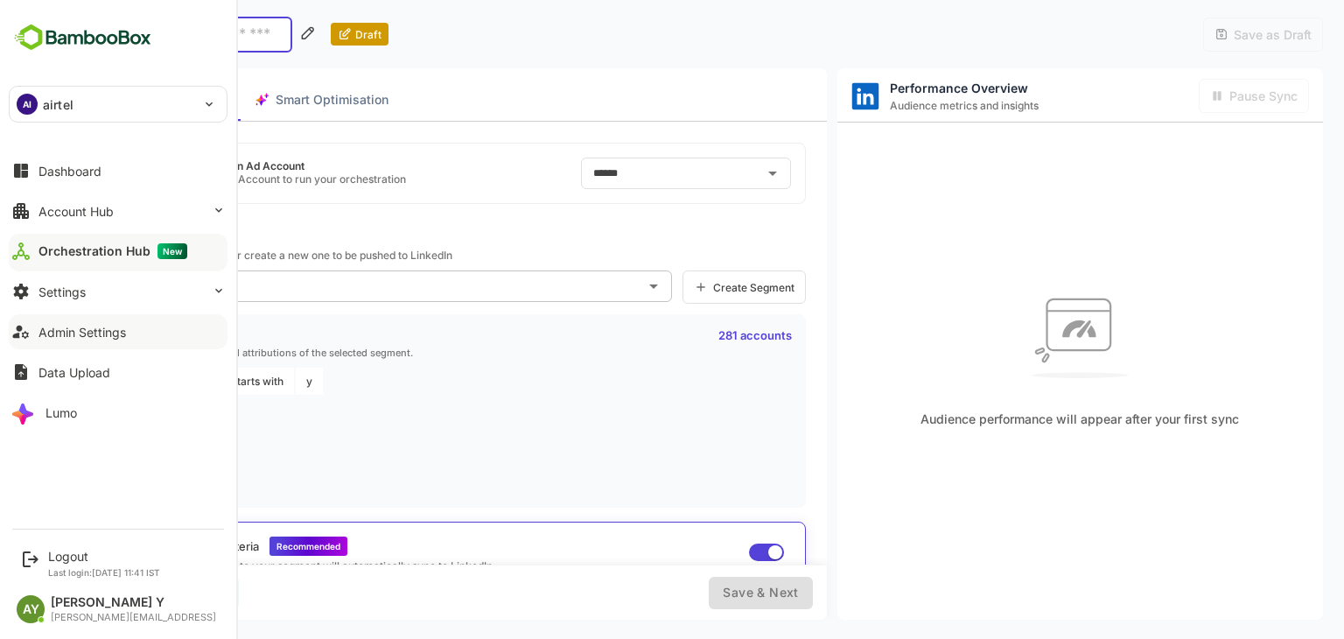
click at [44, 29] on img at bounding box center [83, 37] width 148 height 33
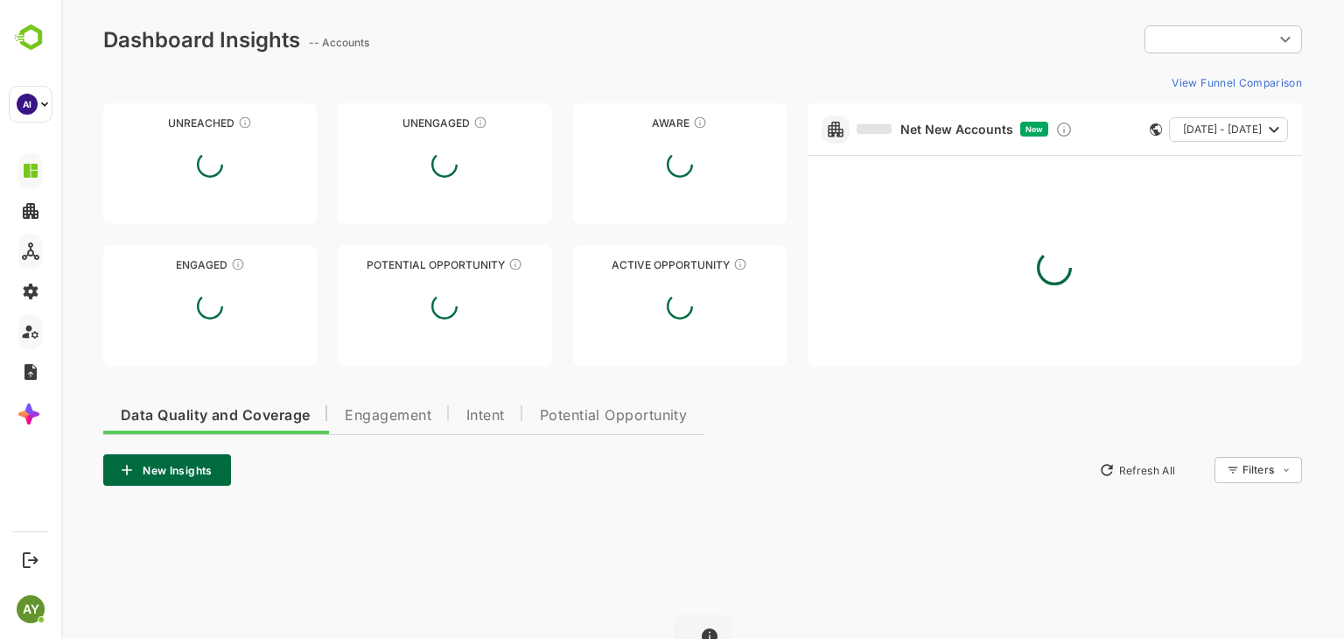
type input "**********"
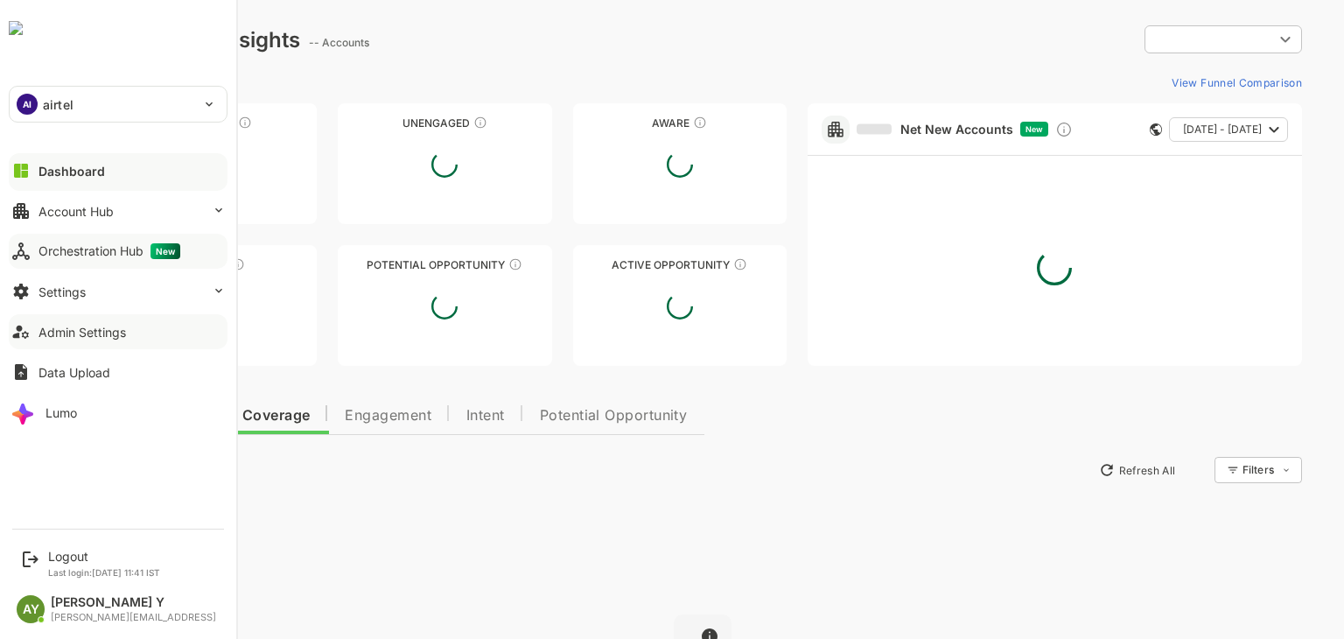
click at [32, 251] on button "Orchestration Hub New" at bounding box center [118, 251] width 219 height 35
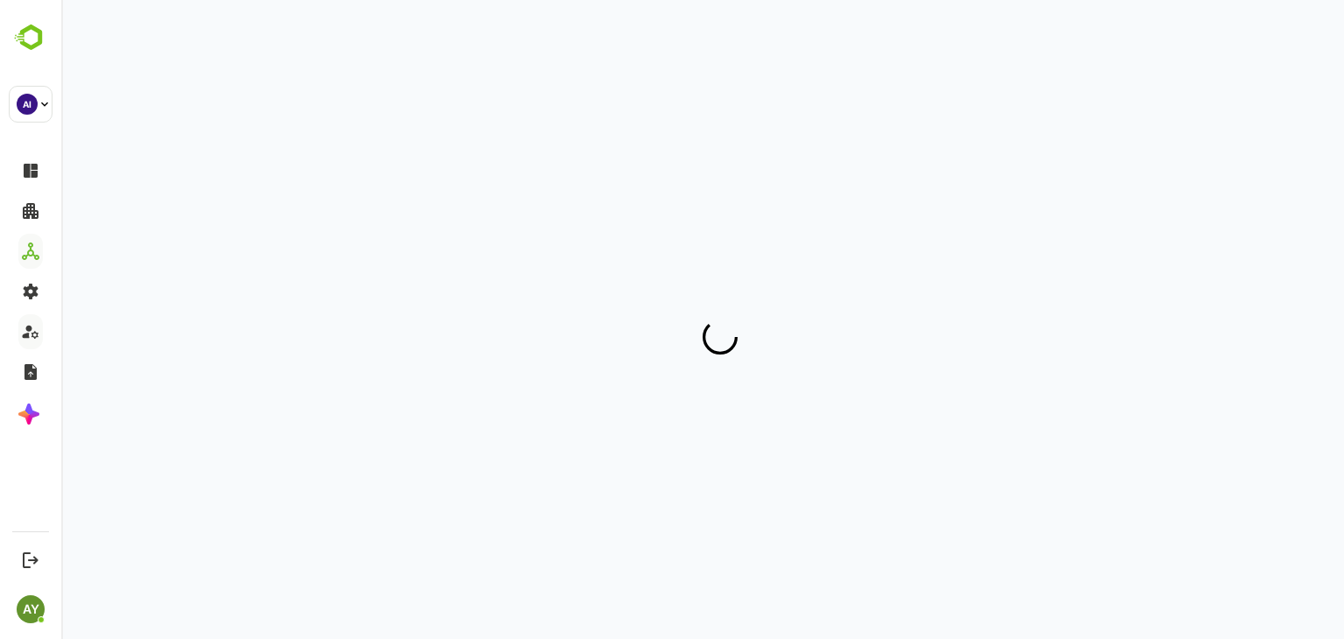
click at [245, 162] on div at bounding box center [702, 310] width 1240 height 621
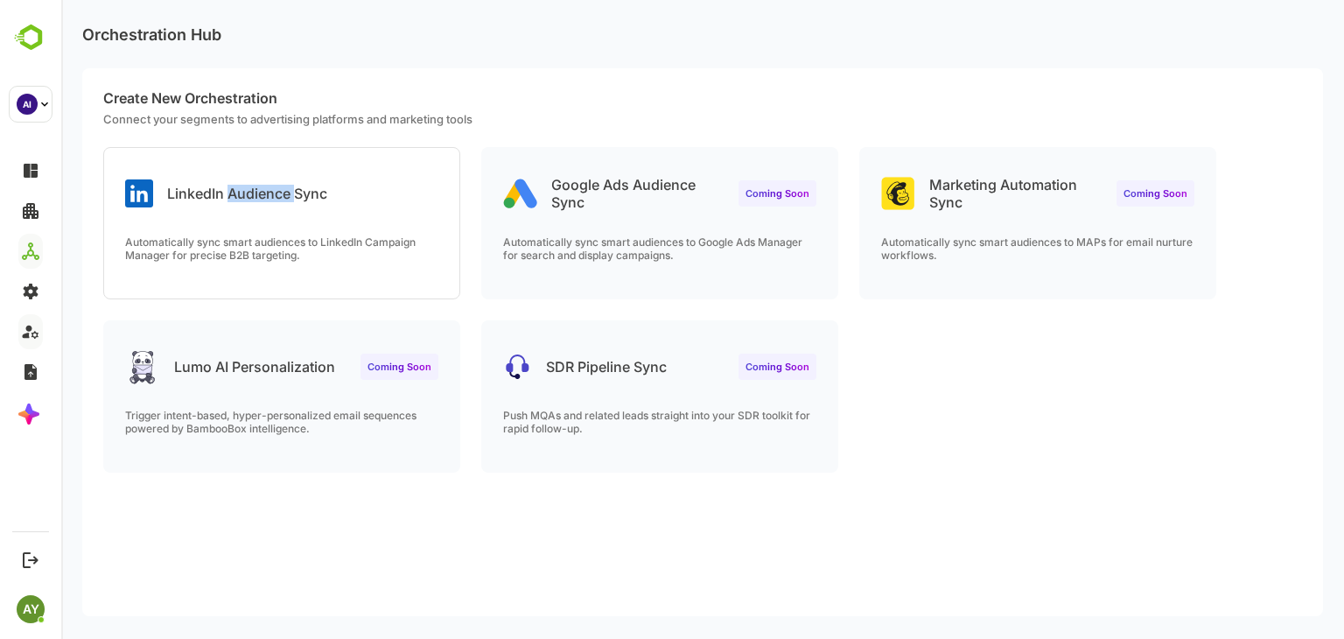
click at [245, 162] on div "LinkedIn Audience Sync" at bounding box center [281, 179] width 355 height 63
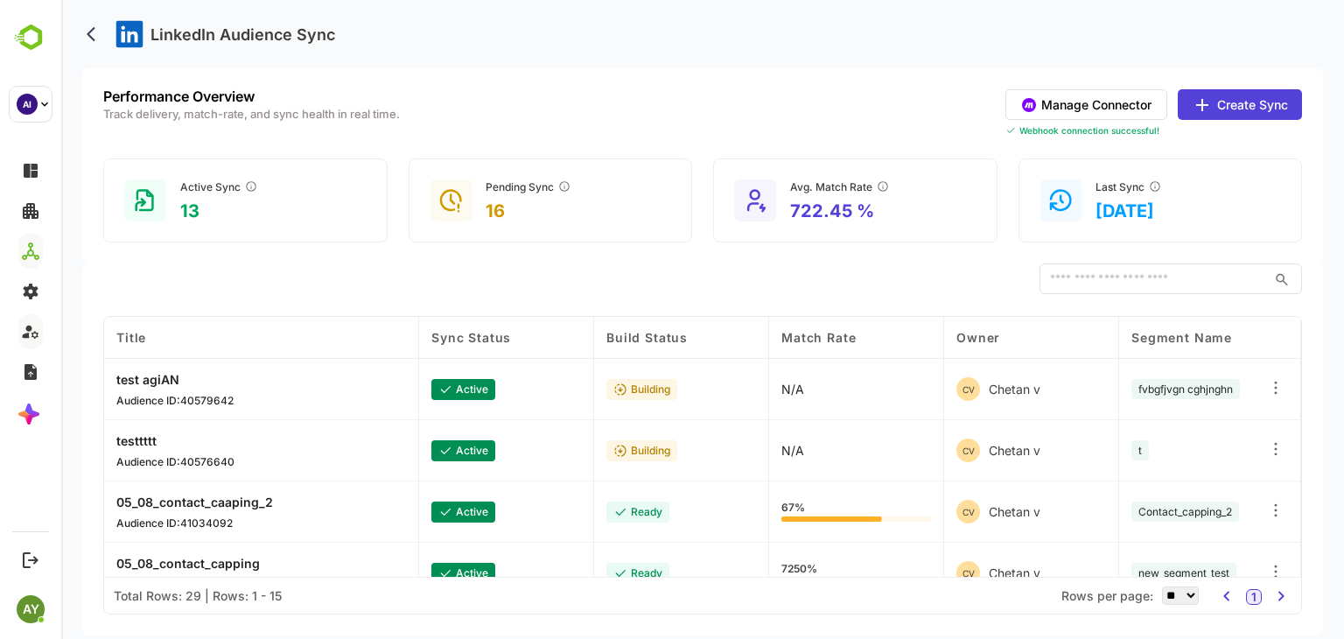
click at [862, 106] on button "Manage Connector" at bounding box center [1086, 104] width 162 height 31
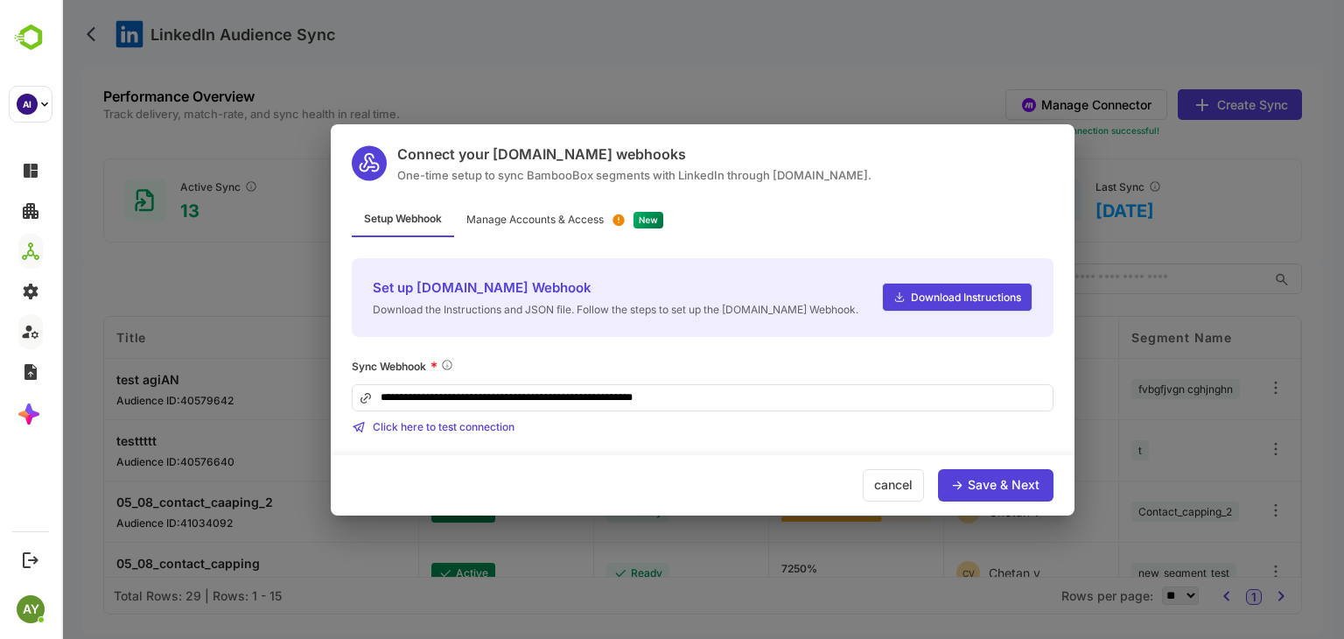
click at [862, 491] on div "Save & Next" at bounding box center [1003, 484] width 72 height 12
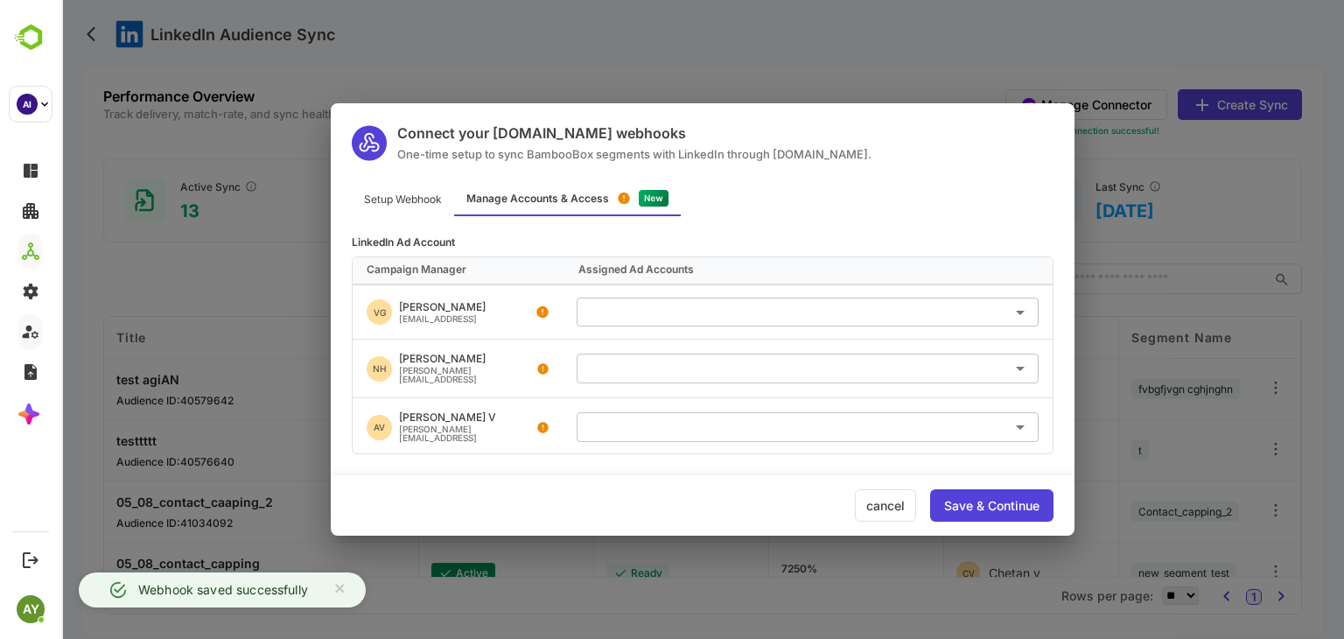
click at [862, 492] on div "Save & Continue" at bounding box center [991, 505] width 123 height 32
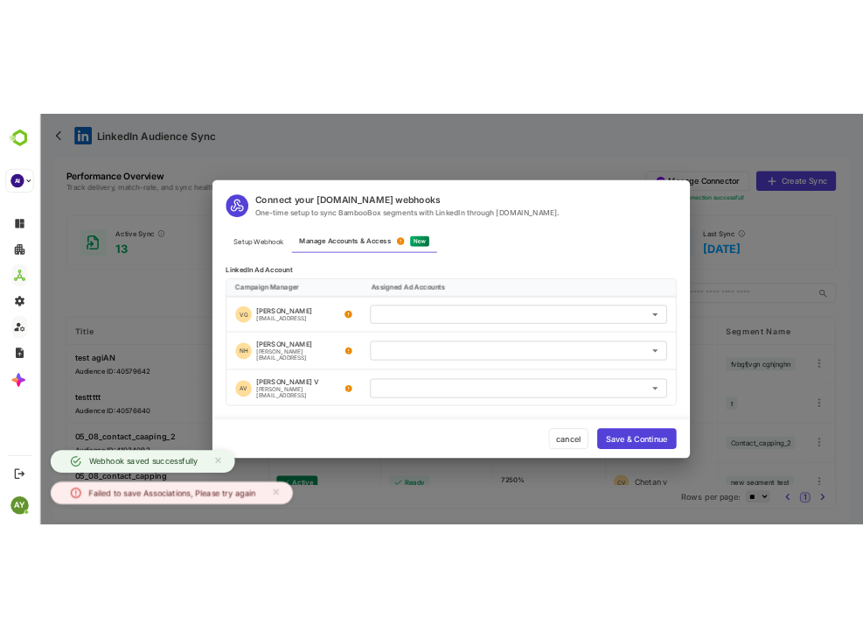
scroll to position [101, 0]
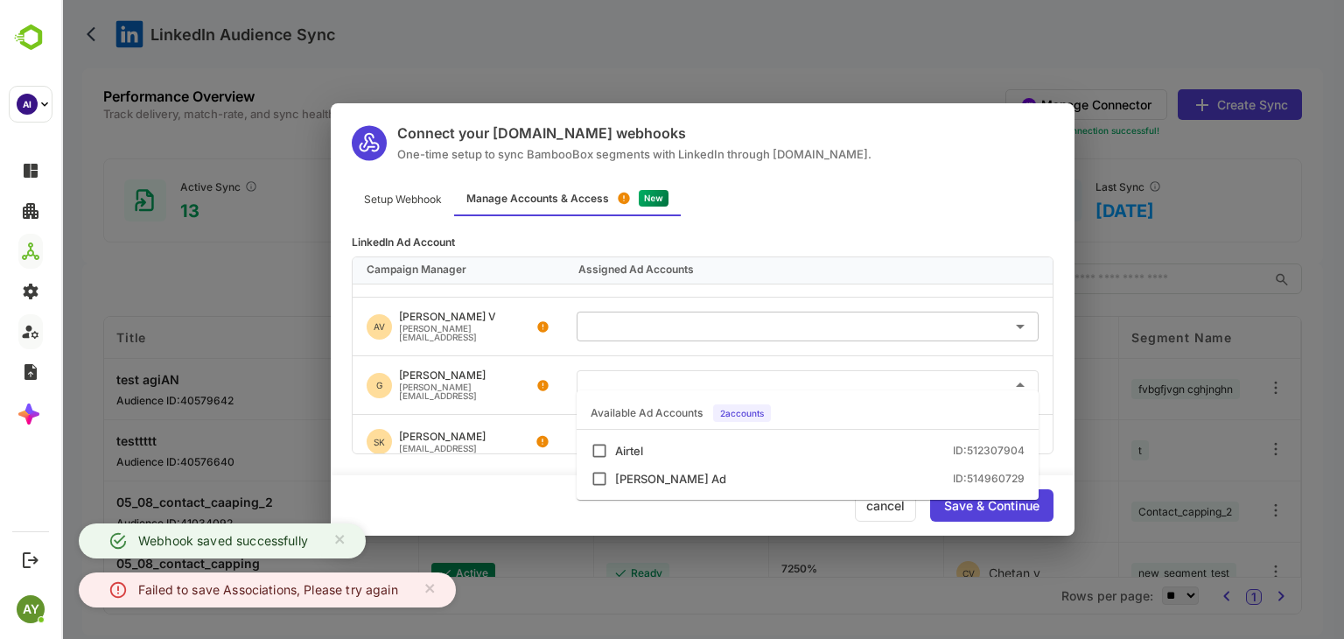
click at [862, 370] on input "text" at bounding box center [807, 384] width 448 height 29
click at [830, 443] on div "Airtel ID: 512307904" at bounding box center [807, 450] width 434 height 17
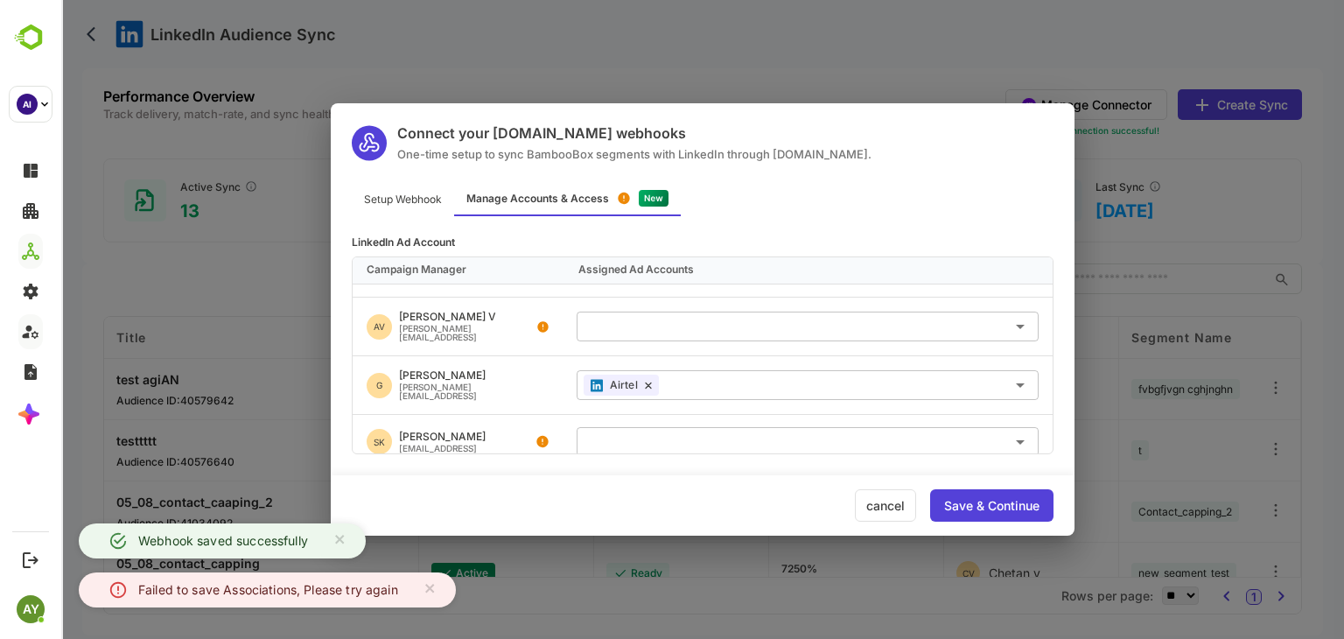
click at [862, 506] on div "Save & Continue" at bounding box center [991, 505] width 95 height 12
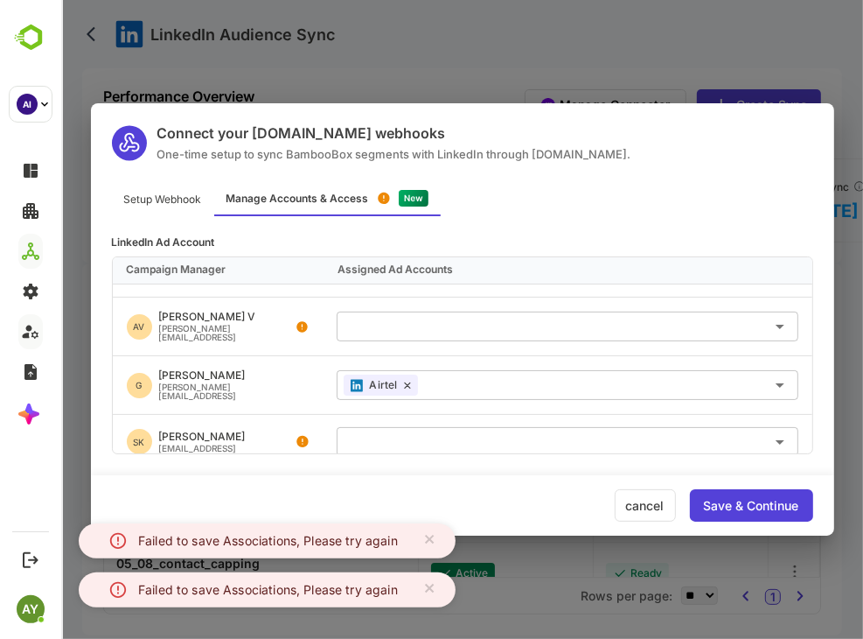
click at [750, 505] on div "Save & Continue" at bounding box center [750, 505] width 95 height 12
click at [722, 509] on div "Save & Continue" at bounding box center [750, 505] width 95 height 12
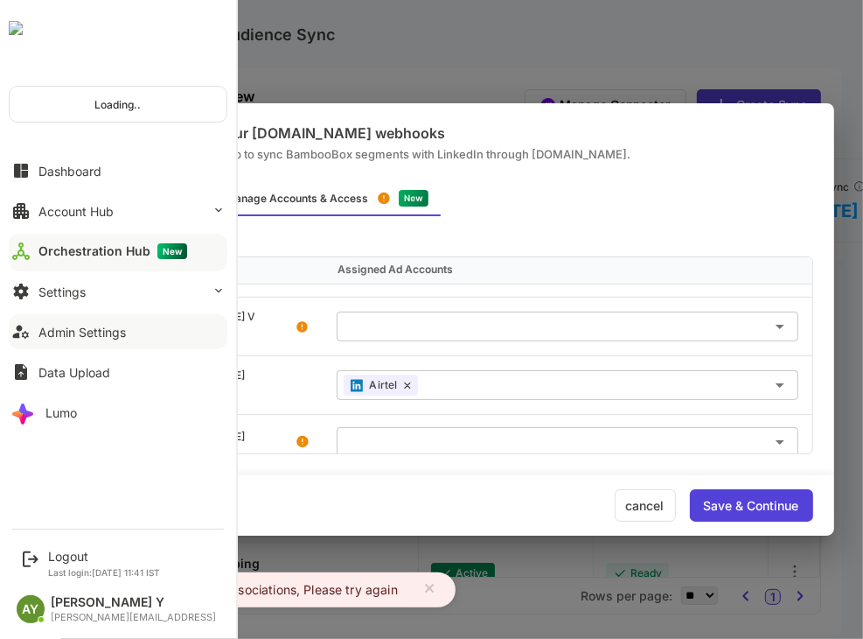
drag, startPoint x: 3, startPoint y: 11, endPoint x: 38, endPoint y: 31, distance: 40.7
click at [23, 31] on img at bounding box center [16, 28] width 14 height 14
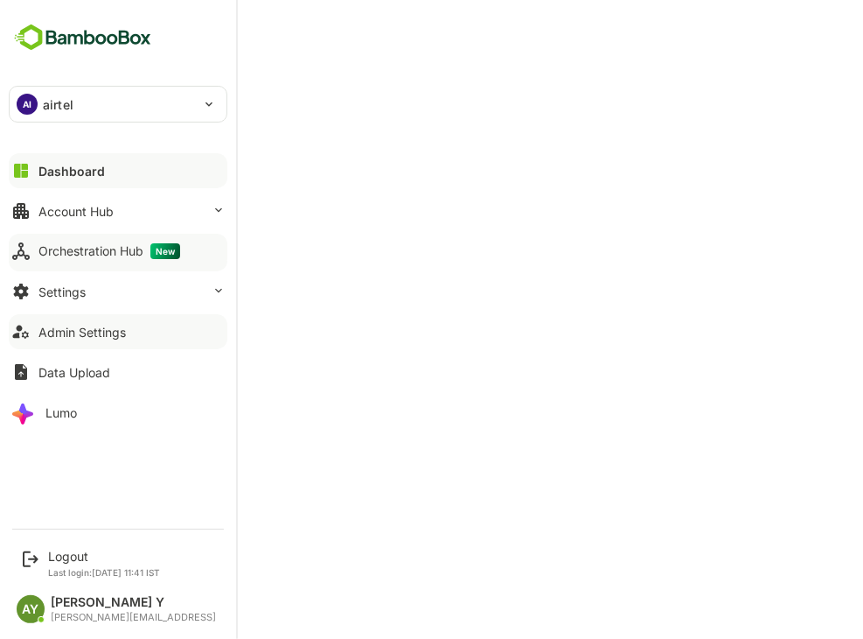
click at [73, 607] on div "[PERSON_NAME] Y" at bounding box center [133, 602] width 165 height 15
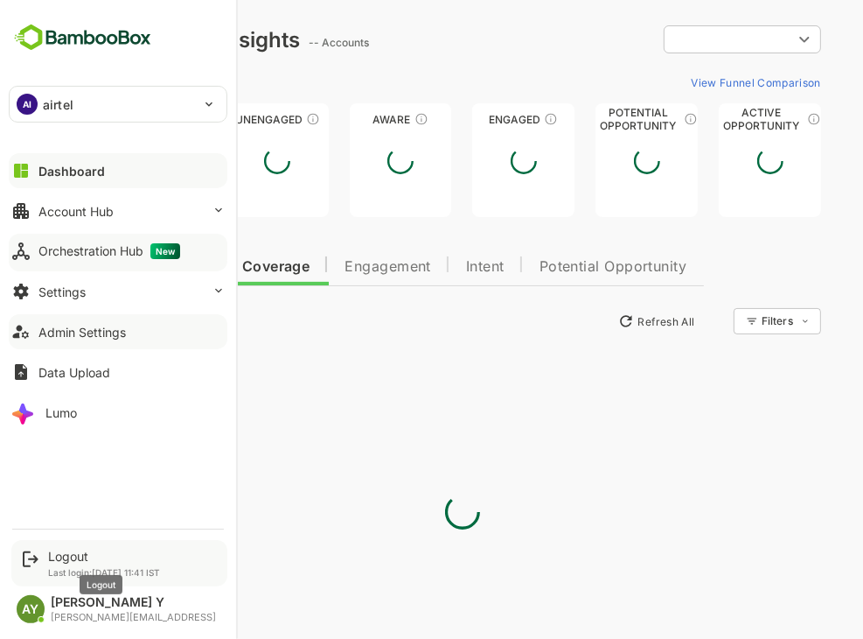
click at [67, 554] on div "Logout" at bounding box center [104, 555] width 112 height 15
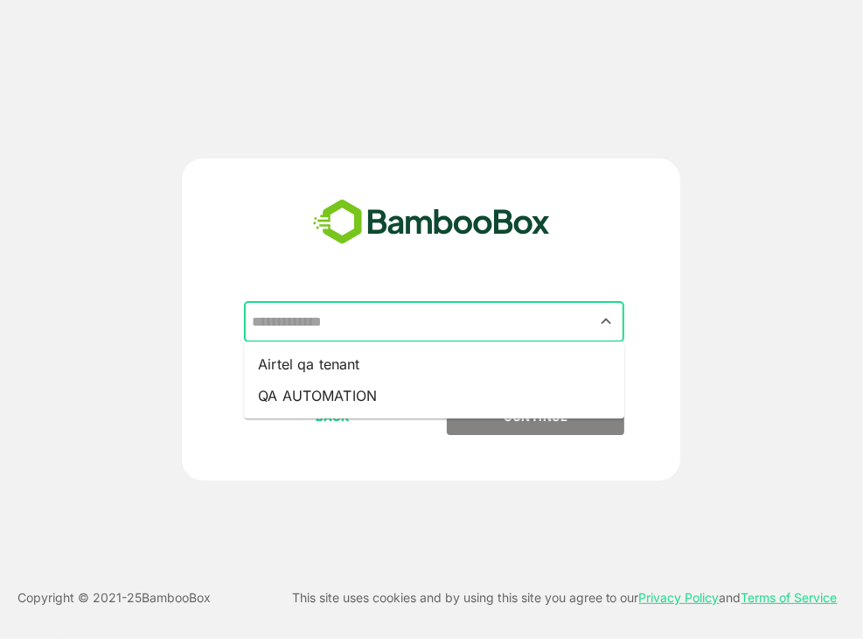
click at [558, 308] on input "text" at bounding box center [435, 321] width 374 height 33
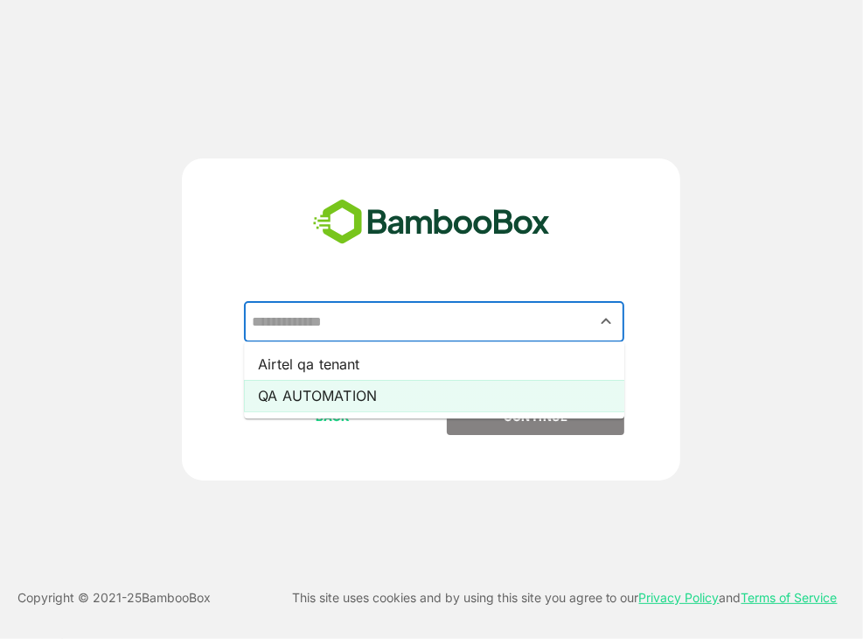
click at [506, 407] on li "QA AUTOMATION" at bounding box center [434, 395] width 381 height 31
type input "**********"
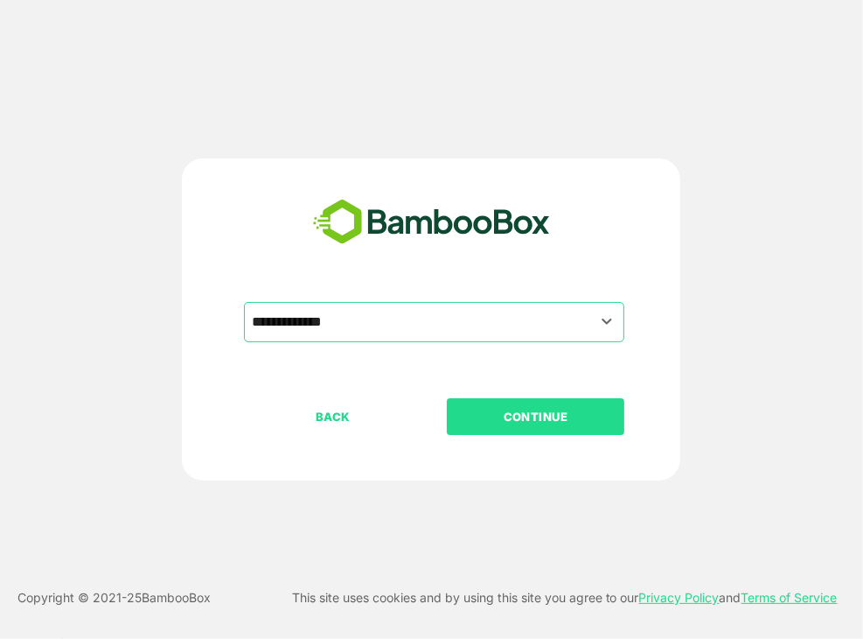
click at [520, 414] on p "CONTINUE" at bounding box center [536, 416] width 175 height 19
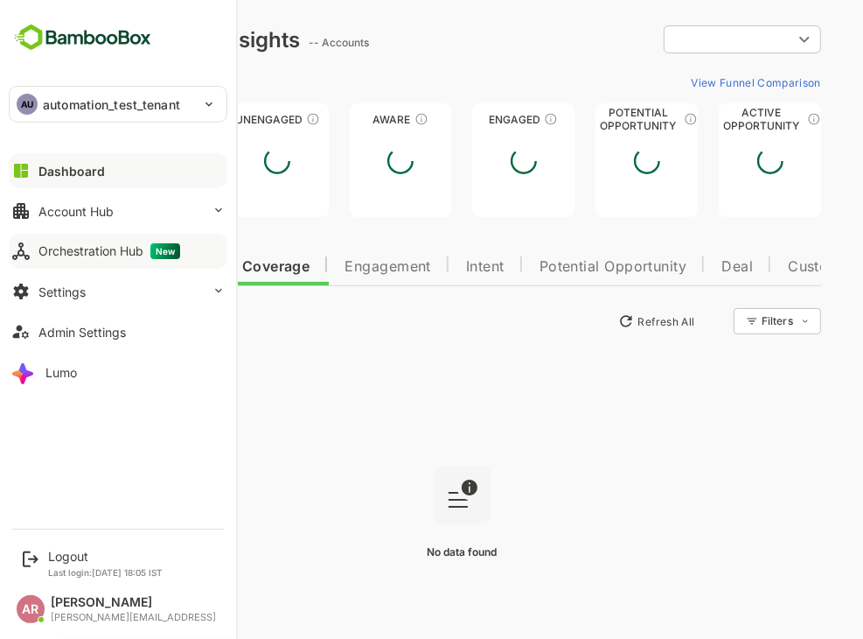
click at [38, 254] on div "Orchestration Hub New" at bounding box center [109, 251] width 142 height 16
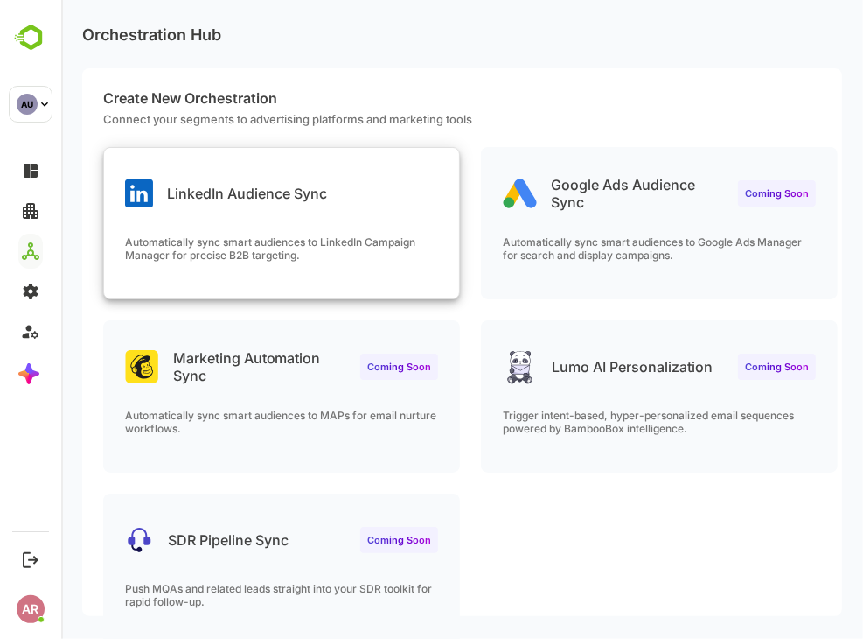
click at [387, 173] on div "LinkedIn Audience Sync" at bounding box center [280, 179] width 355 height 63
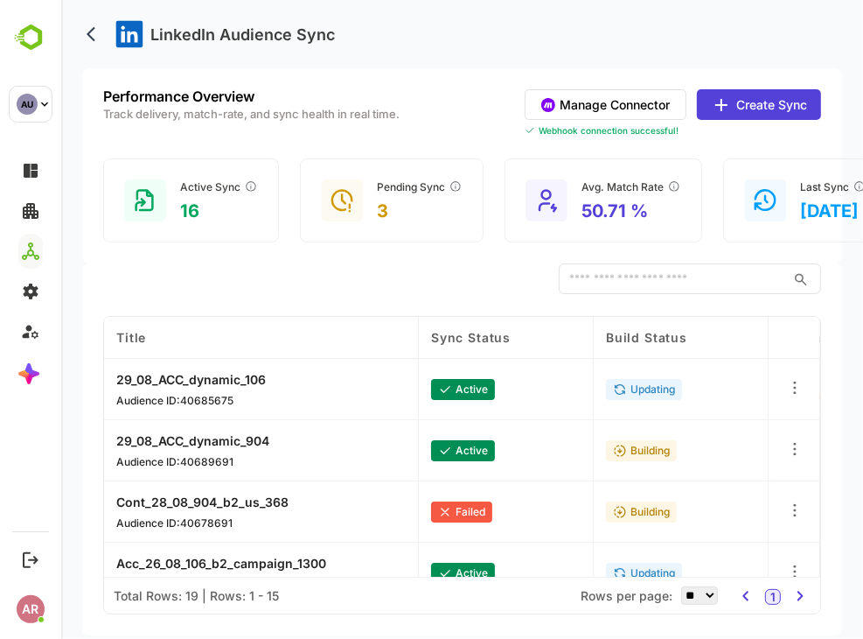
click at [673, 93] on button "Manage Connector" at bounding box center [605, 104] width 162 height 31
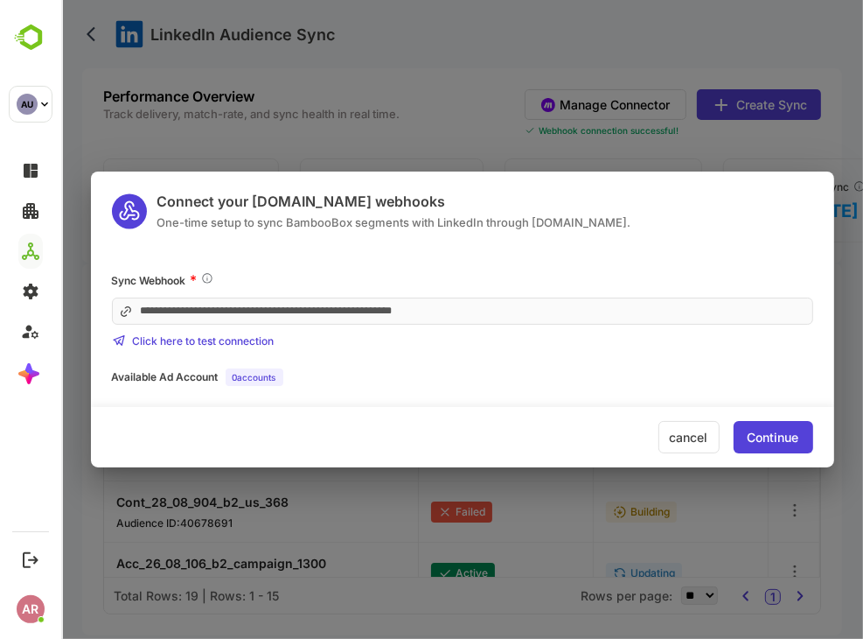
click at [251, 77] on div "**********" at bounding box center [461, 319] width 802 height 639
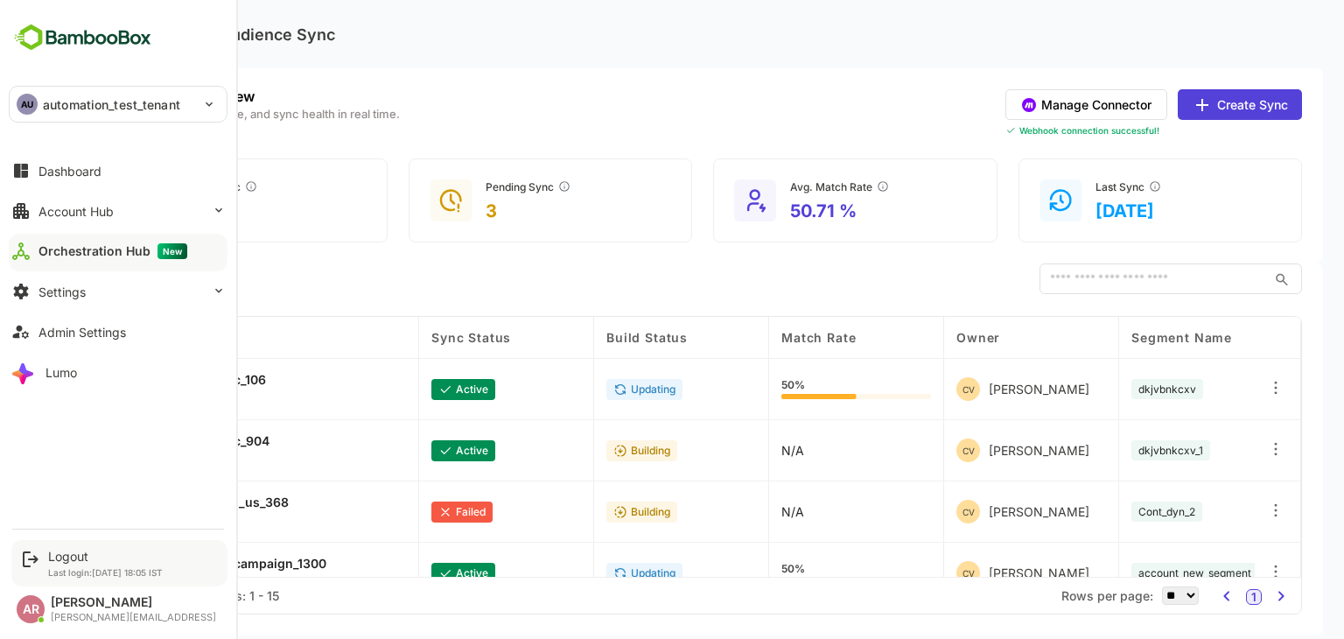
click at [63, 570] on p "Last login: Aug 15 18:05 IST" at bounding box center [105, 572] width 115 height 10
drag, startPoint x: 64, startPoint y: 569, endPoint x: 68, endPoint y: 560, distance: 9.8
click at [68, 560] on div "Logout Last login: Aug 15 18:05 IST" at bounding box center [105, 562] width 115 height 29
click at [68, 560] on div "Logout" at bounding box center [105, 555] width 115 height 15
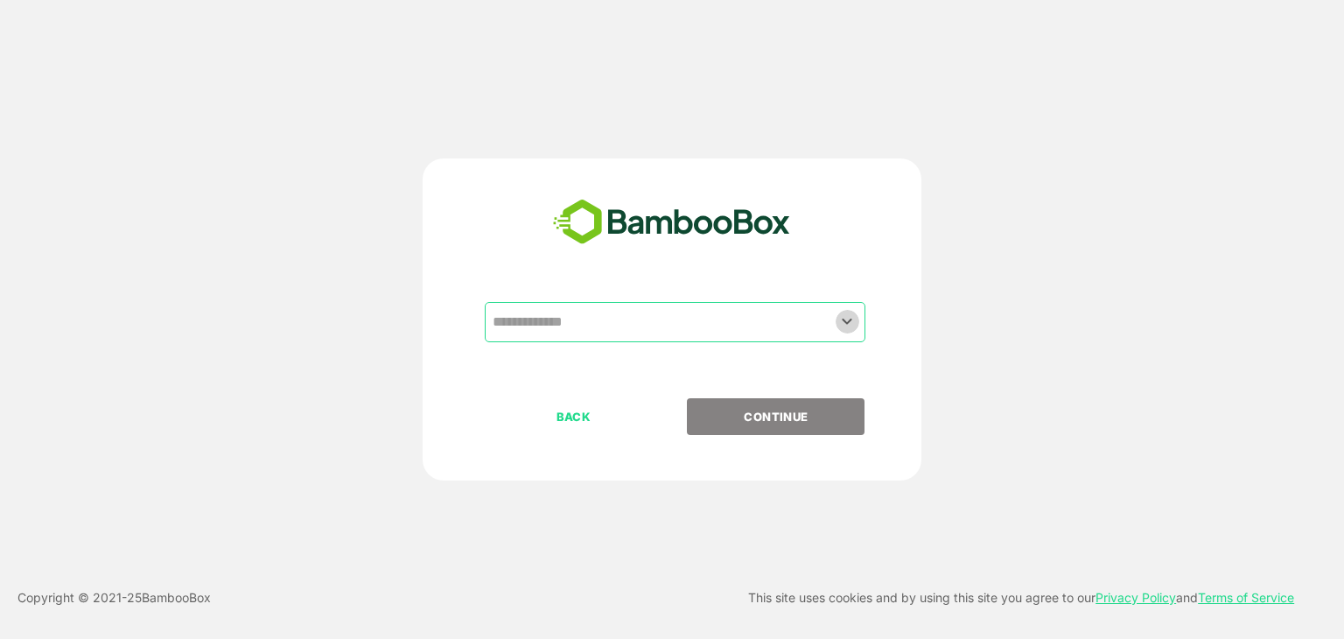
click at [840, 318] on icon "Open" at bounding box center [846, 321] width 21 height 21
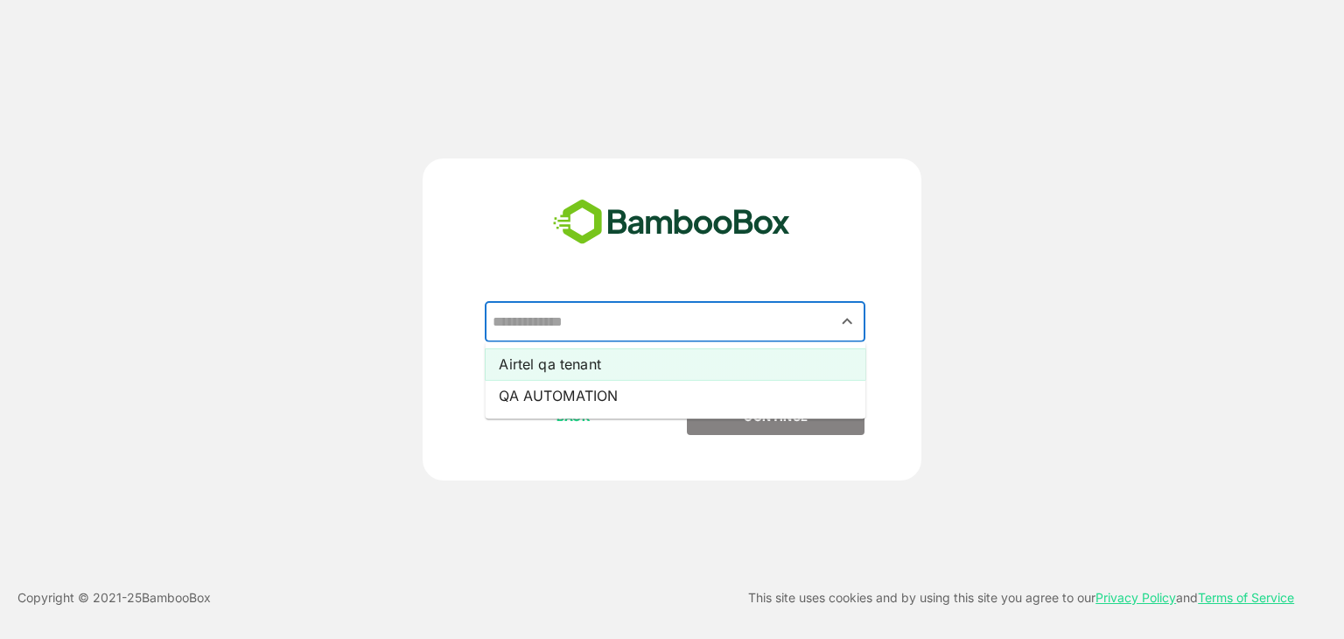
click at [760, 365] on li "Airtel qa tenant" at bounding box center [675, 363] width 381 height 31
type input "**********"
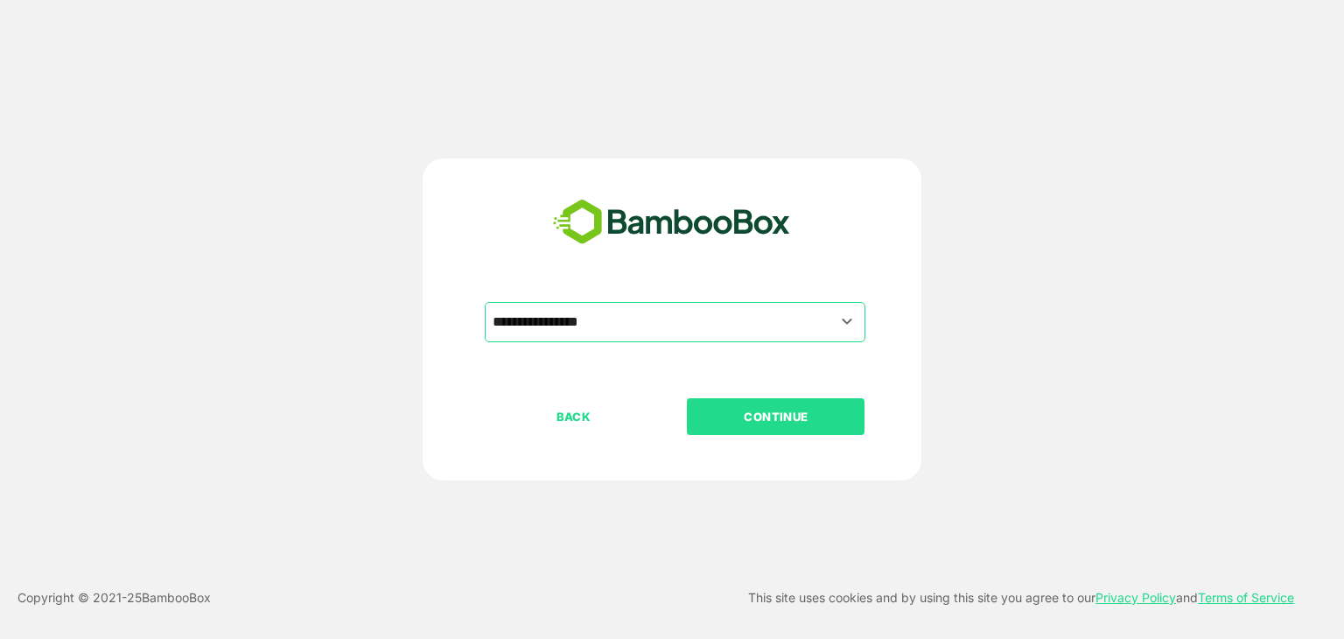
click at [776, 425] on p "CONTINUE" at bounding box center [775, 416] width 175 height 19
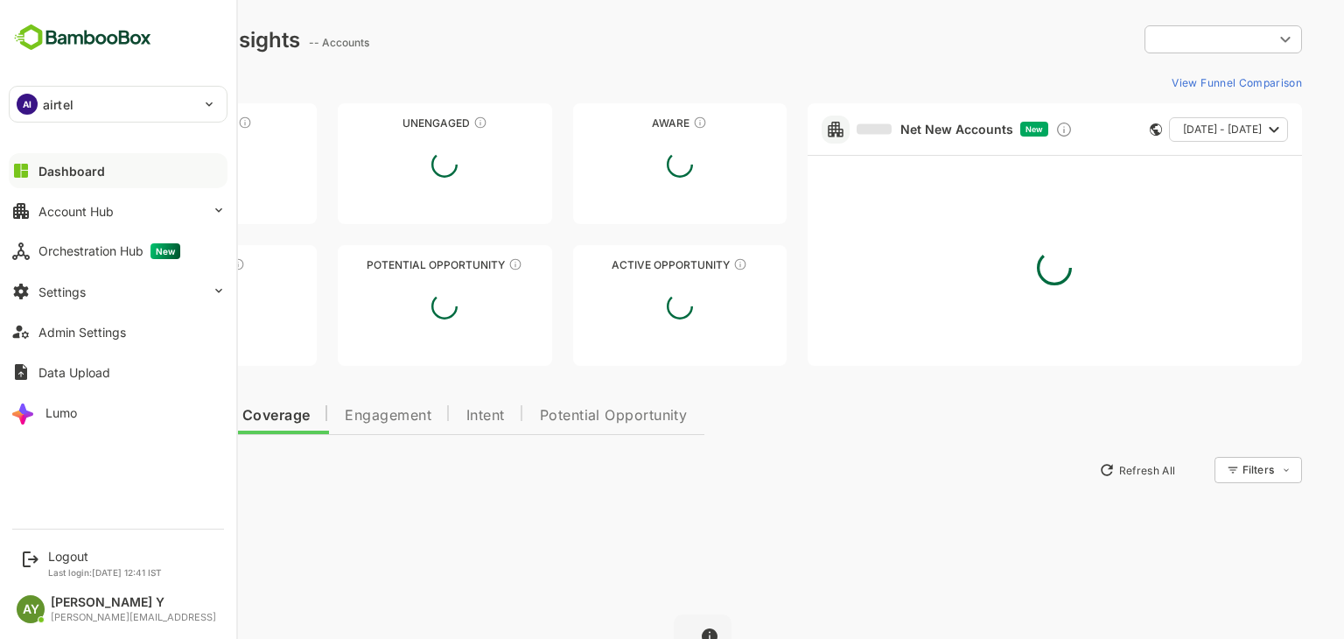
click at [141, 270] on div "Dashboard Account Hub Orchestration Hub New Settings Admin Settings Data Upload…" at bounding box center [118, 291] width 236 height 282
type input "**********"
click at [103, 337] on div "Admin Settings" at bounding box center [81, 332] width 87 height 15
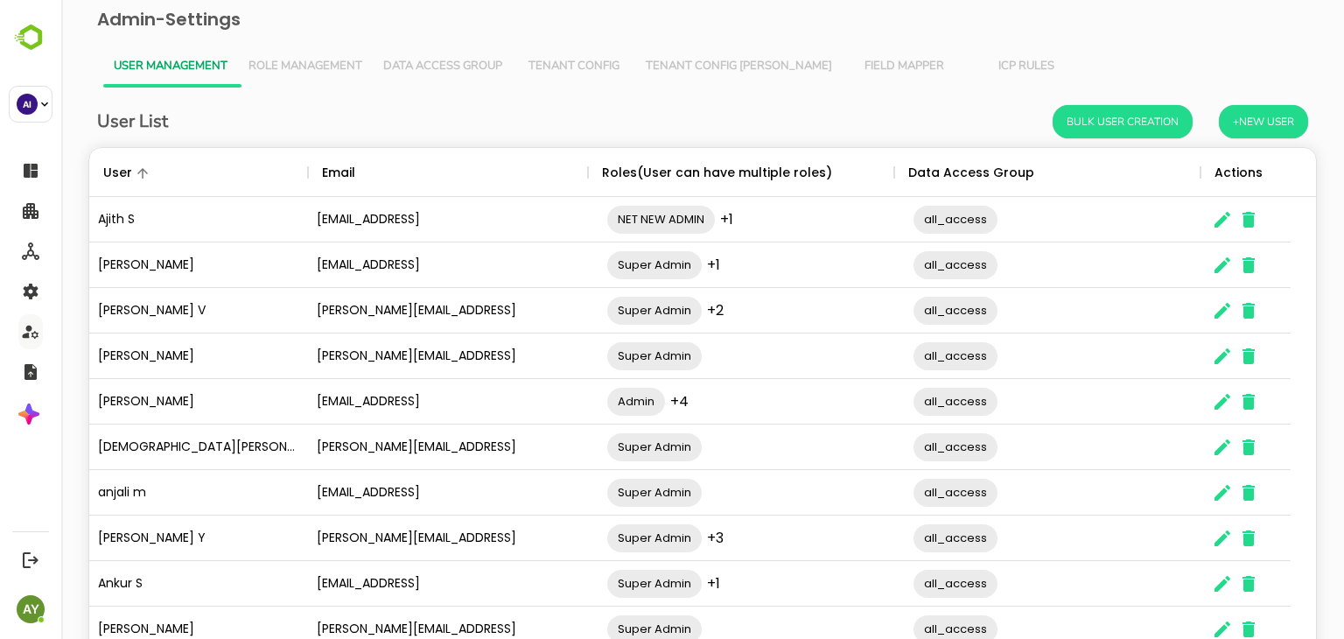
scroll to position [499, 1200]
click at [691, 51] on button "Tenant Config Json" at bounding box center [738, 66] width 207 height 42
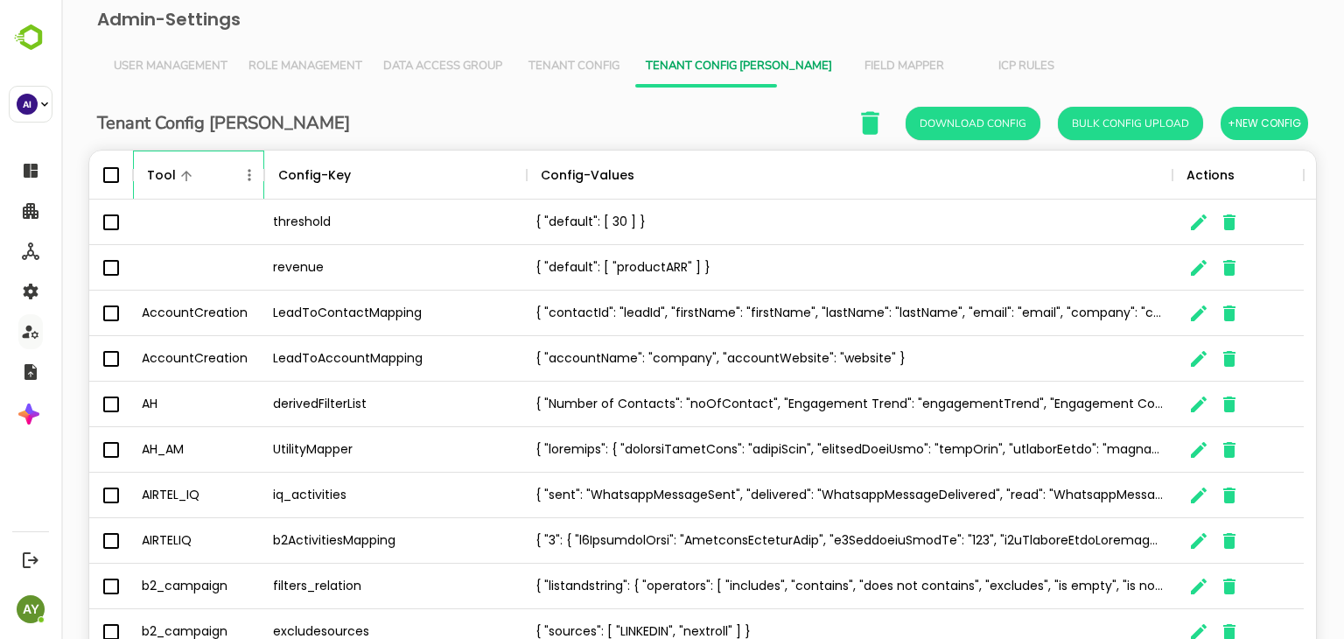
click at [245, 186] on div "The User Data" at bounding box center [249, 174] width 23 height 49
click at [247, 179] on icon "Menu" at bounding box center [249, 174] width 17 height 17
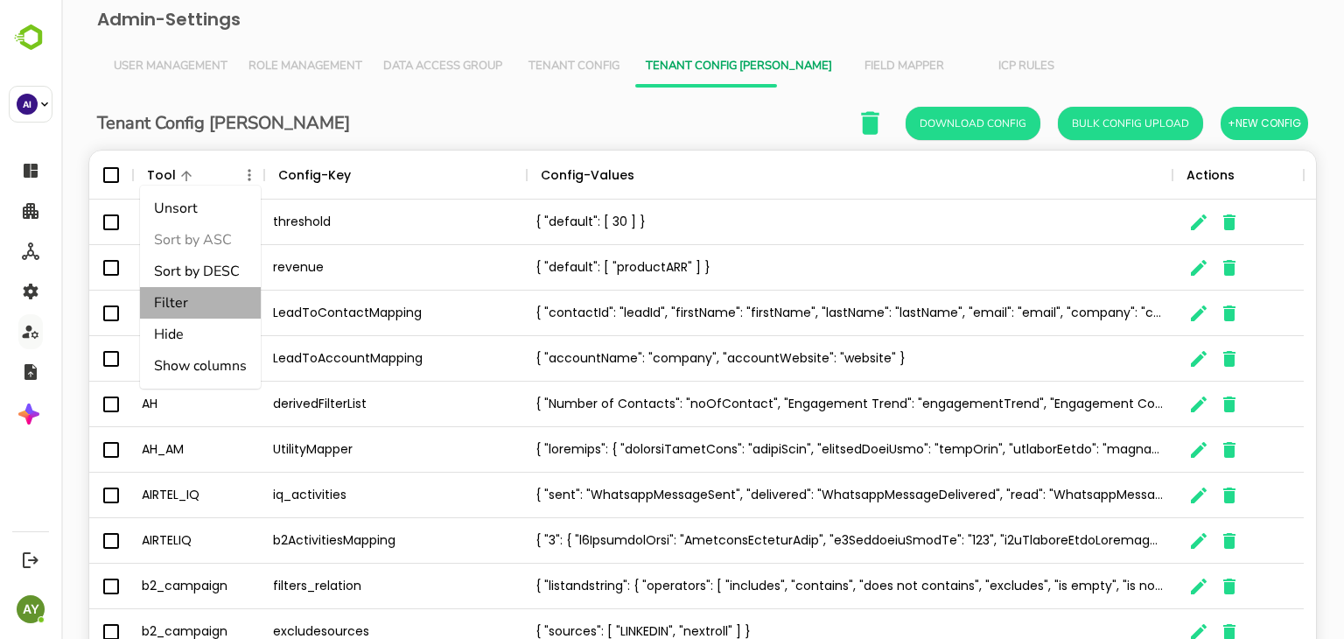
click at [199, 311] on li "Filter" at bounding box center [200, 302] width 121 height 31
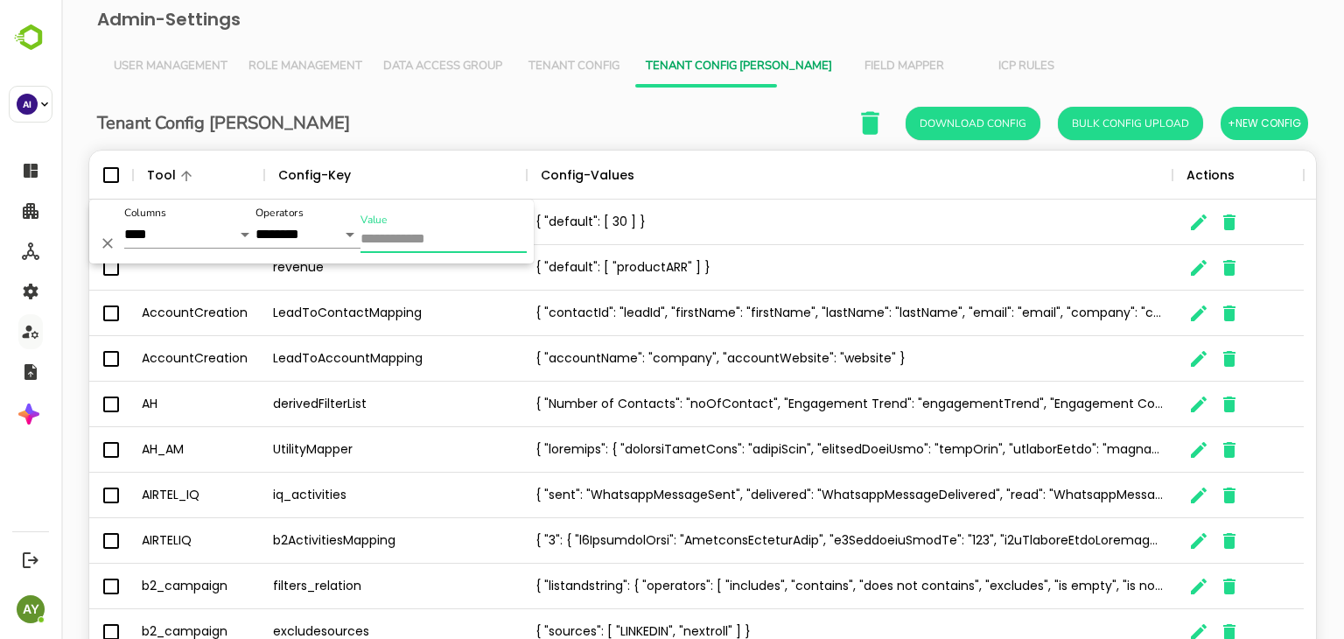
click at [411, 238] on input "Value" at bounding box center [443, 239] width 166 height 25
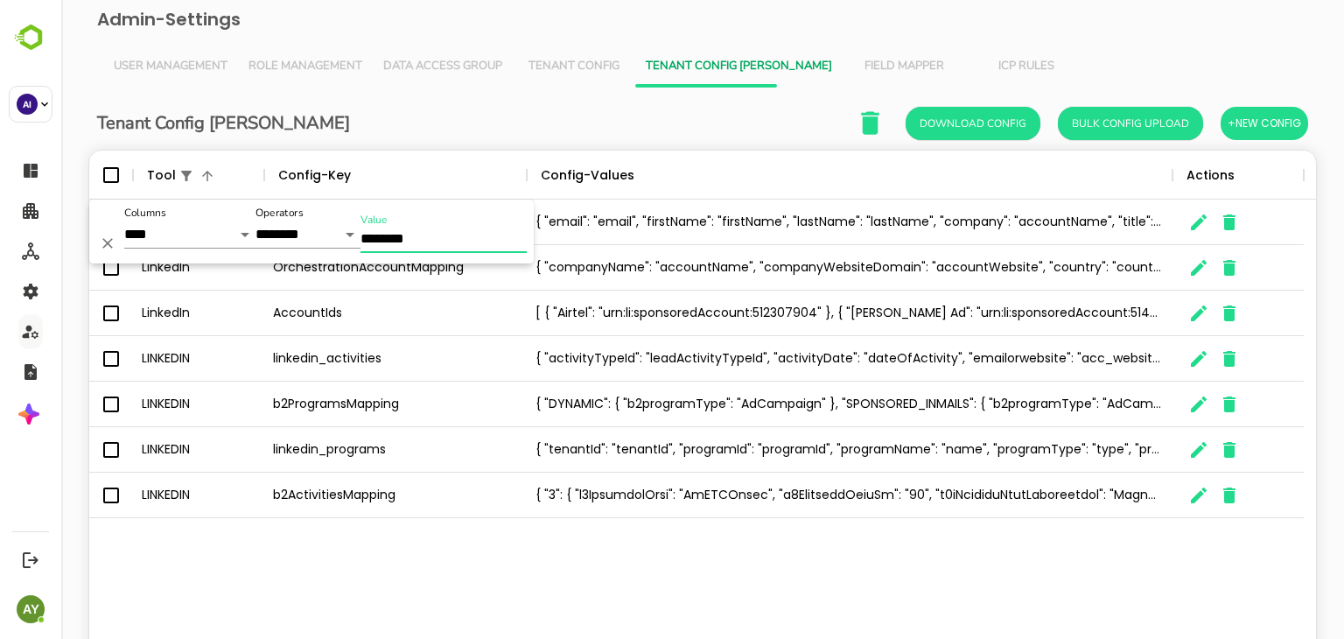
type input "********"
click at [862, 312] on icon "The User Data" at bounding box center [1198, 313] width 21 height 21
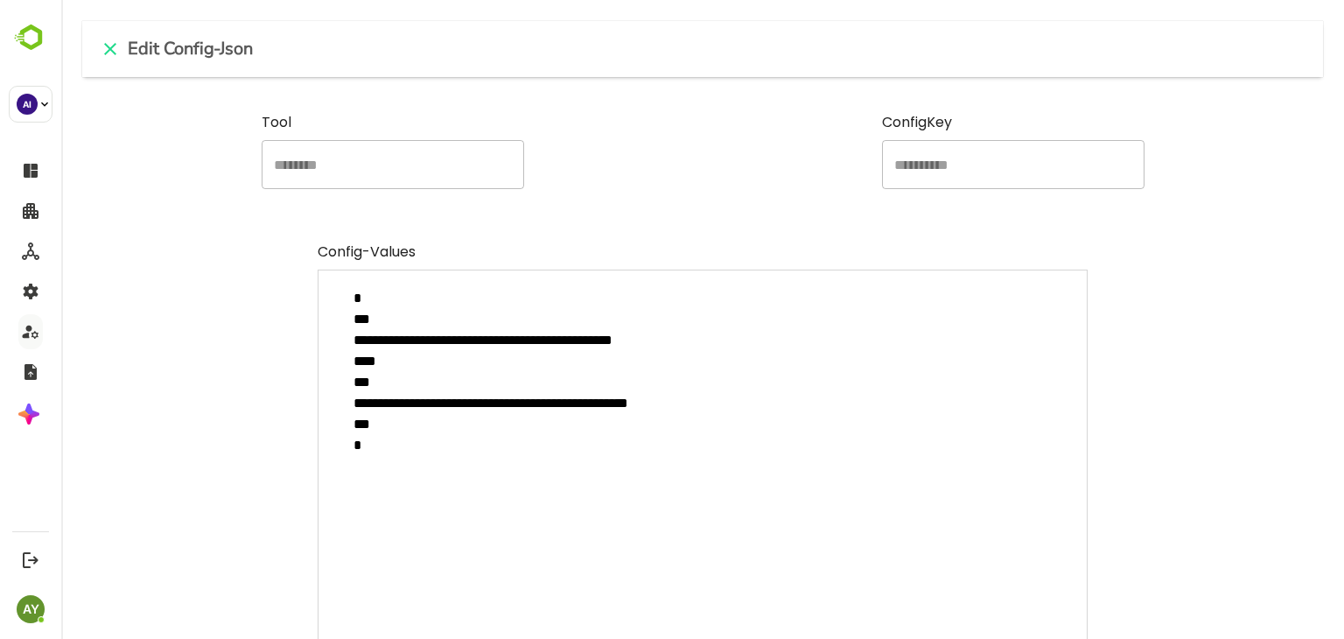
drag, startPoint x: 395, startPoint y: 369, endPoint x: 353, endPoint y: 323, distance: 63.1
click at [353, 323] on textarea "**********" at bounding box center [703, 482] width 770 height 427
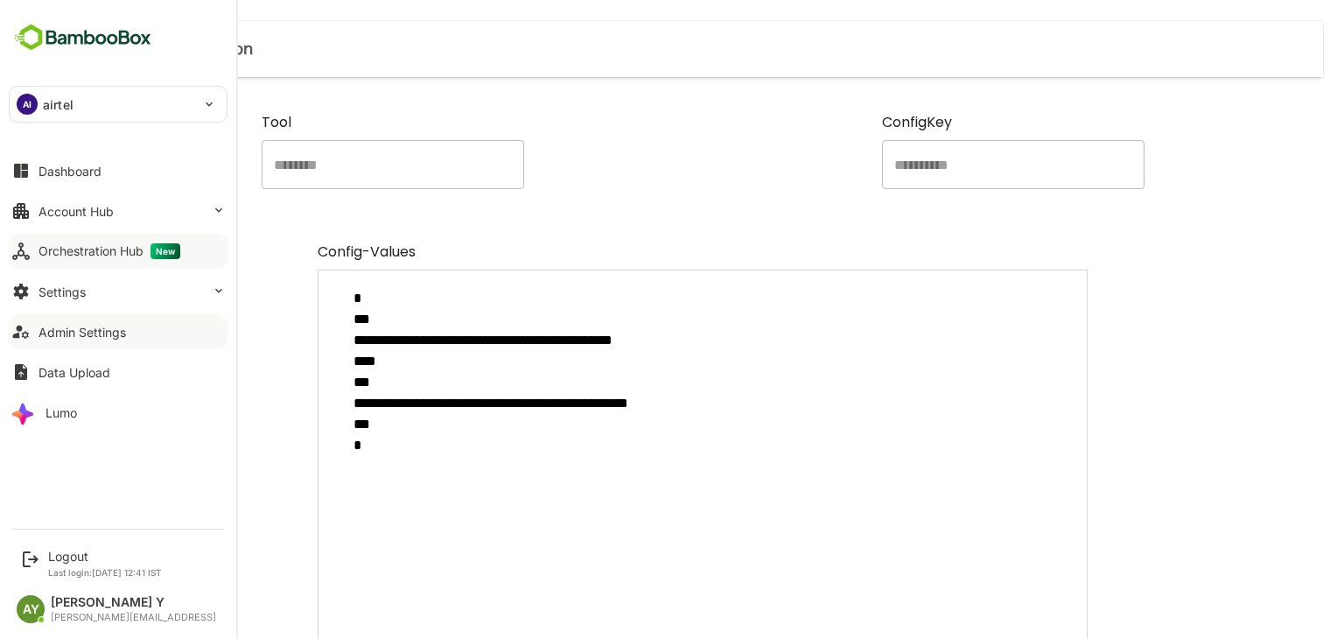
click at [132, 248] on div "Orchestration Hub New" at bounding box center [109, 251] width 142 height 16
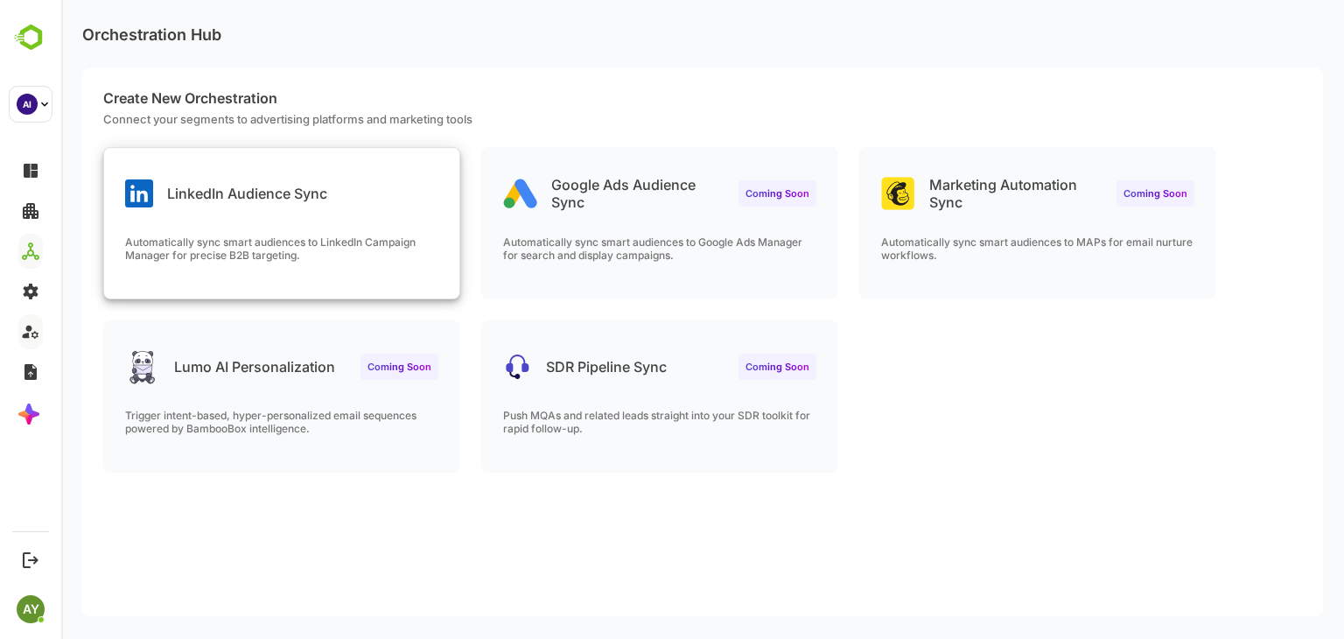
click at [412, 256] on p "Automatically sync smart audiences to LinkedIn Campaign Manager for precise B2B…" at bounding box center [281, 248] width 313 height 26
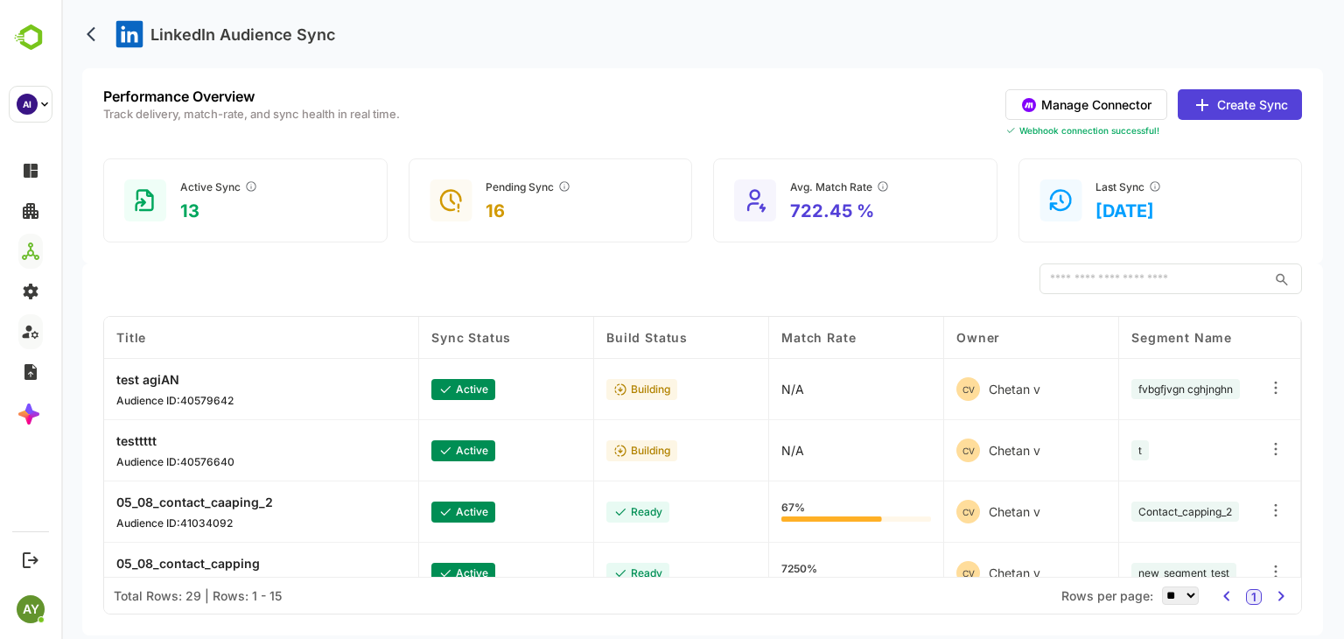
click at [862, 107] on button "Manage Connector" at bounding box center [1086, 104] width 162 height 31
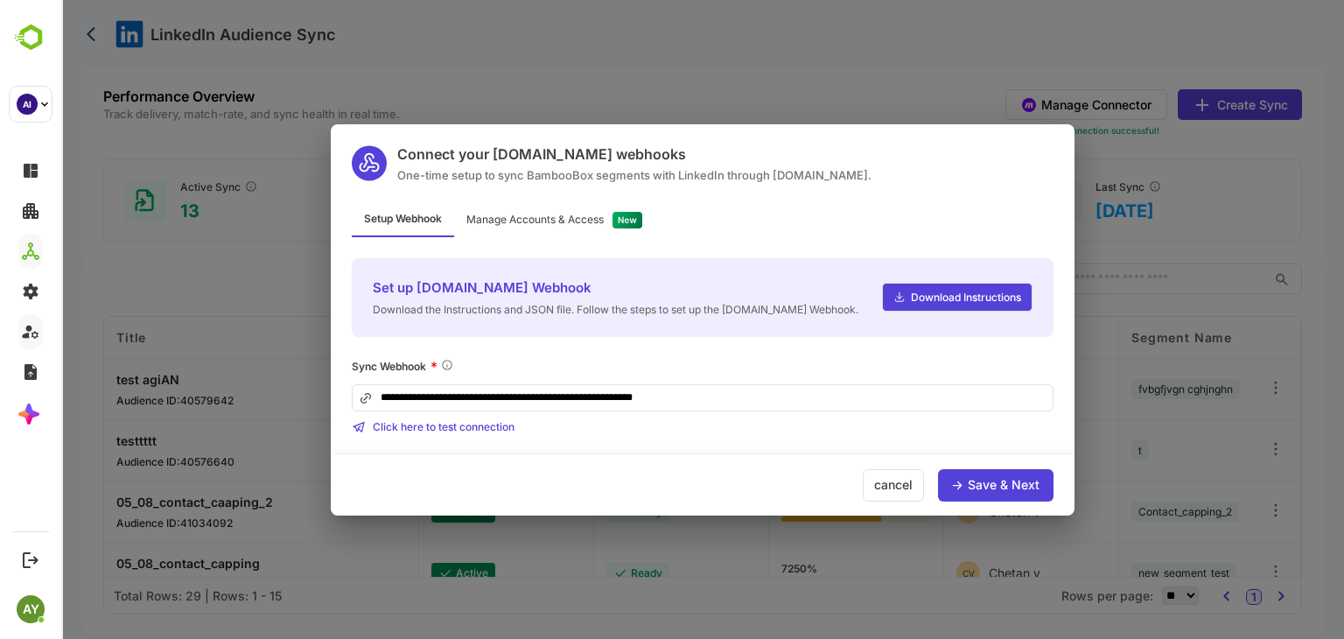
click at [862, 500] on div "Save & Next" at bounding box center [995, 485] width 115 height 32
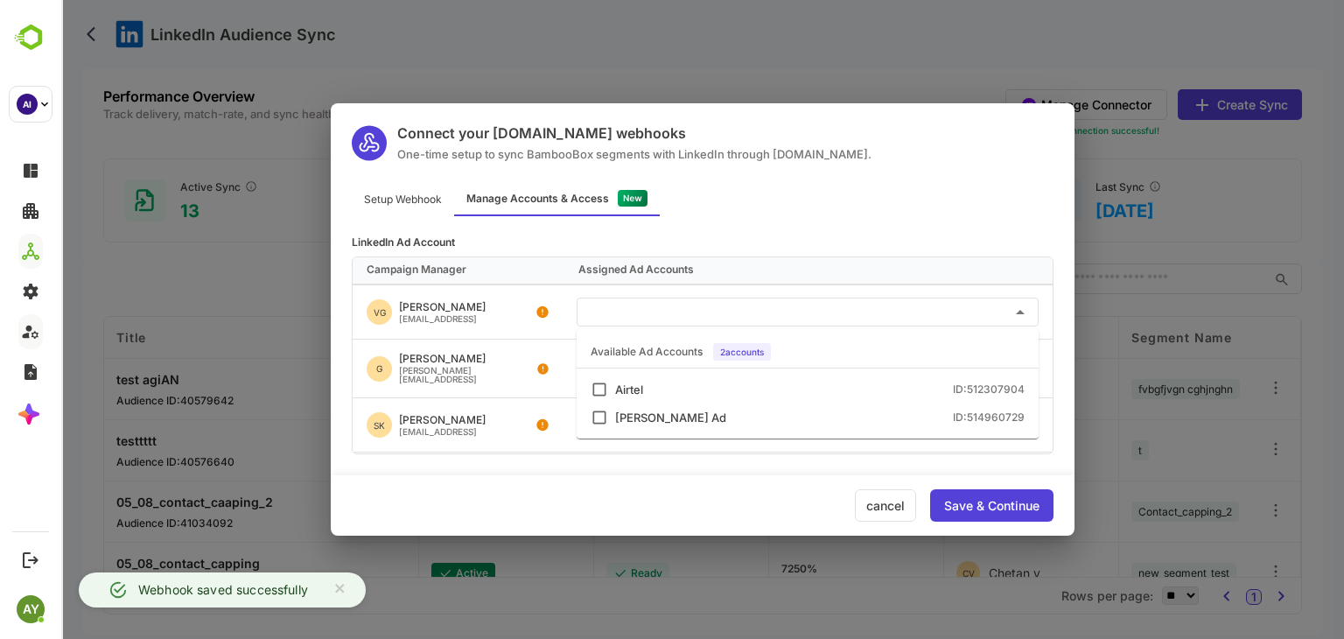
click at [791, 298] on input "text" at bounding box center [807, 311] width 448 height 29
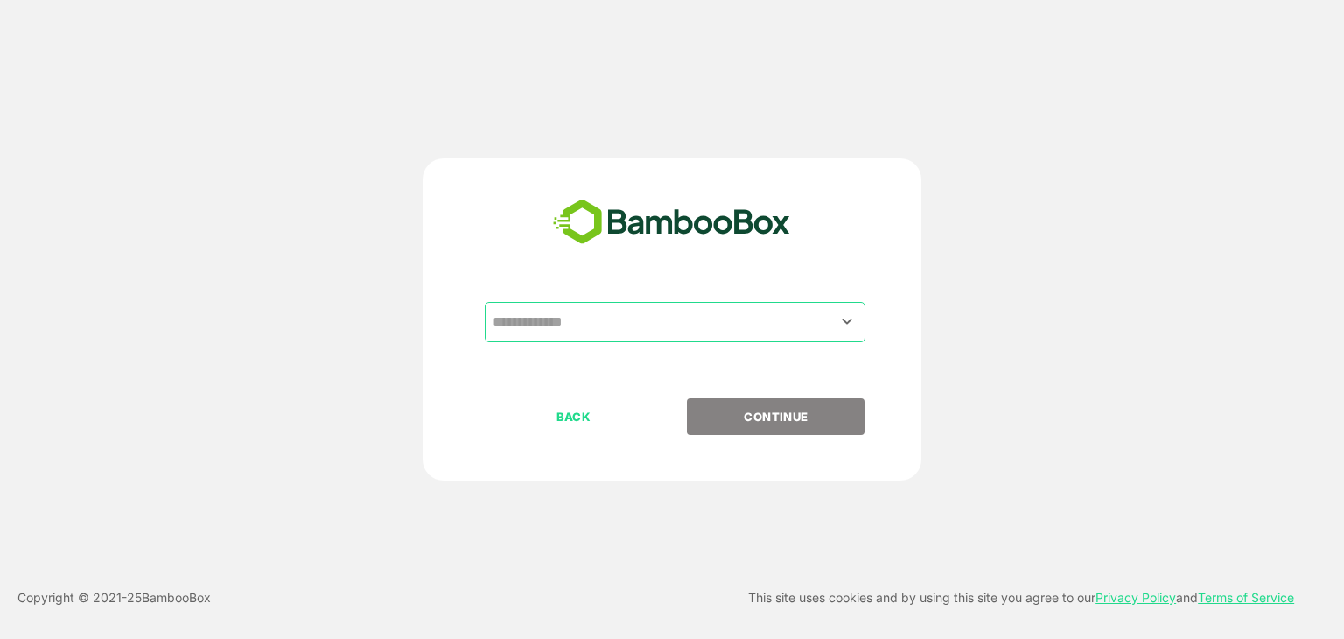
drag, startPoint x: 0, startPoint y: 0, endPoint x: 734, endPoint y: 332, distance: 805.7
click at [734, 332] on input "text" at bounding box center [675, 321] width 374 height 33
click at [823, 323] on input "text" at bounding box center [675, 321] width 374 height 33
click at [848, 325] on icon "Open" at bounding box center [846, 321] width 21 height 21
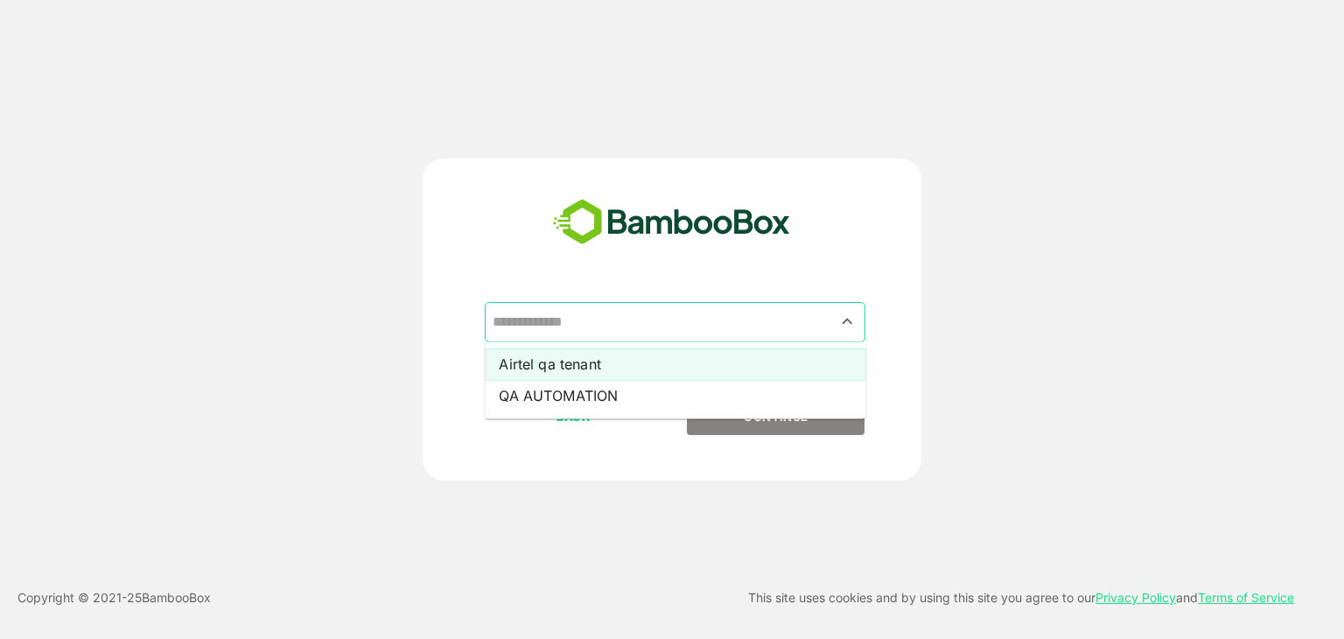
click at [790, 365] on li "Airtel qa tenant" at bounding box center [675, 363] width 381 height 31
type input "**********"
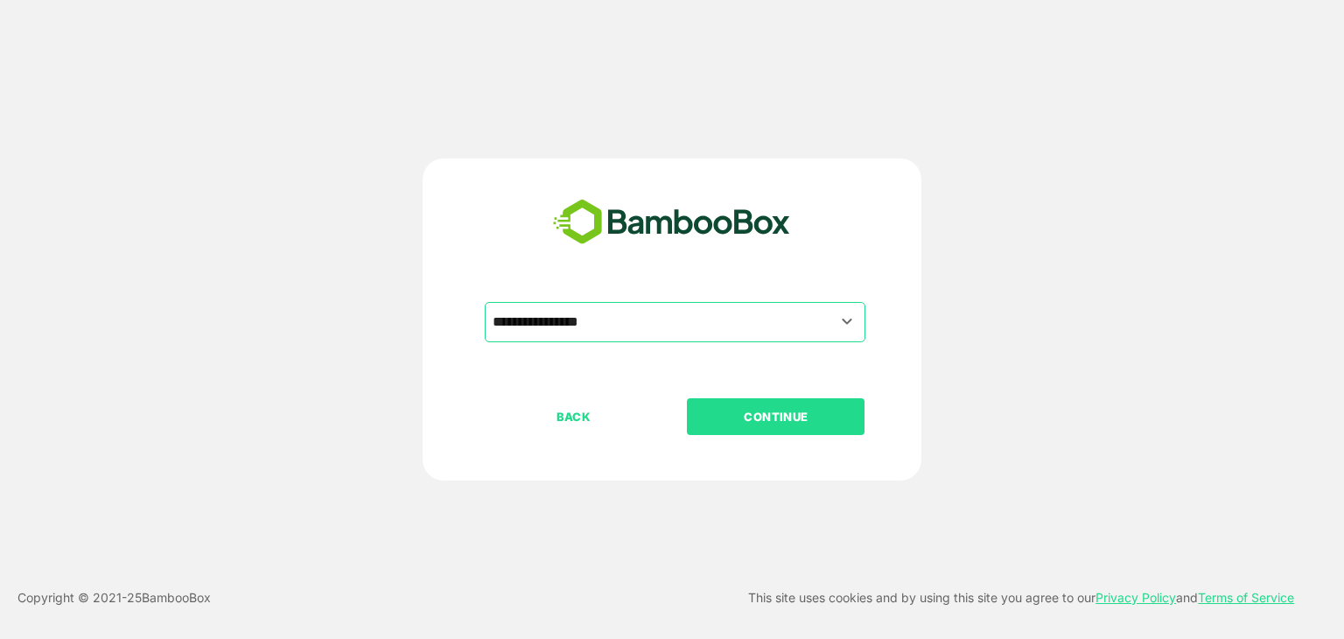
click at [779, 423] on p "CONTINUE" at bounding box center [775, 416] width 175 height 19
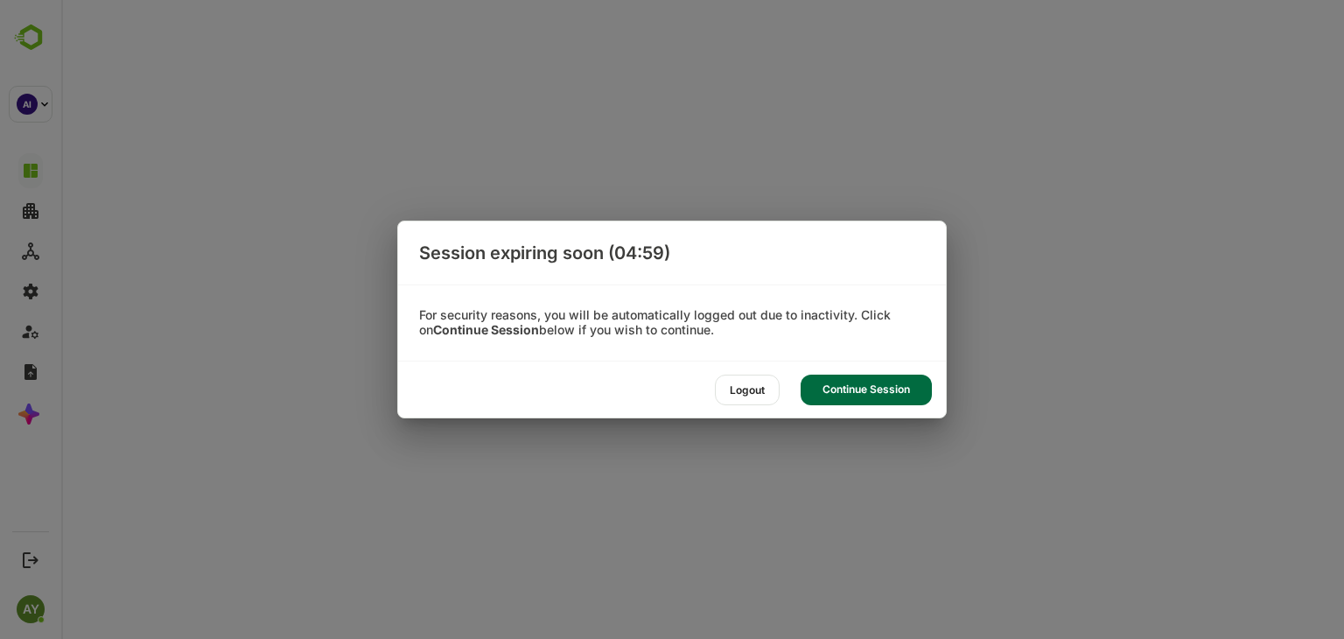
click at [877, 396] on div "Continue Session" at bounding box center [865, 389] width 131 height 31
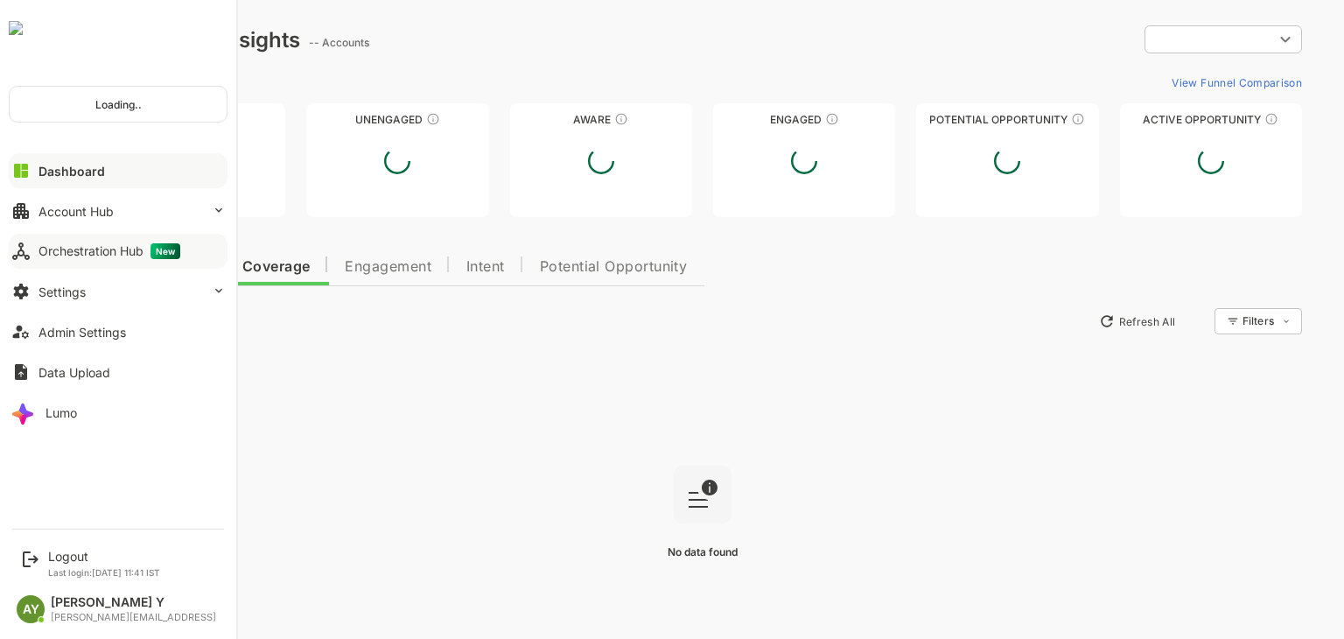
click at [53, 241] on button "Orchestration Hub New" at bounding box center [118, 251] width 219 height 35
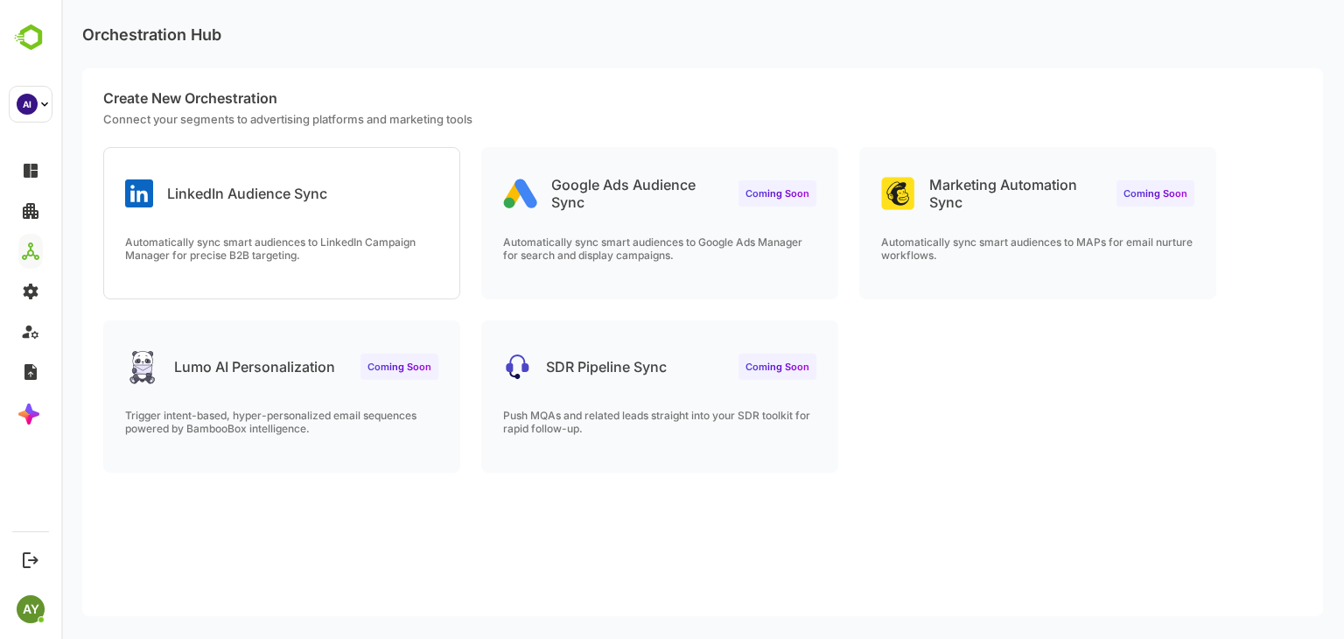
click at [224, 214] on div "LinkedIn Audience Sync Automatically sync smart audiences to LinkedIn Campaign …" at bounding box center [281, 223] width 355 height 150
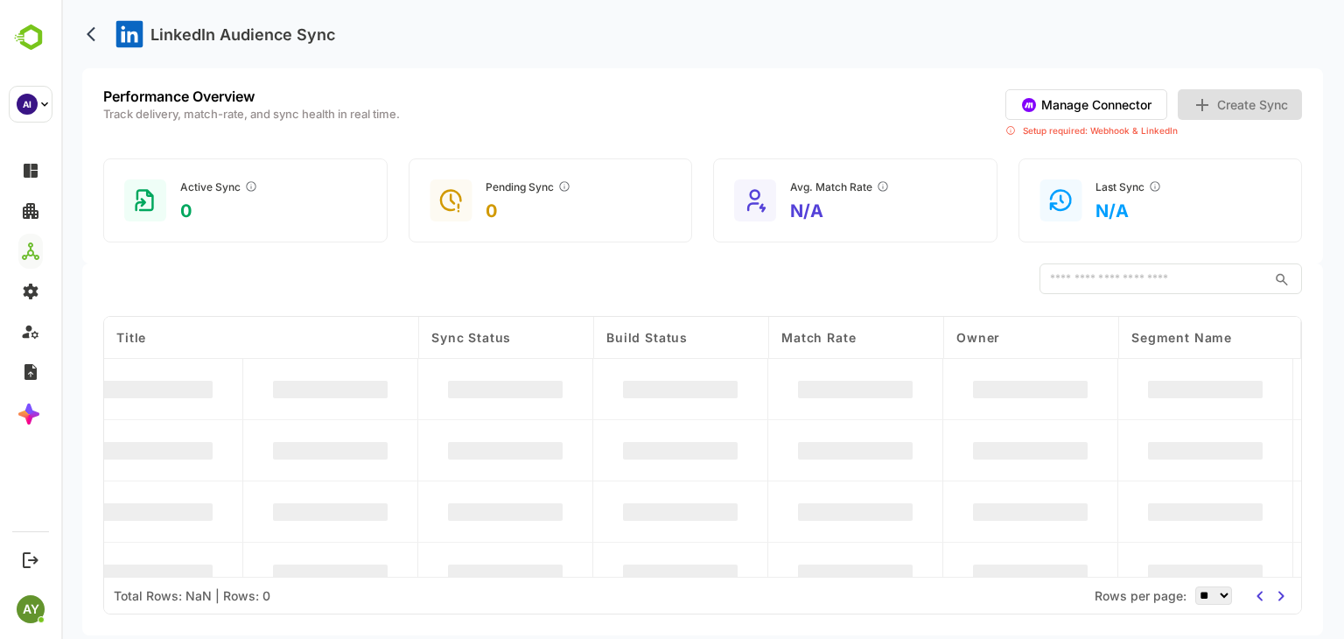
click at [1121, 108] on button "Manage Connector" at bounding box center [1086, 104] width 162 height 31
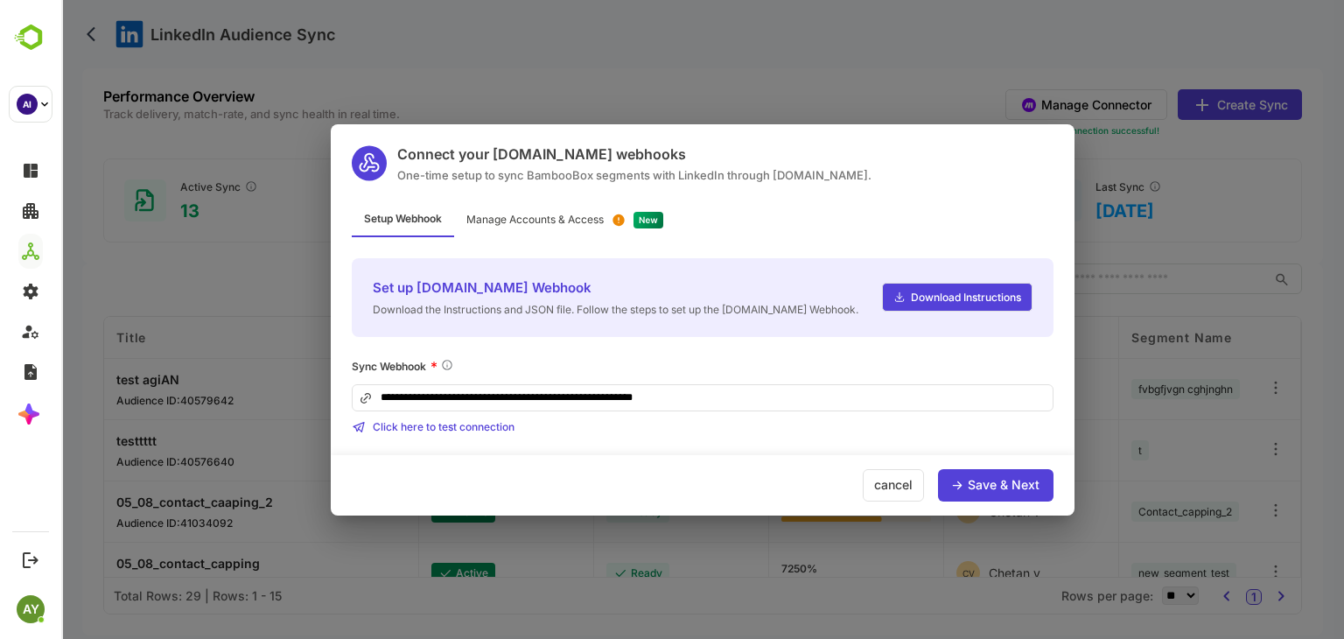
click at [975, 470] on div "Save & Next" at bounding box center [995, 485] width 115 height 32
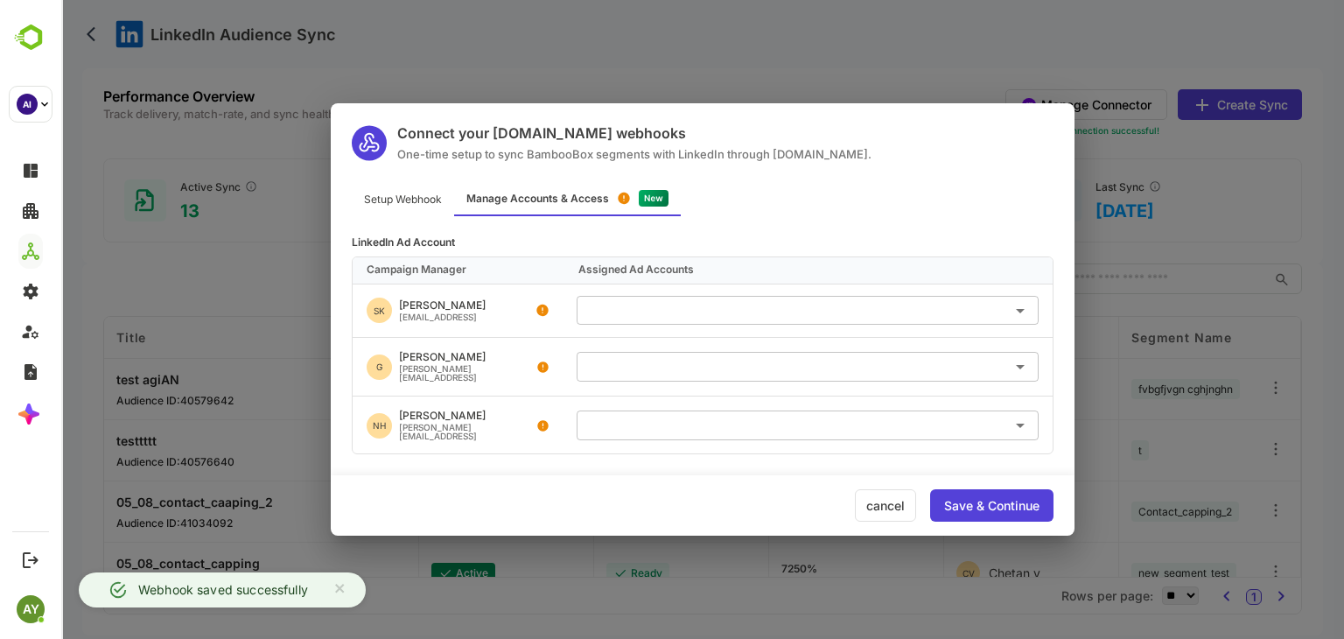
scroll to position [3, 0]
click at [791, 367] on input "text" at bounding box center [807, 365] width 448 height 29
click at [762, 443] on div "Airtel ID: 512307904" at bounding box center [819, 441] width 409 height 11
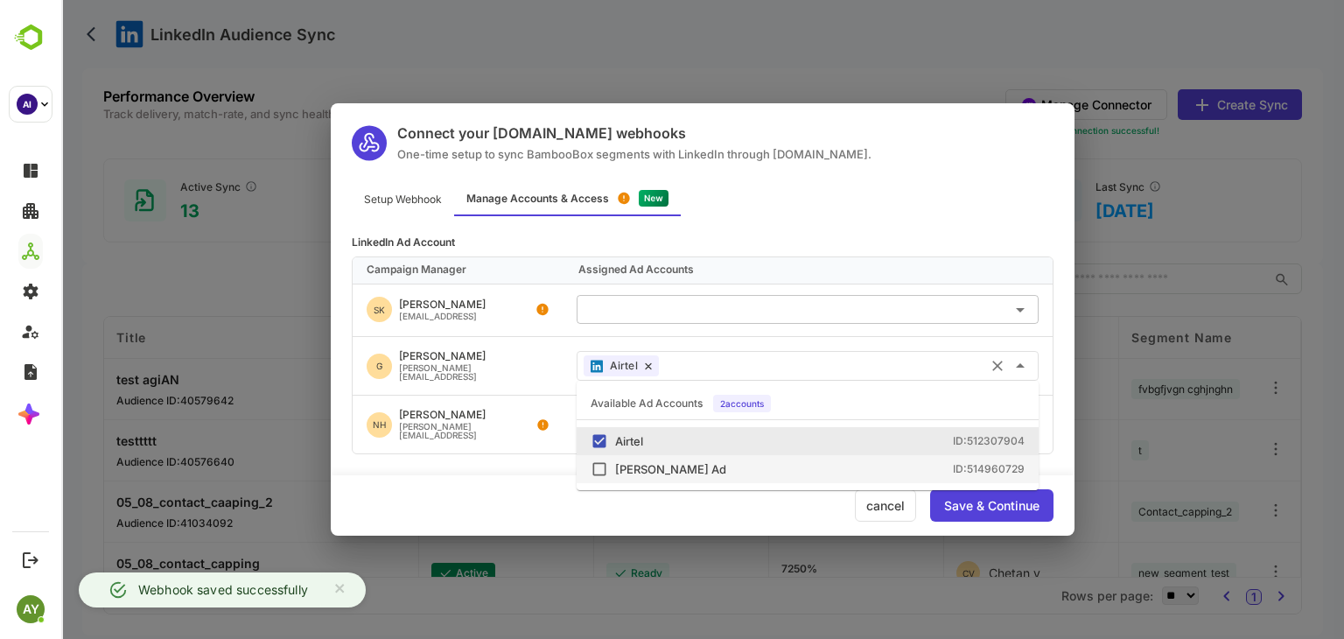
click at [972, 512] on div "Save & Continue" at bounding box center [991, 505] width 123 height 32
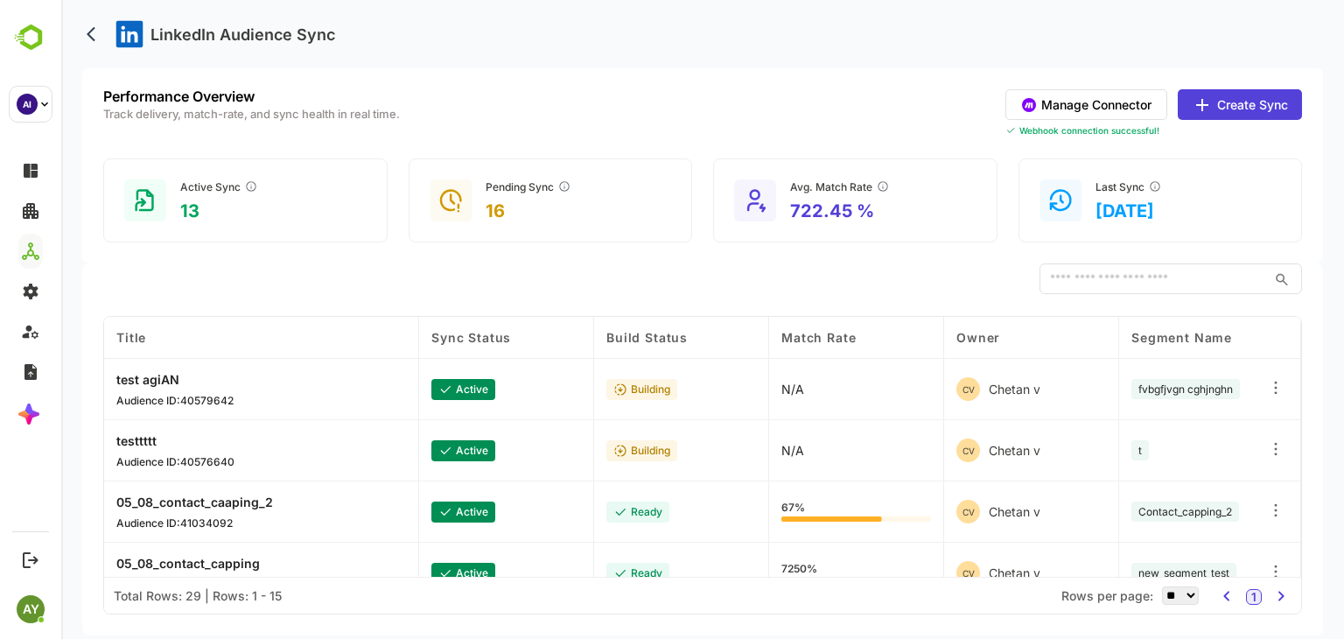
click at [1102, 91] on button "Manage Connector" at bounding box center [1086, 104] width 162 height 31
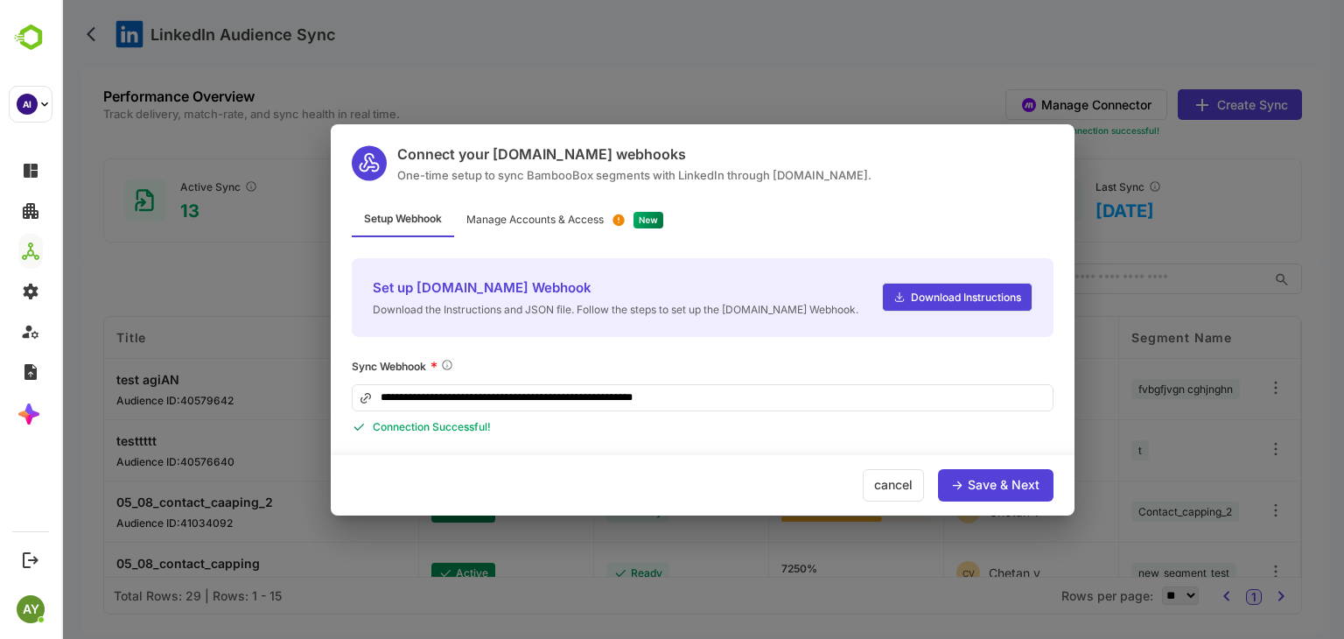
click at [1002, 492] on div "Save & Next" at bounding box center [995, 485] width 115 height 32
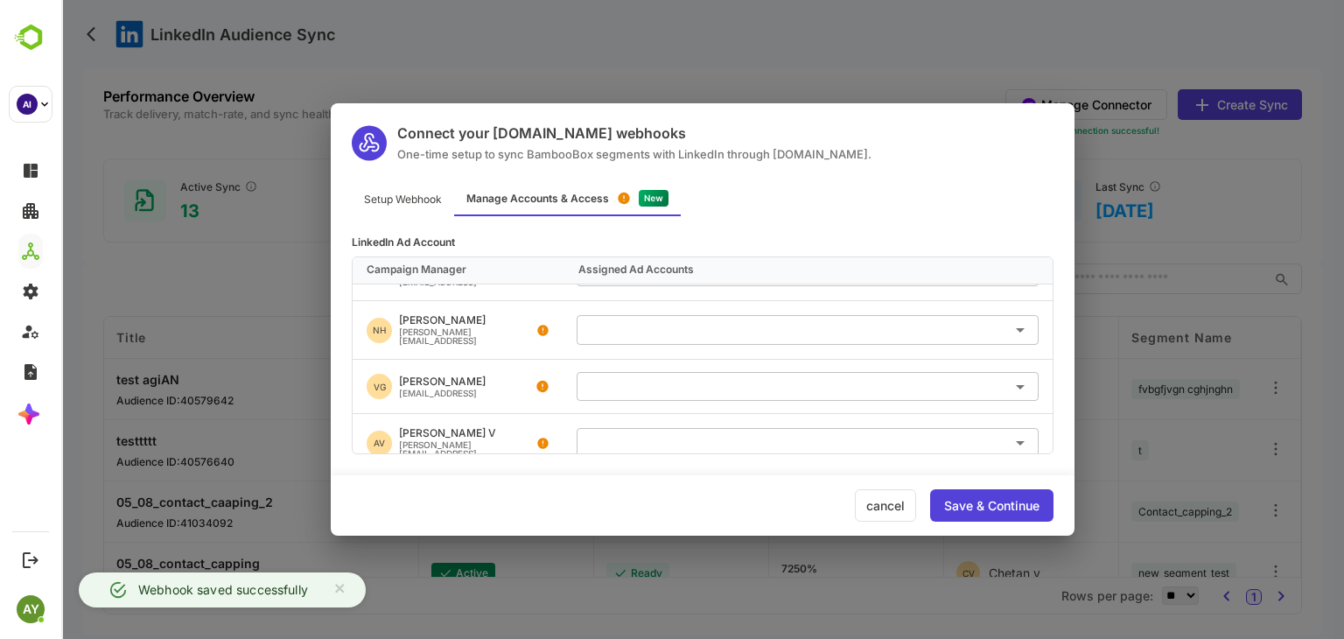
scroll to position [101, 0]
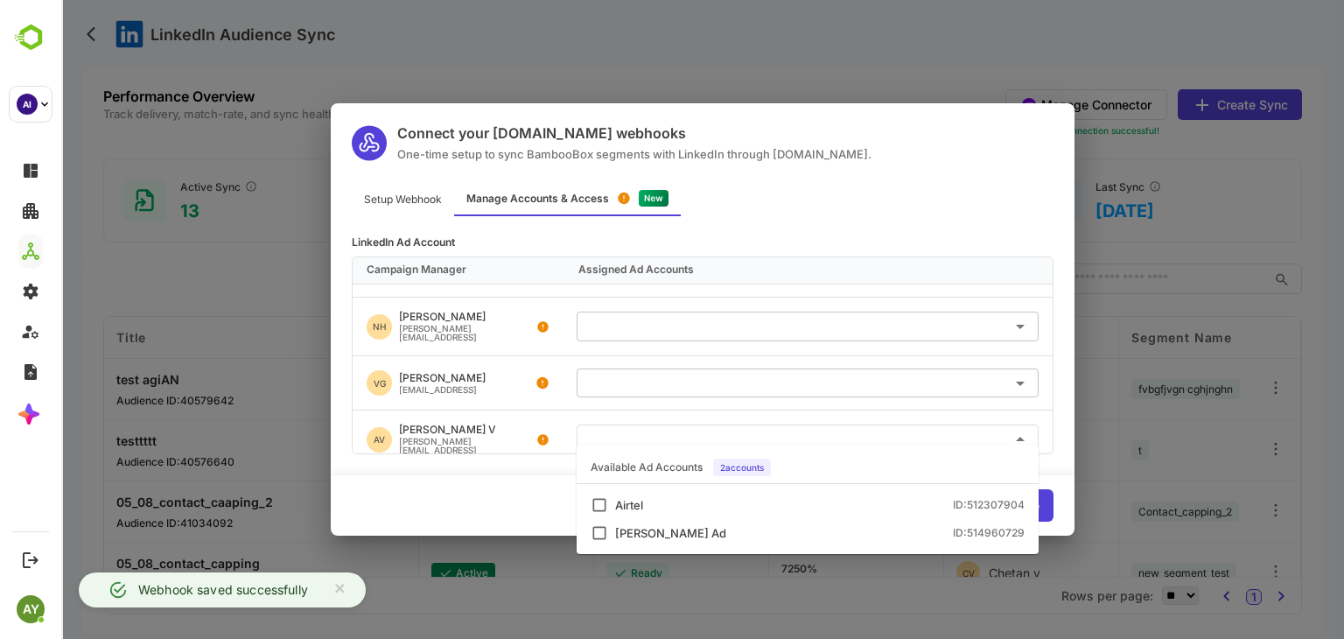
click at [826, 424] on input "text" at bounding box center [807, 438] width 448 height 29
click at [784, 524] on div "Lokesh Ad ID: 514960729" at bounding box center [807, 532] width 434 height 17
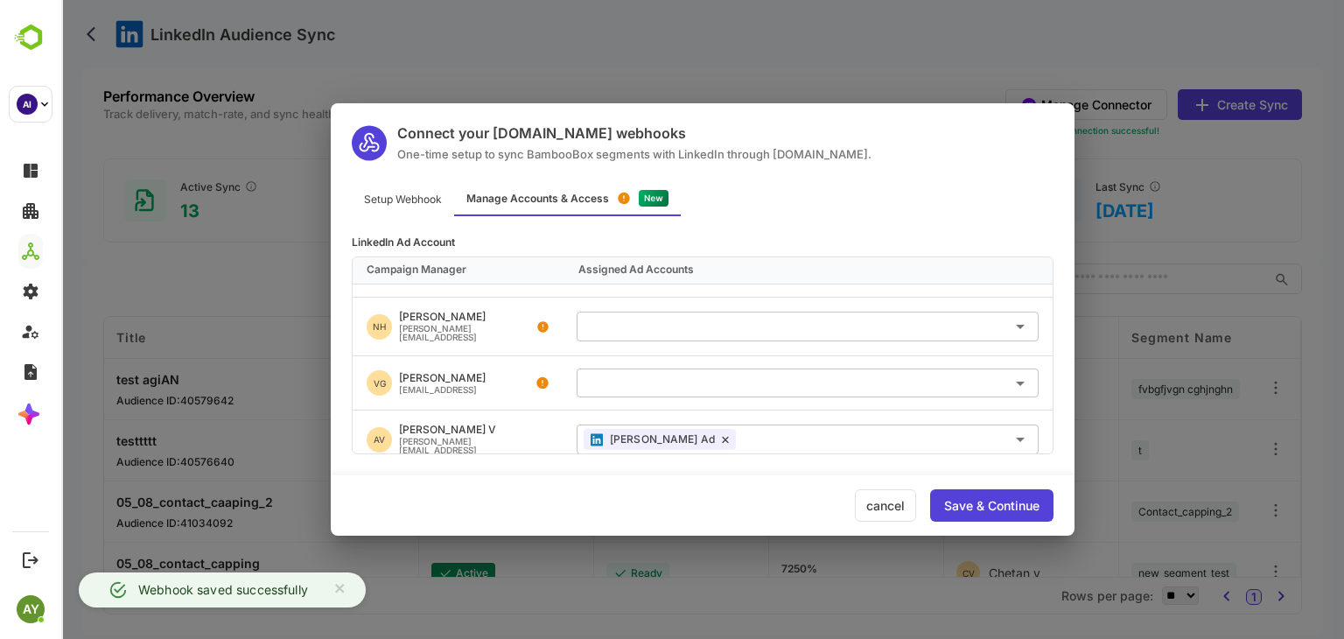
click at [1060, 485] on div "cancel Save & Continue" at bounding box center [703, 505] width 744 height 60
click at [1013, 501] on div "Save & Continue" at bounding box center [991, 505] width 95 height 12
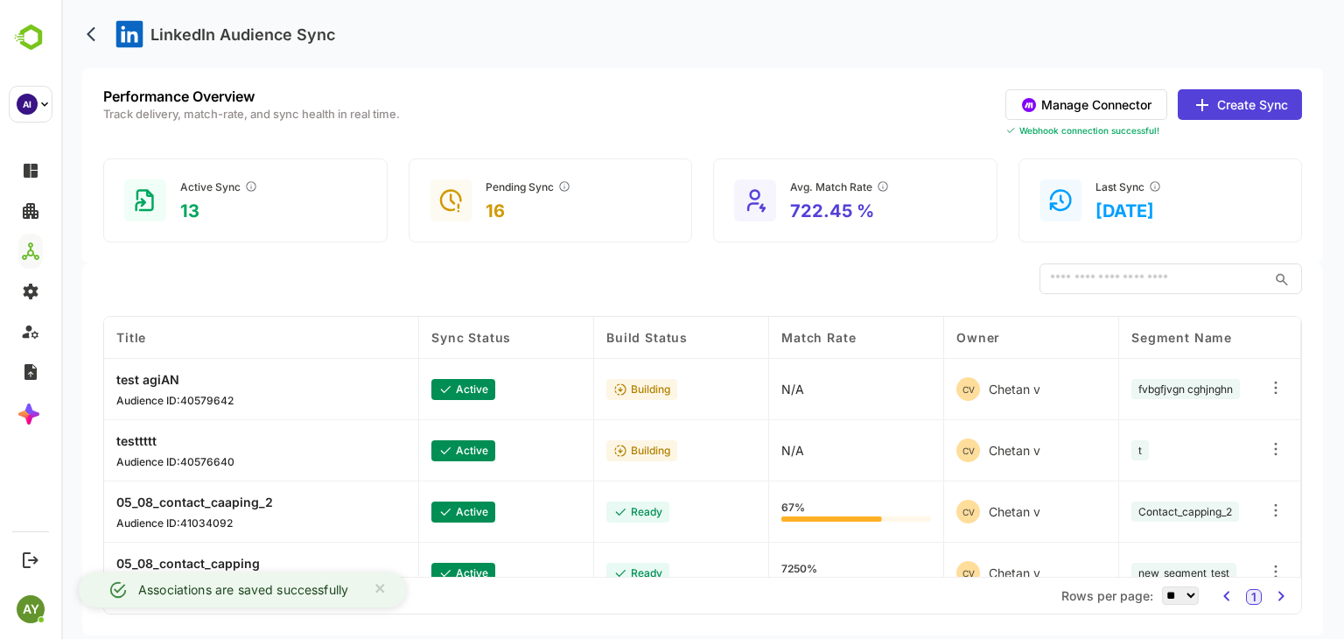
click at [1084, 112] on button "Manage Connector" at bounding box center [1086, 104] width 162 height 31
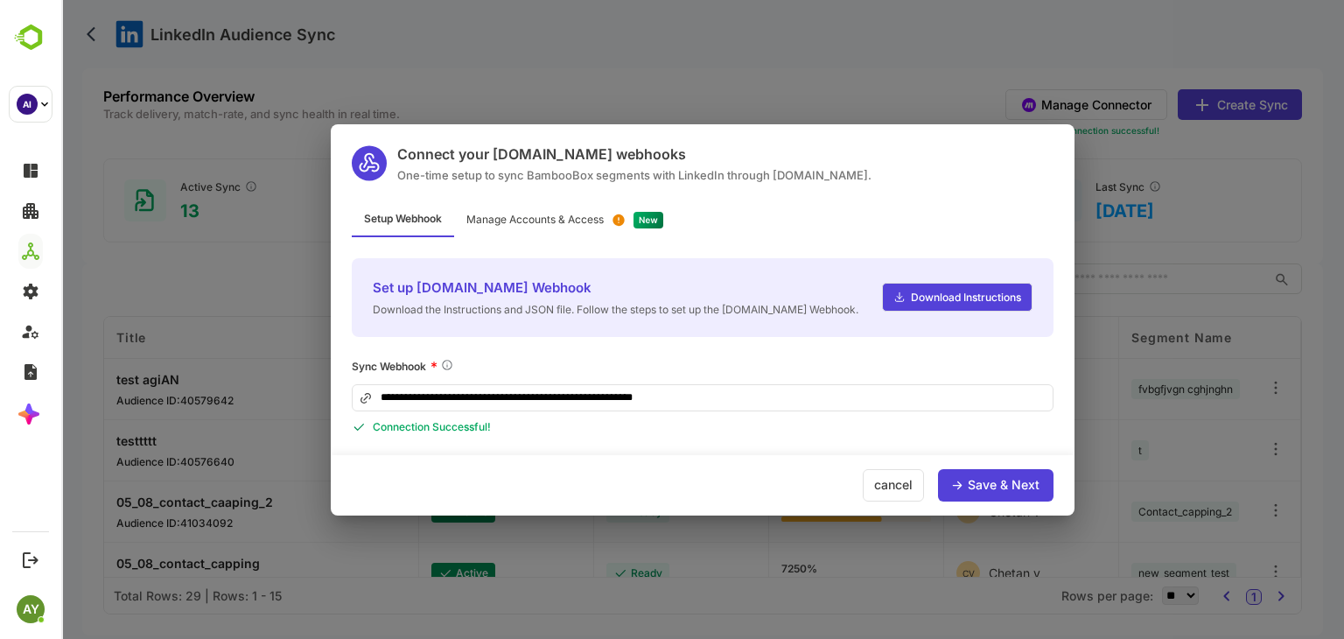
click at [964, 471] on div "Save & Next" at bounding box center [995, 485] width 115 height 32
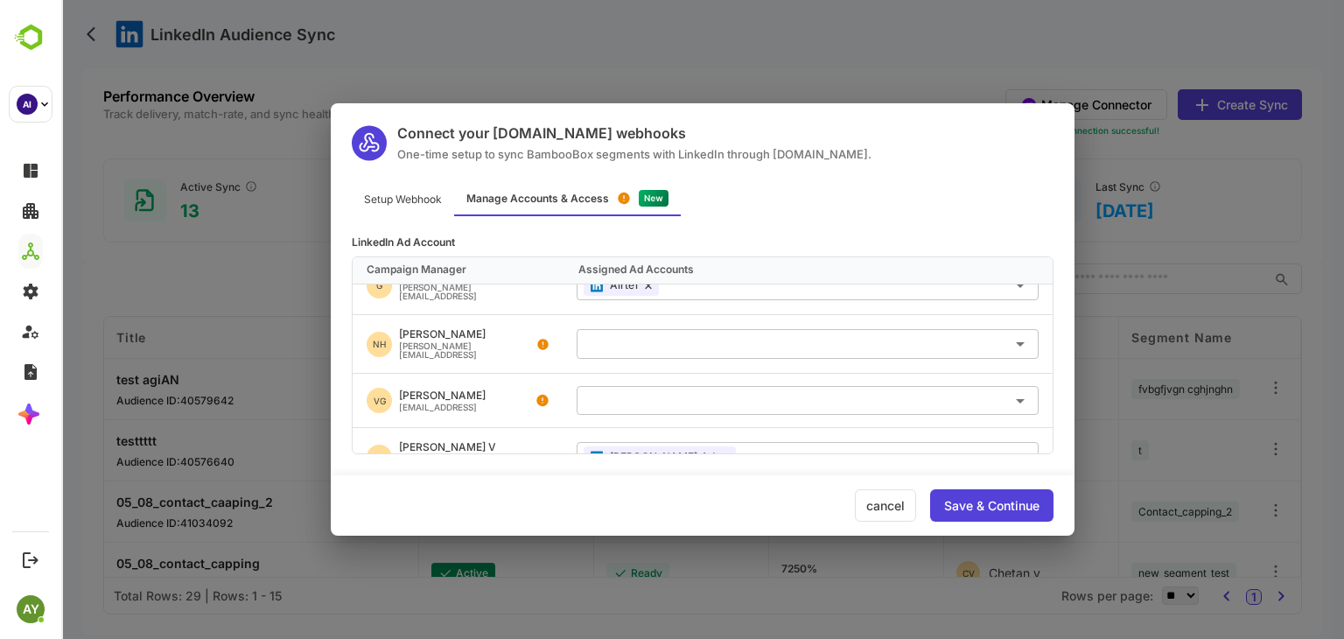
scroll to position [0, 0]
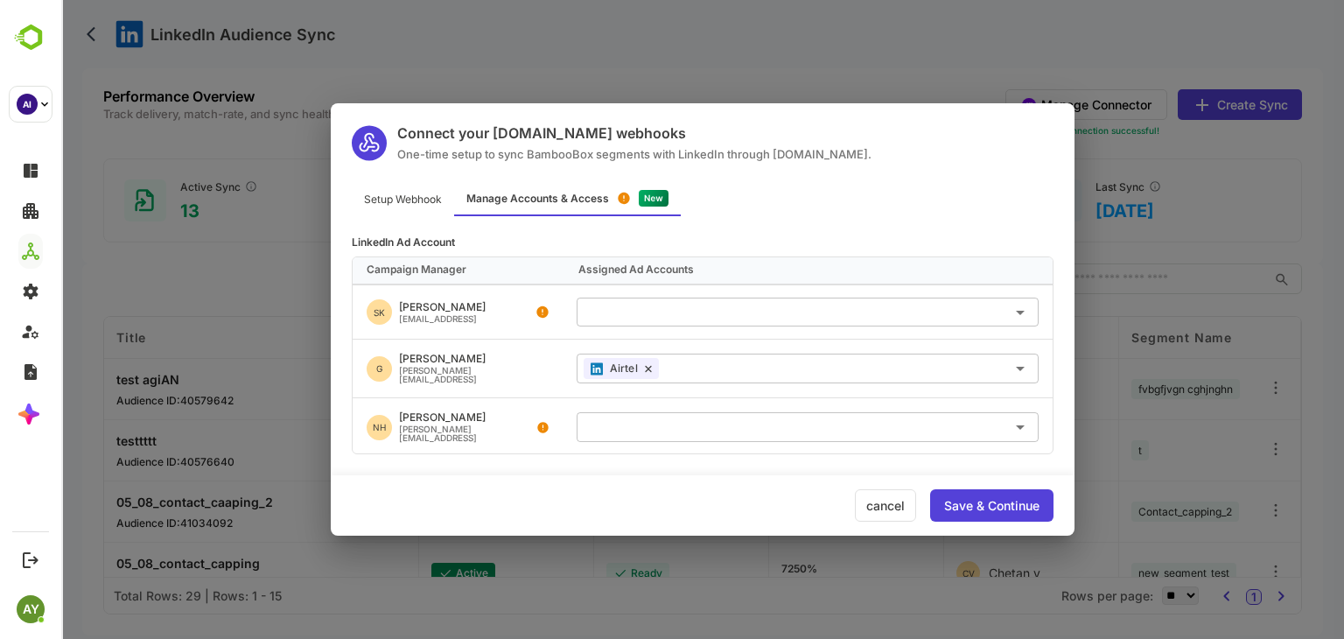
click at [1232, 141] on div "Connect your Make.com webhooks One-time setup to sync BambooBox segments with L…" at bounding box center [702, 319] width 1282 height 639
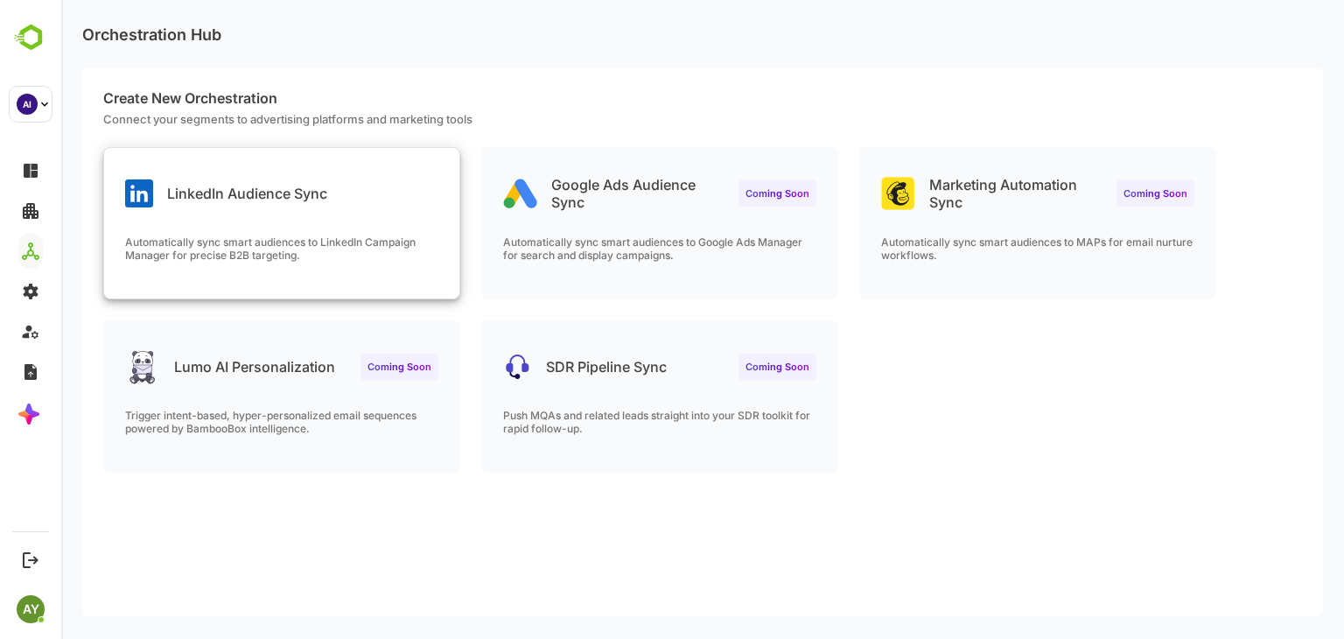
click at [165, 226] on div "LinkedIn Audience Sync Automatically sync smart audiences to LinkedIn Campaign …" at bounding box center [281, 223] width 355 height 150
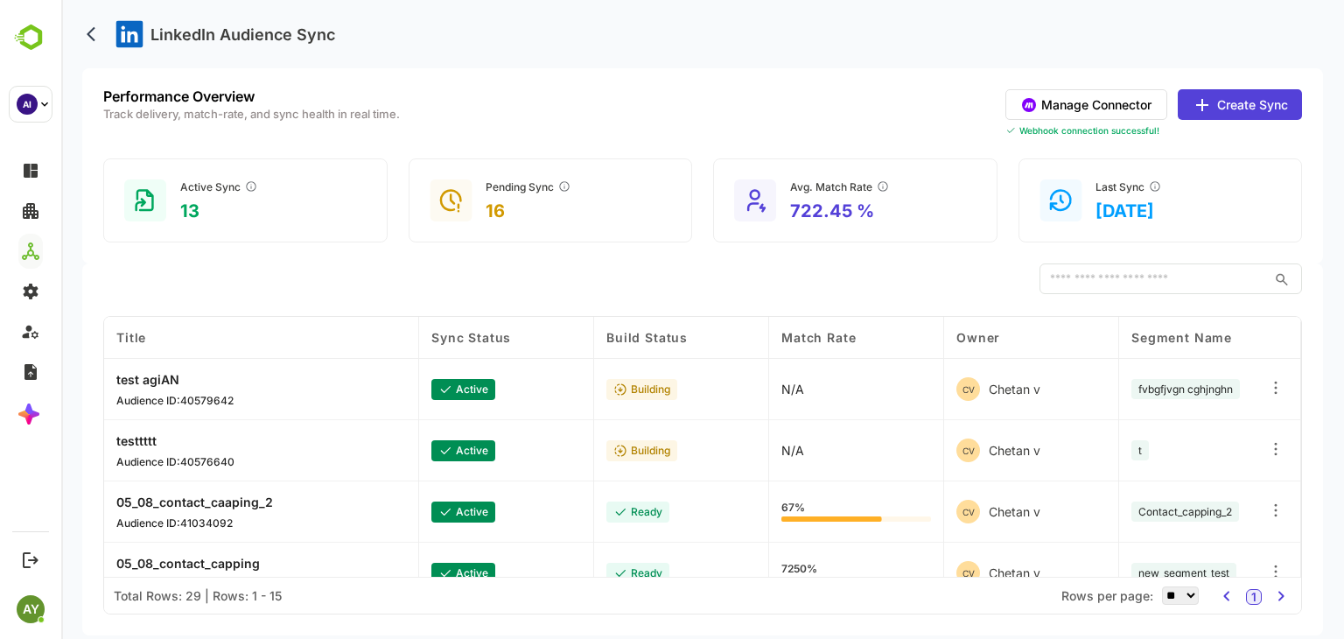
click at [1115, 101] on button "Manage Connector" at bounding box center [1086, 104] width 162 height 31
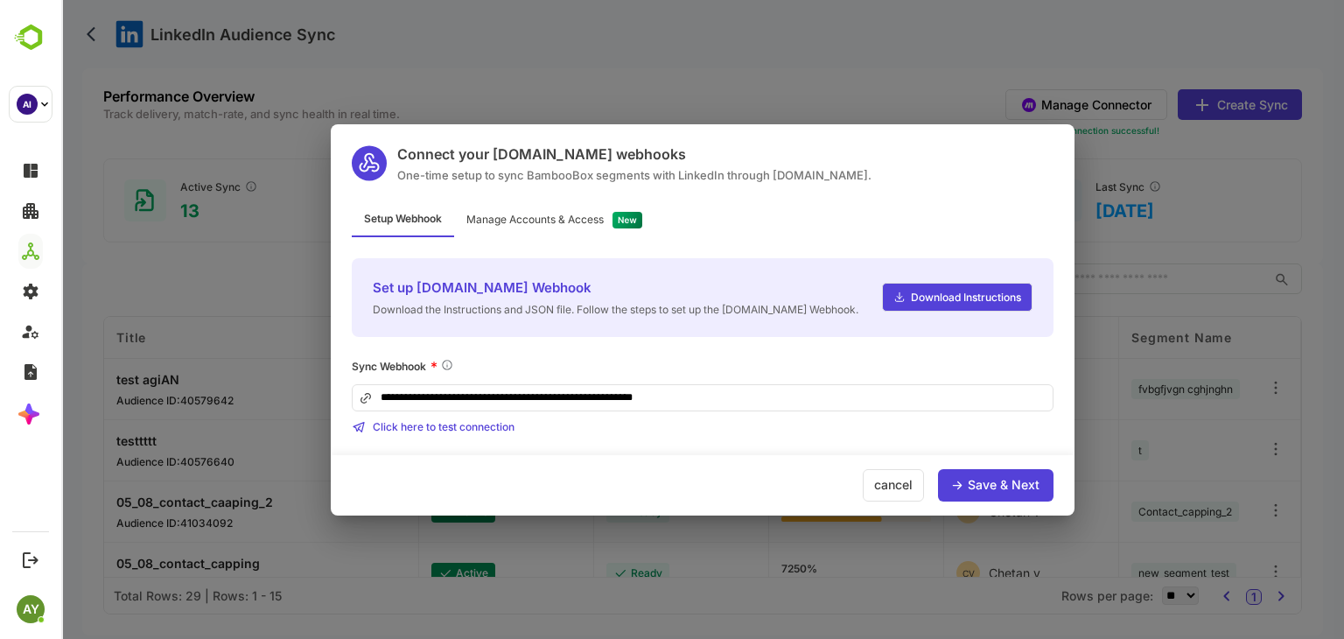
click at [1015, 466] on div "cancel Save & Next" at bounding box center [703, 485] width 744 height 60
click at [1016, 480] on div "Save & Next" at bounding box center [1003, 484] width 72 height 12
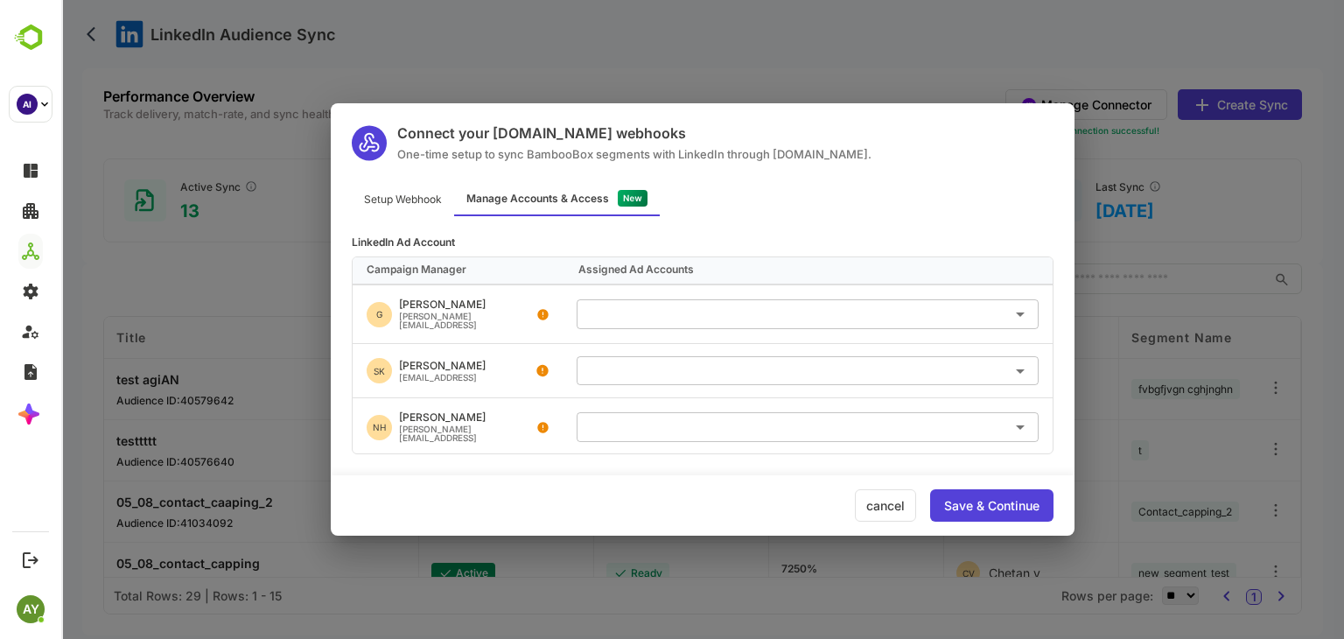
scroll to position [101, 0]
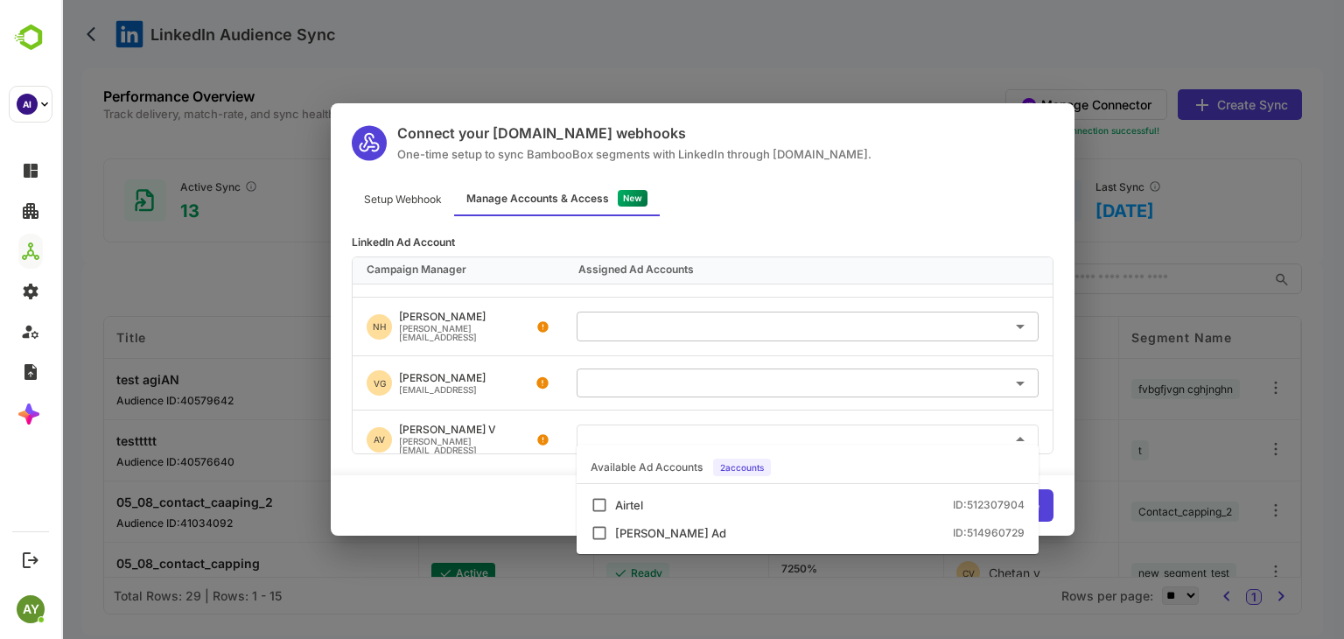
click at [791, 434] on input "text" at bounding box center [807, 438] width 448 height 29
click at [751, 544] on li "[PERSON_NAME] Ad ID: 514960729" at bounding box center [807, 533] width 462 height 28
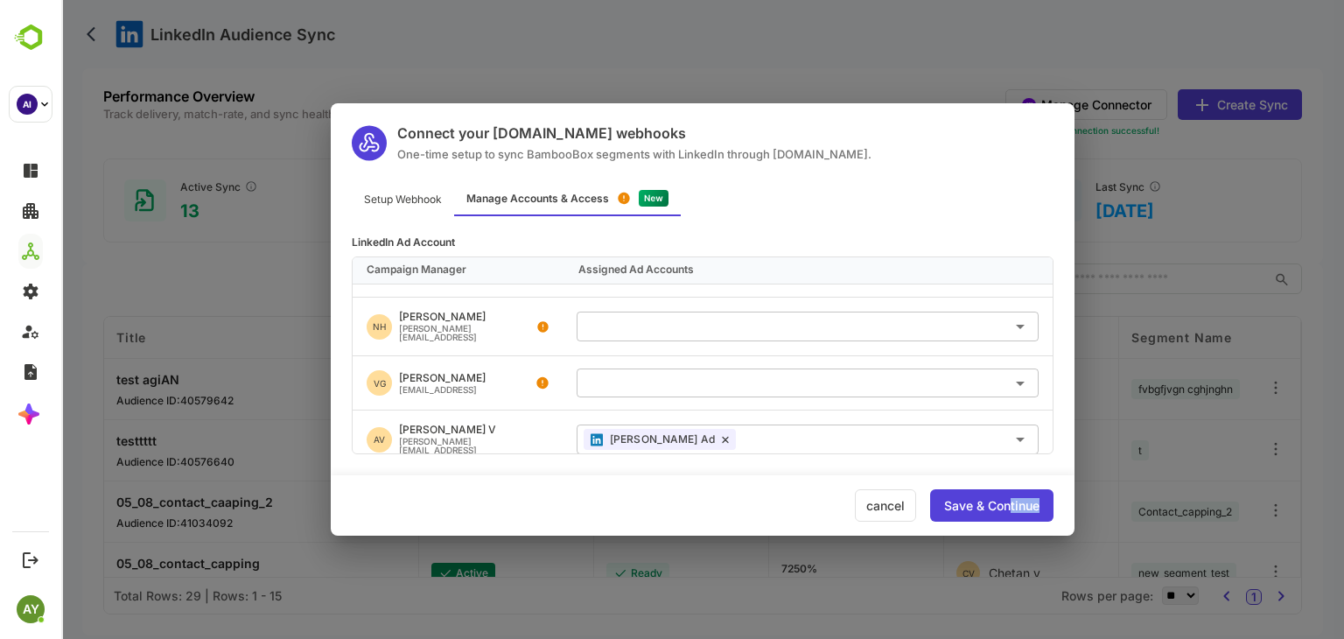
drag, startPoint x: 1072, startPoint y: 477, endPoint x: 1008, endPoint y: 515, distance: 74.6
click at [1008, 515] on div "cancel Save & Continue" at bounding box center [703, 505] width 744 height 60
click at [1008, 515] on div "Save & Continue" at bounding box center [991, 505] width 123 height 32
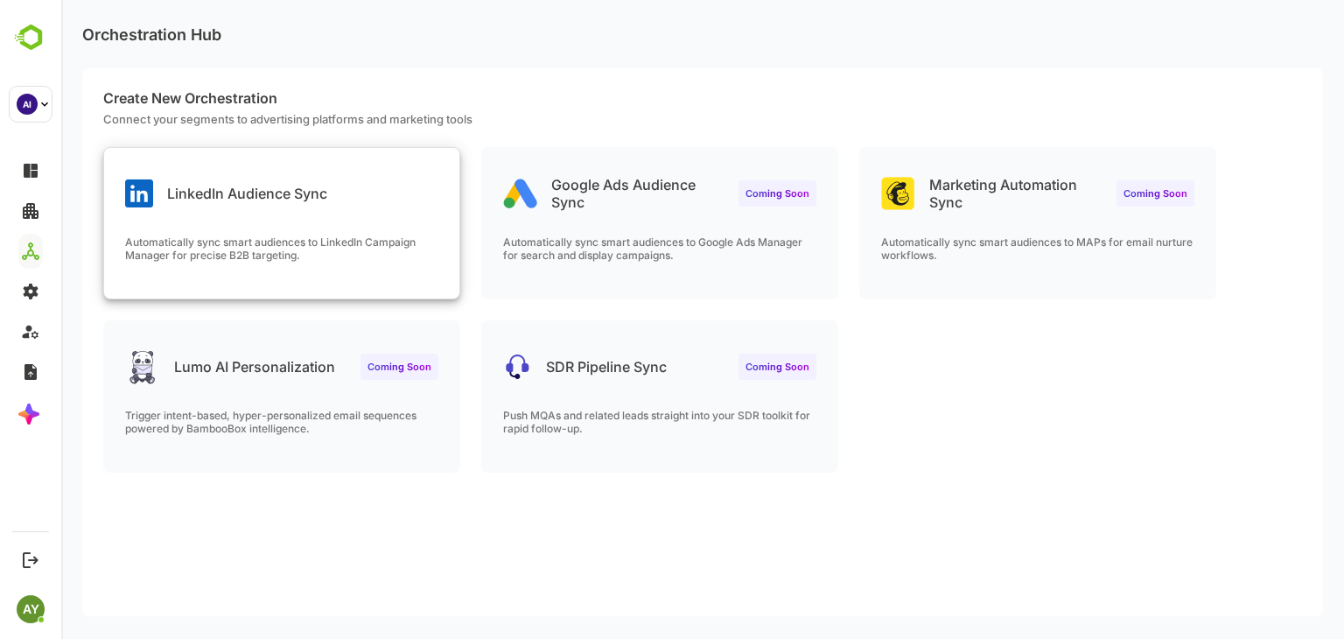
click at [407, 225] on div "Orchestration Hub Create New Orchestration Connect your segments to advertising…" at bounding box center [702, 310] width 1240 height 621
click at [407, 225] on div "LinkedIn Audience Sync Automatically sync smart audiences to LinkedIn Campaign …" at bounding box center [281, 223] width 355 height 150
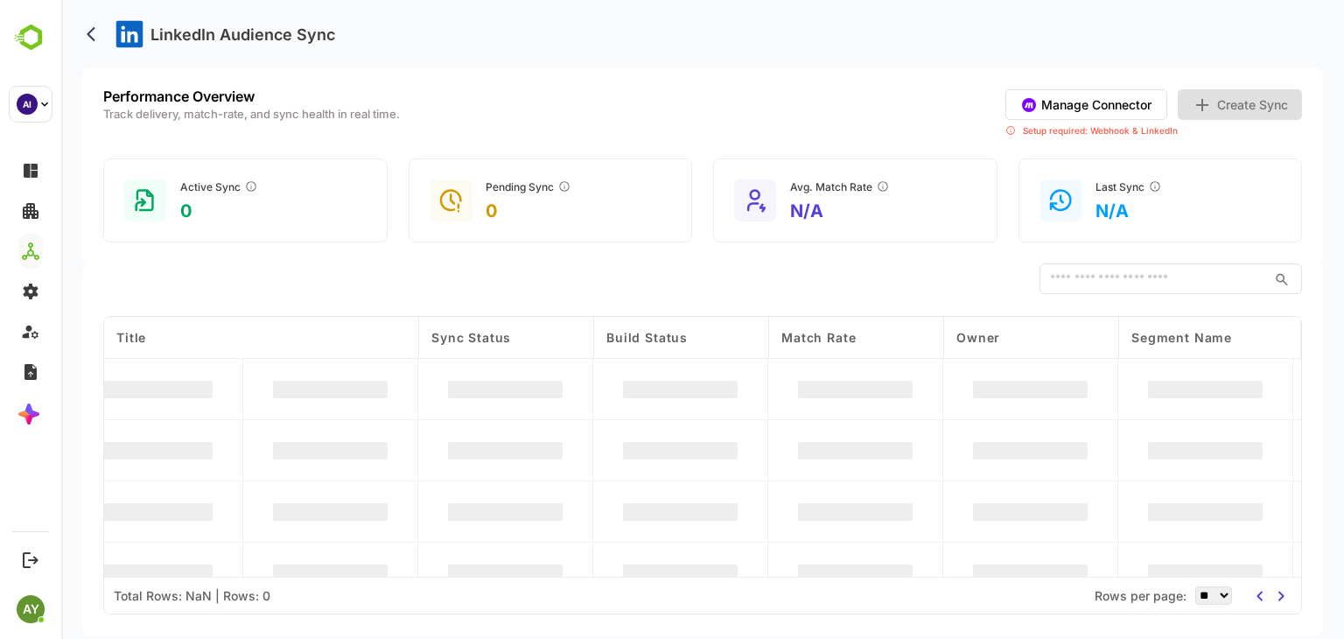
click at [407, 225] on div "Active Sync 0 Pending Sync 0 Avg. Match Rate N/A Last Sync N/A" at bounding box center [702, 200] width 1198 height 84
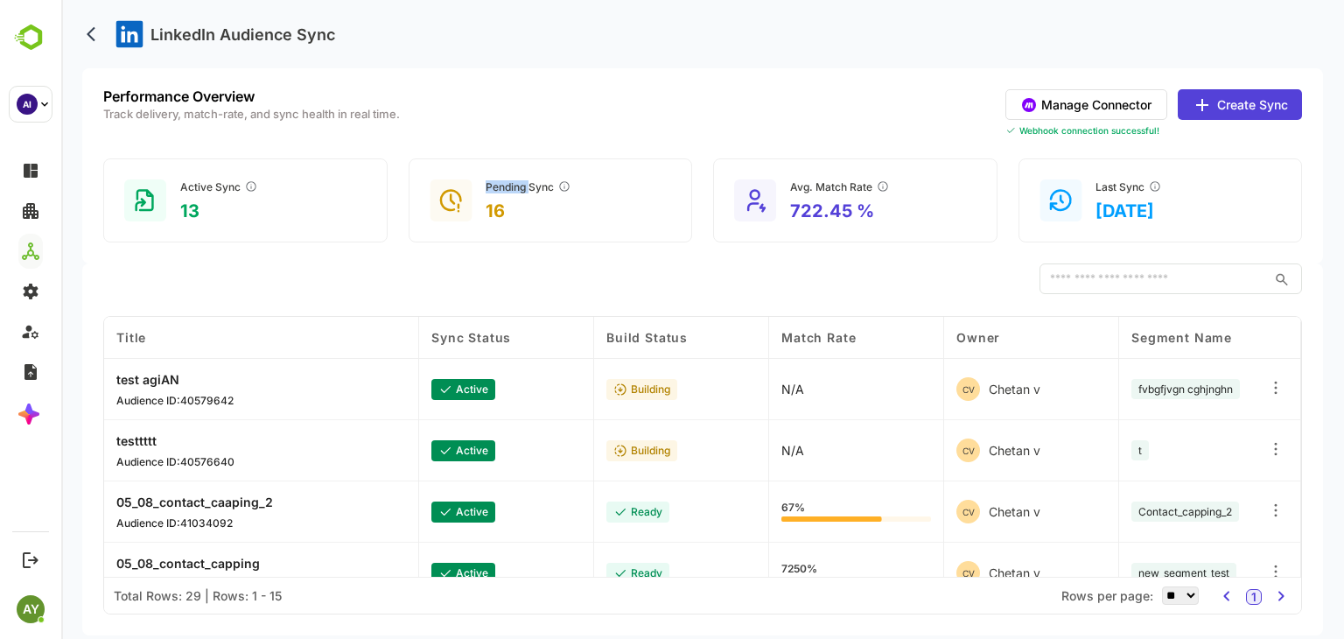
click at [1093, 106] on button "Manage Connector" at bounding box center [1086, 104] width 162 height 31
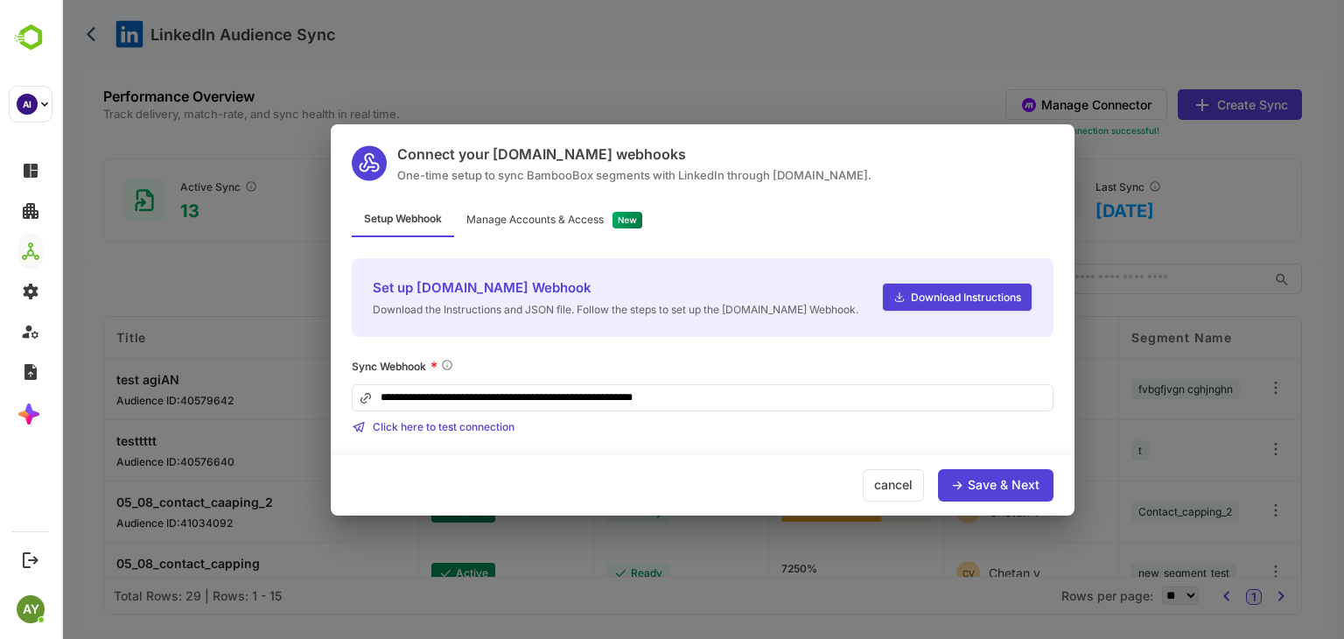
click at [988, 471] on div "Save & Next" at bounding box center [995, 485] width 115 height 32
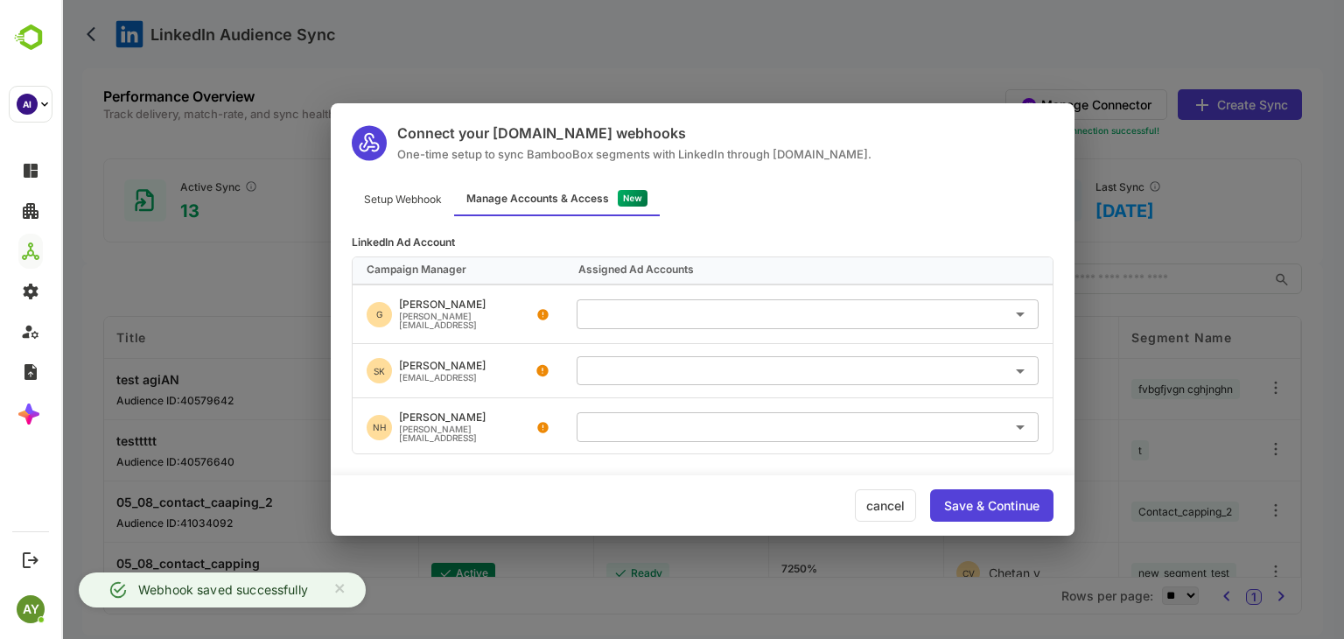
click at [609, 205] on div "Manage Accounts & Access" at bounding box center [557, 199] width 206 height 34
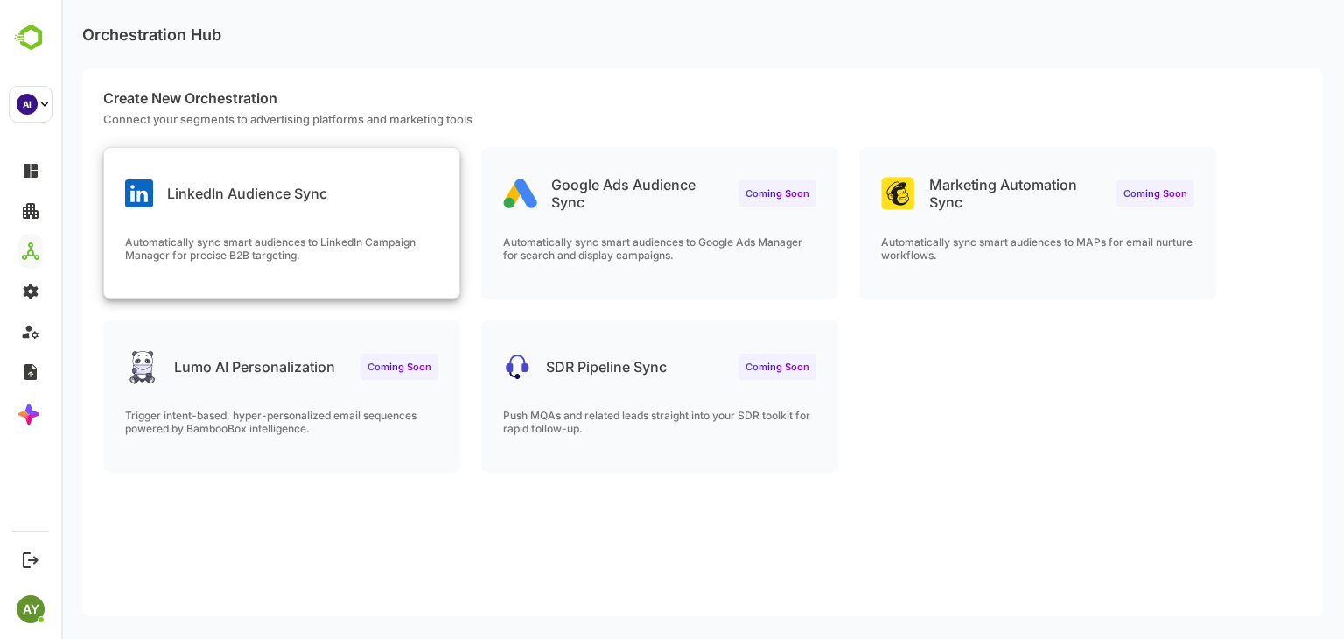
click at [231, 217] on div "LinkedIn Audience Sync Automatically sync smart audiences to LinkedIn Campaign …" at bounding box center [281, 223] width 355 height 150
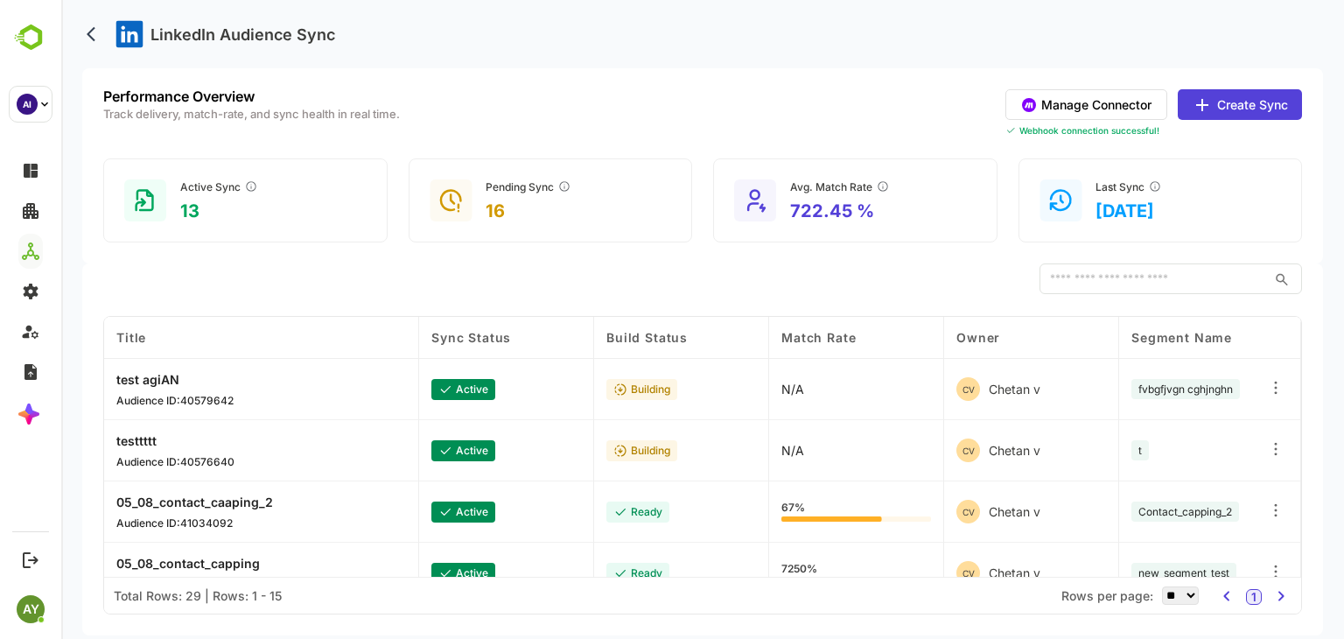
click at [1098, 104] on button "Manage Connector" at bounding box center [1086, 104] width 162 height 31
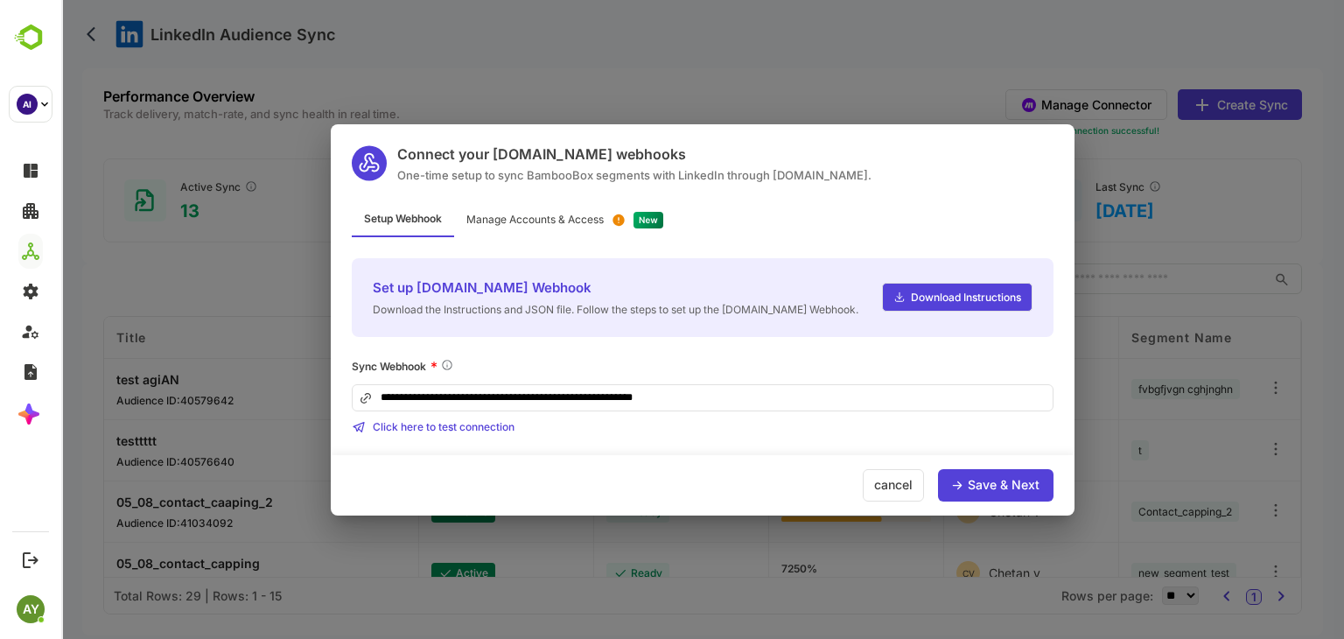
click at [982, 473] on div "Save & Next" at bounding box center [995, 485] width 115 height 32
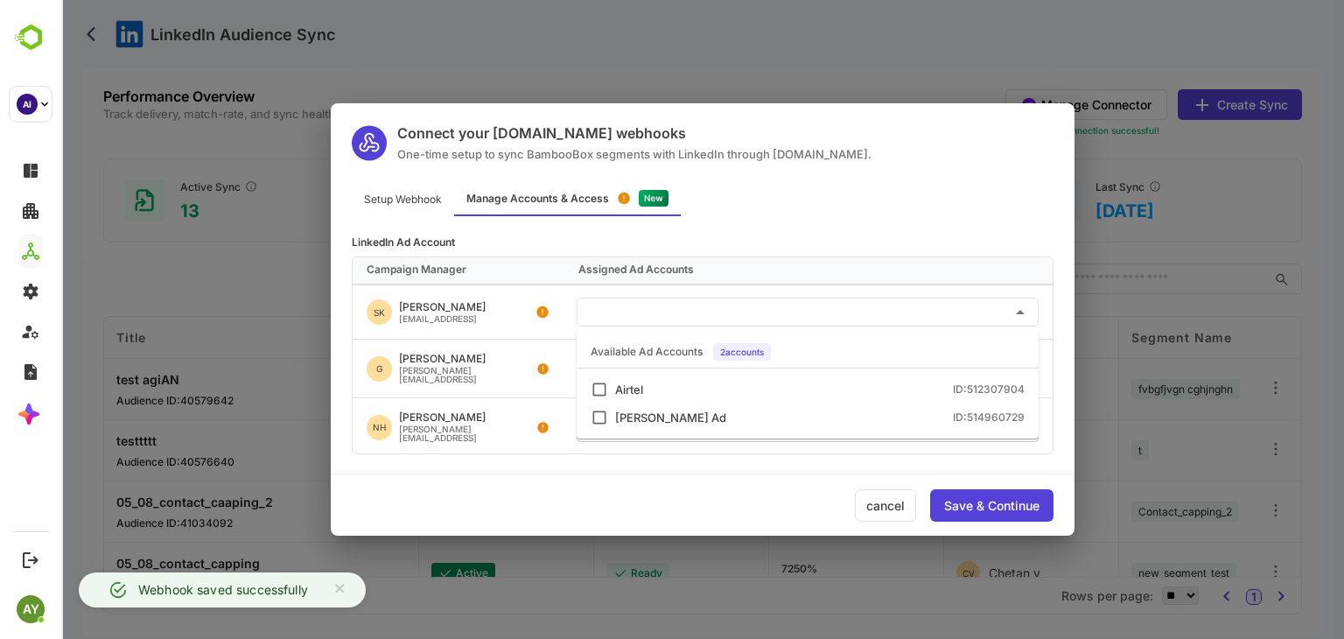
click at [755, 318] on input "text" at bounding box center [807, 311] width 448 height 29
click at [744, 374] on ul "Available Ad Accounts 2 accounts Airtel ID: 512307904 [PERSON_NAME] Ad ID: 5149…" at bounding box center [807, 383] width 462 height 109
click at [857, 379] on li "Airtel ID: 512307904" at bounding box center [807, 389] width 462 height 28
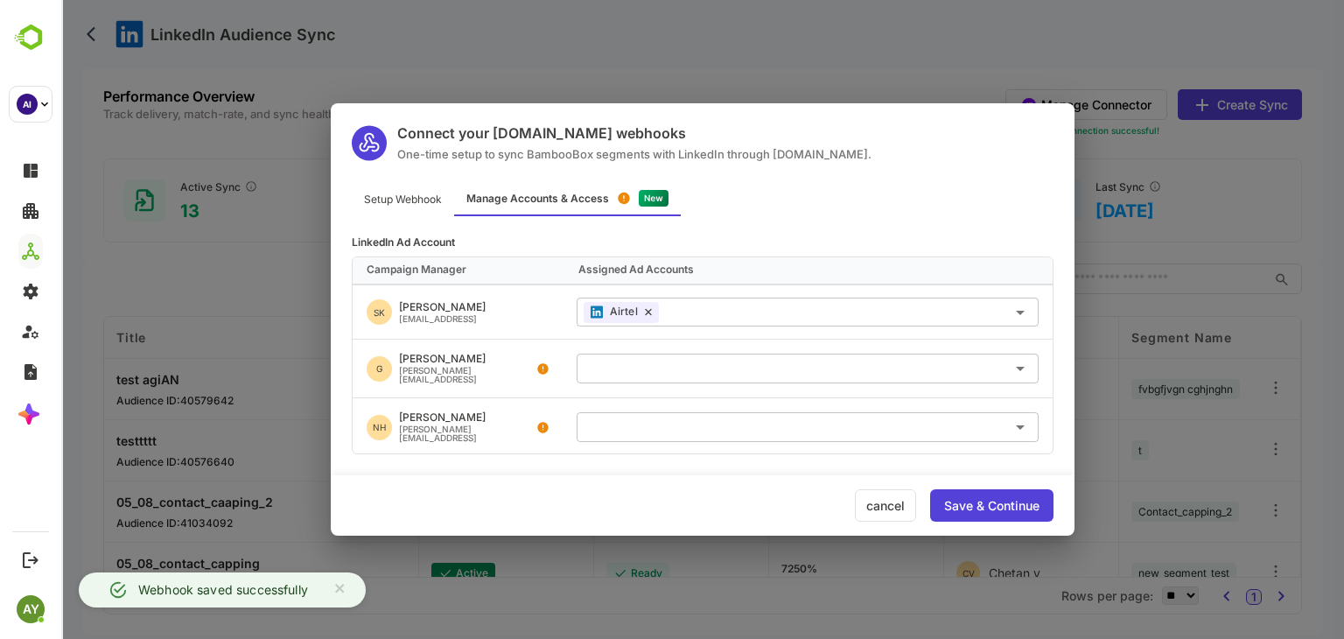
click at [563, 295] on div "Airtel ​" at bounding box center [807, 311] width 490 height 43
click at [1011, 500] on div "Save & Continue" at bounding box center [991, 505] width 95 height 12
